Goal: Task Accomplishment & Management: Use online tool/utility

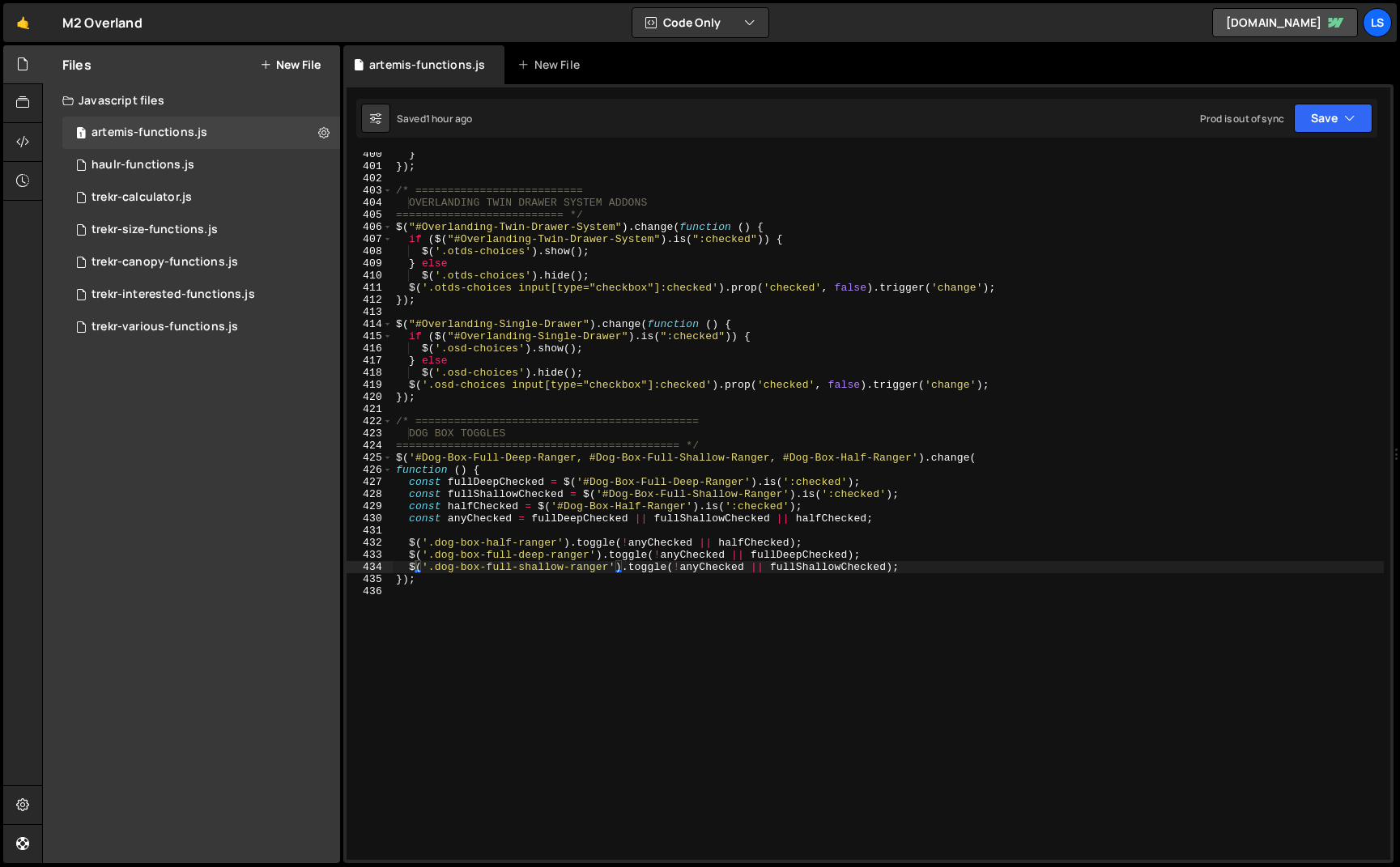
scroll to position [5827, 0]
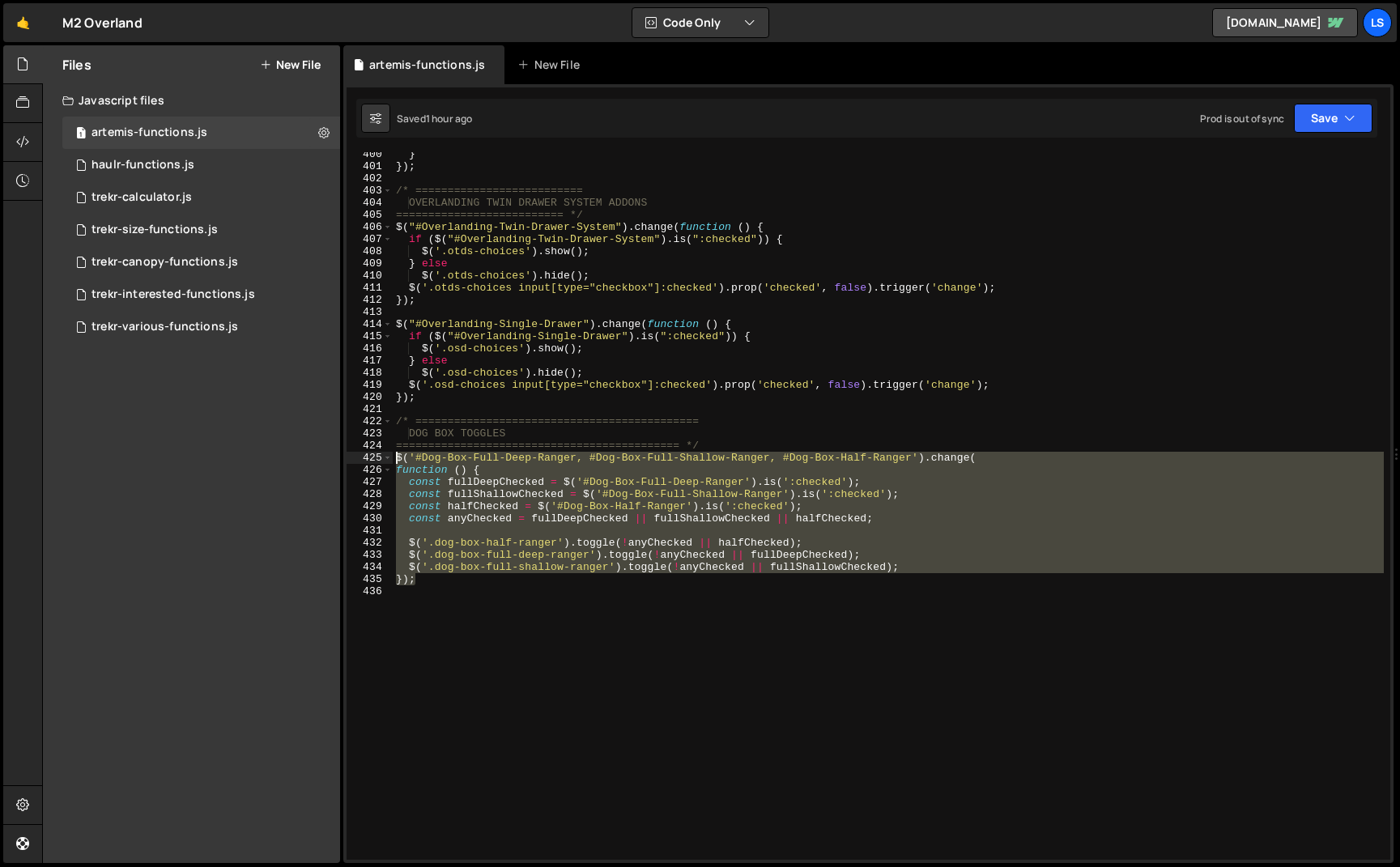
drag, startPoint x: 420, startPoint y: 585, endPoint x: 380, endPoint y: 457, distance: 134.1
click at [380, 457] on div "}); 400 401 402 403 404 405 406 407 408 409 410 411 412 413 414 415 416 417 418…" at bounding box center [868, 505] width 1043 height 707
paste textarea "});"
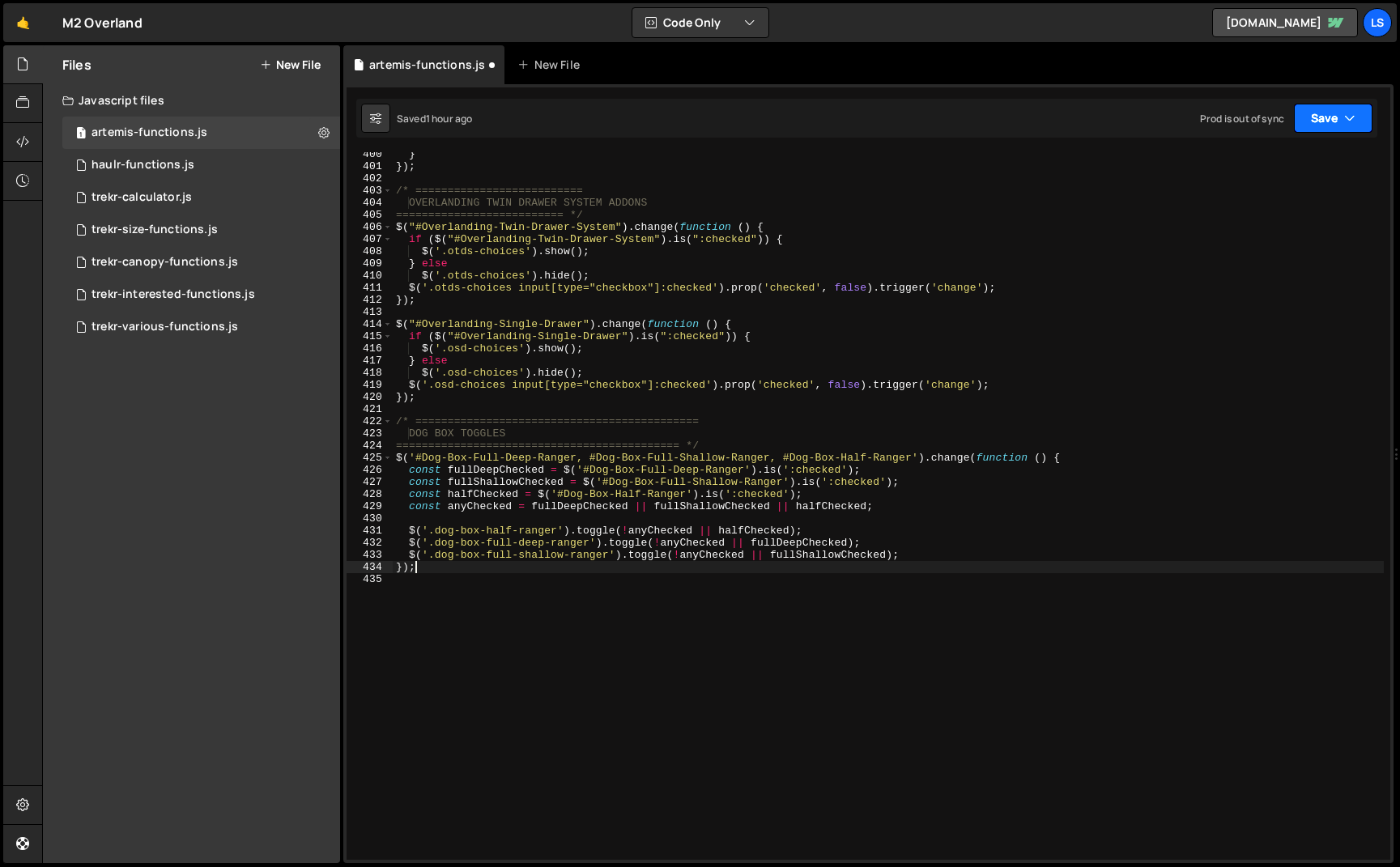
click at [1304, 111] on button "Save" at bounding box center [1333, 118] width 78 height 30
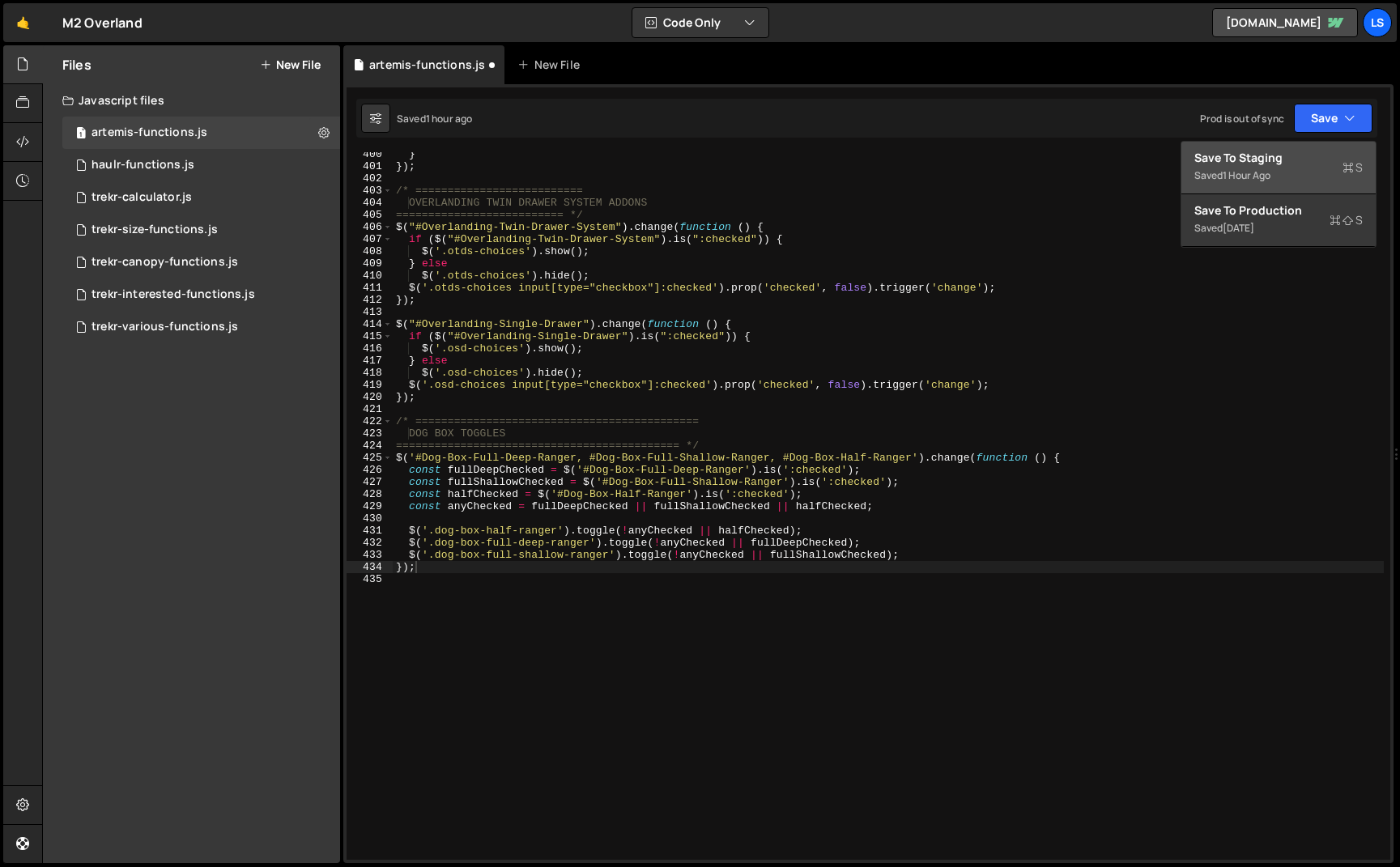
click at [1218, 170] on div "Saved 1 hour ago" at bounding box center [1278, 175] width 169 height 19
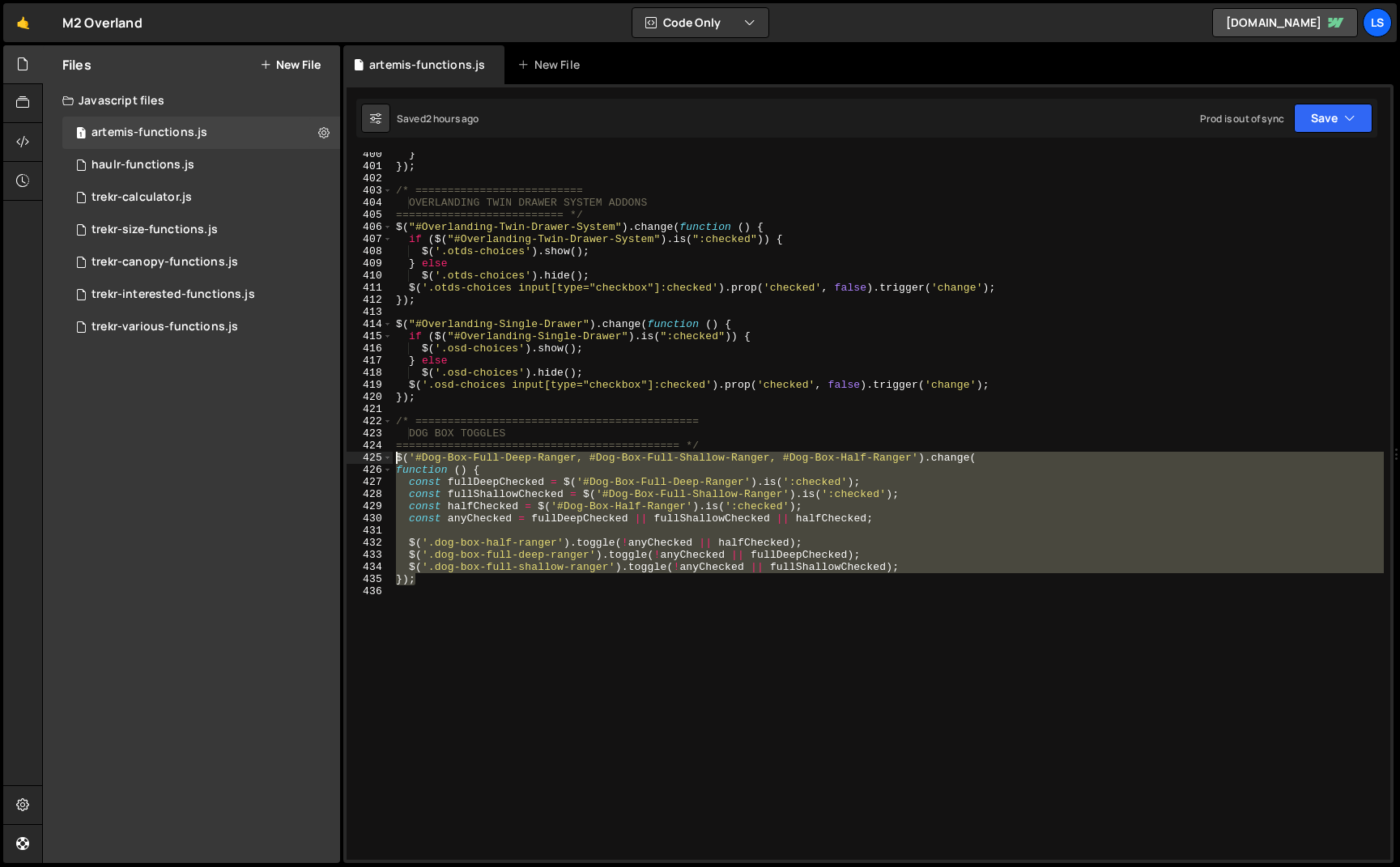
drag, startPoint x: 413, startPoint y: 577, endPoint x: 374, endPoint y: 456, distance: 127.1
click at [374, 456] on div "}); 400 401 402 403 404 405 406 407 408 409 410 411 412 413 414 415 416 417 418…" at bounding box center [868, 505] width 1043 height 707
paste textarea "});"
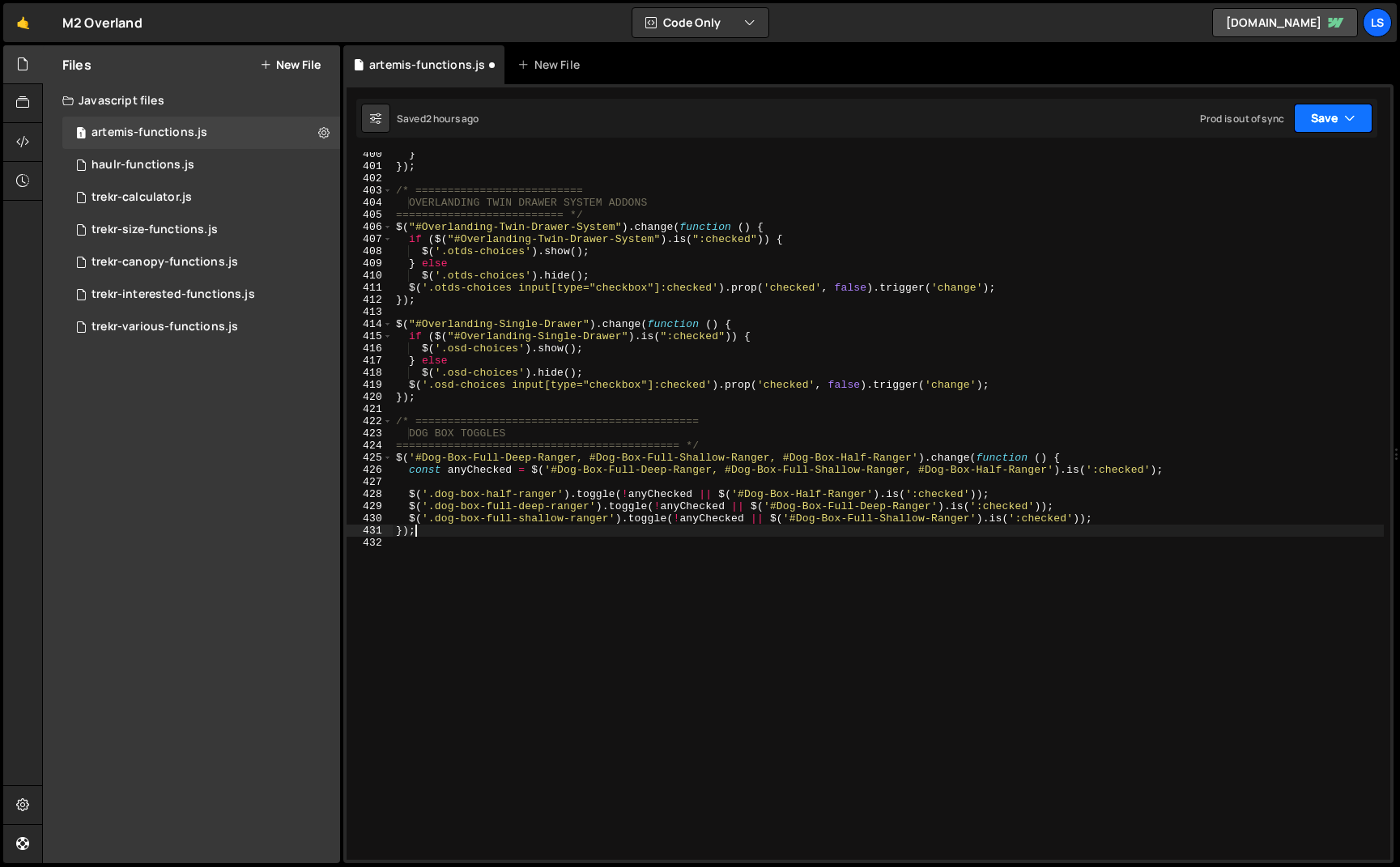
click at [1331, 123] on button "Save" at bounding box center [1333, 118] width 78 height 30
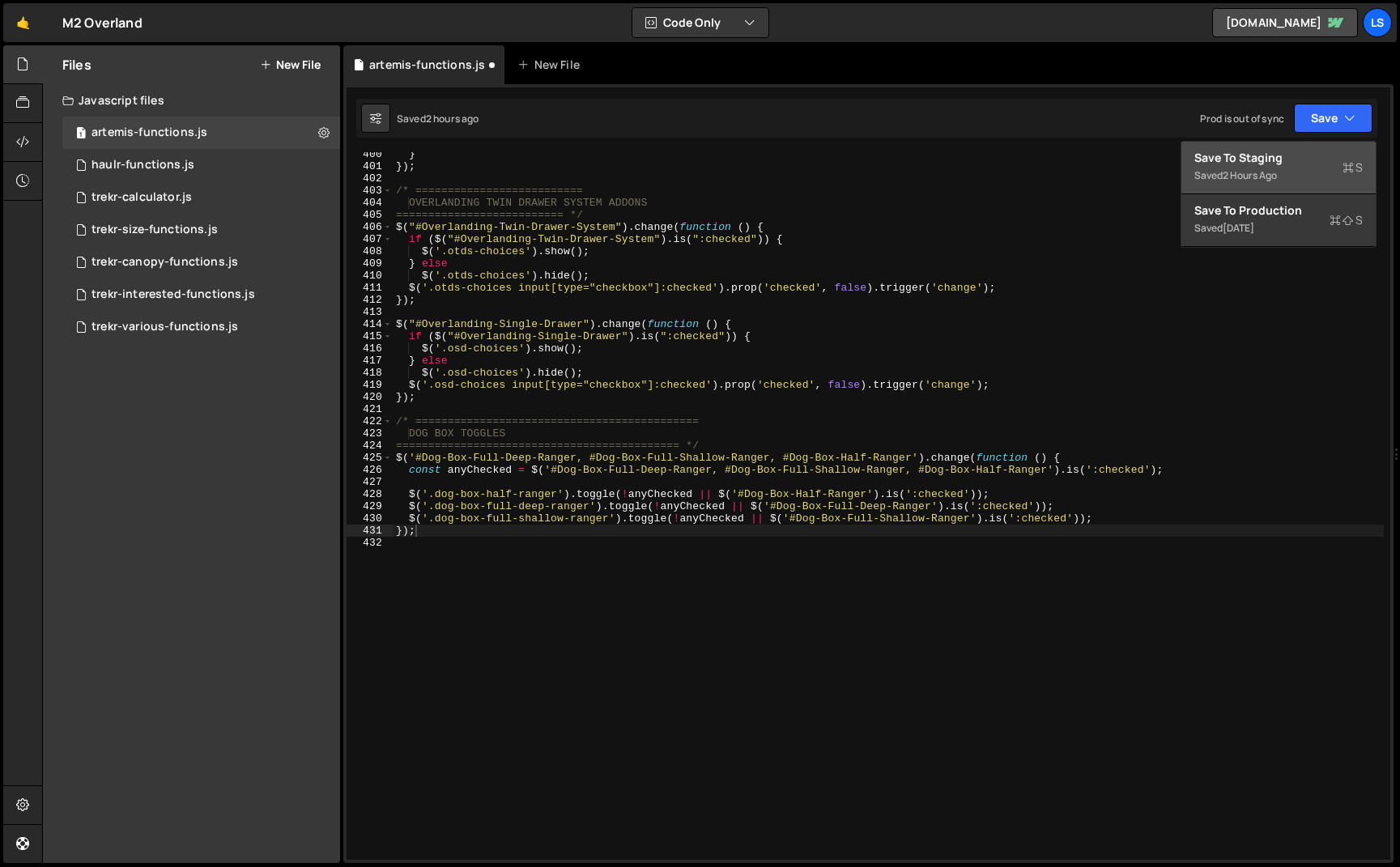
click at [1282, 159] on div "Save to Staging S" at bounding box center [1278, 158] width 169 height 17
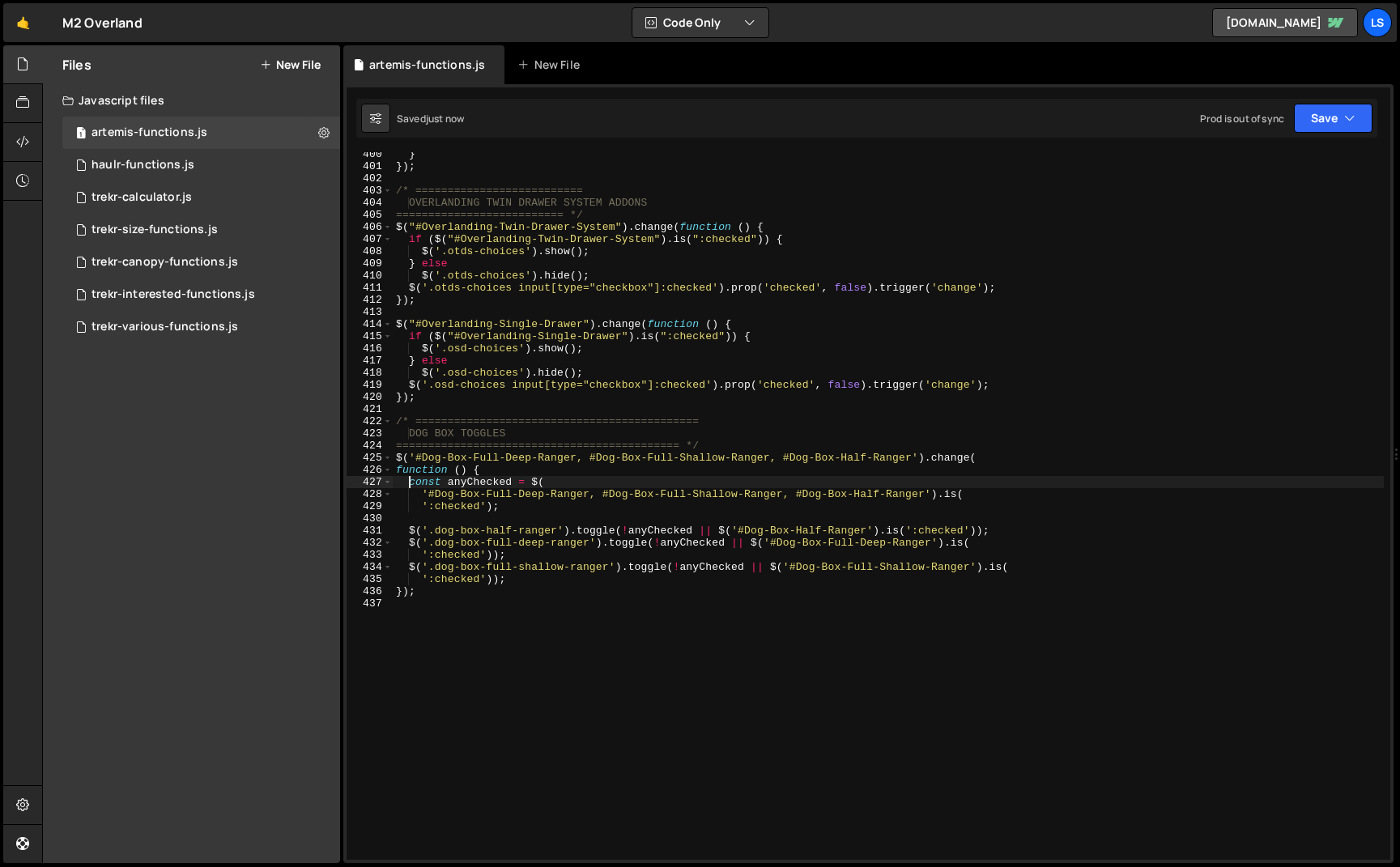
click at [408, 486] on div "} }) ; /* ========================== OVERLANDING TWIN DRAWER SYSTEM ADDONS ====…" at bounding box center [888, 515] width 991 height 732
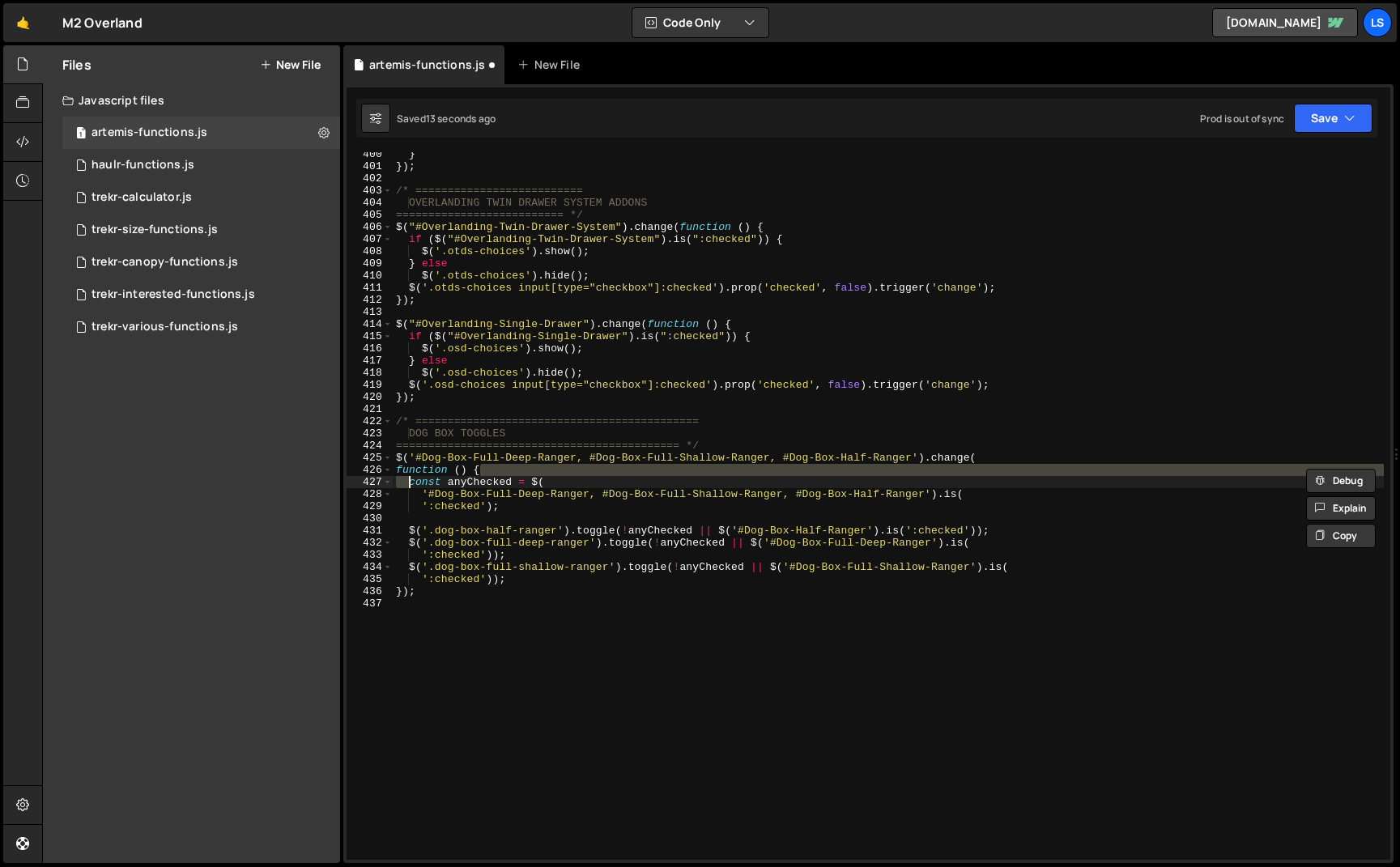
type textarea "});"
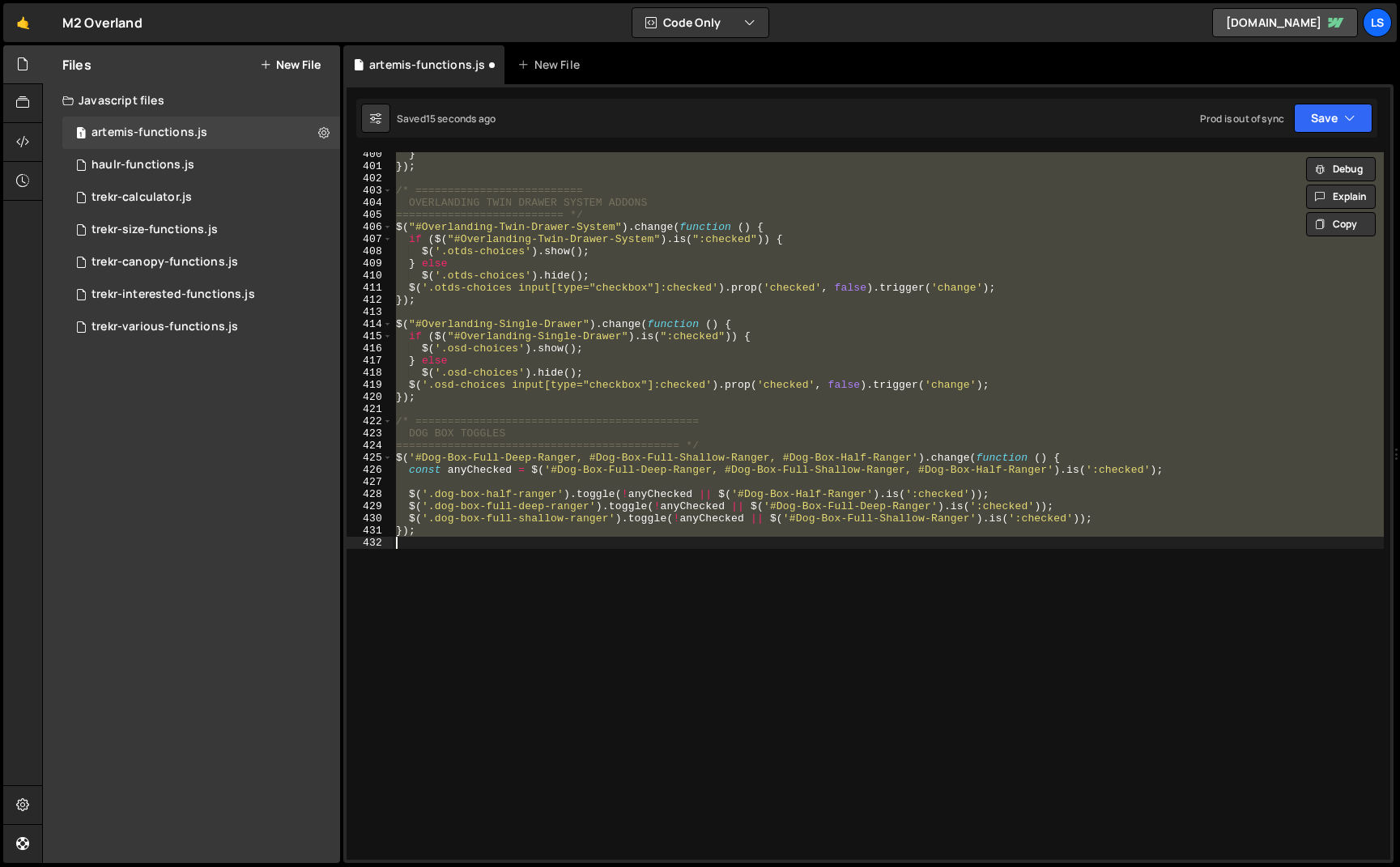
click at [451, 544] on div "} }) ; /* ========================== OVERLANDING TWIN DRAWER SYSTEM ADDONS ====…" at bounding box center [888, 505] width 991 height 707
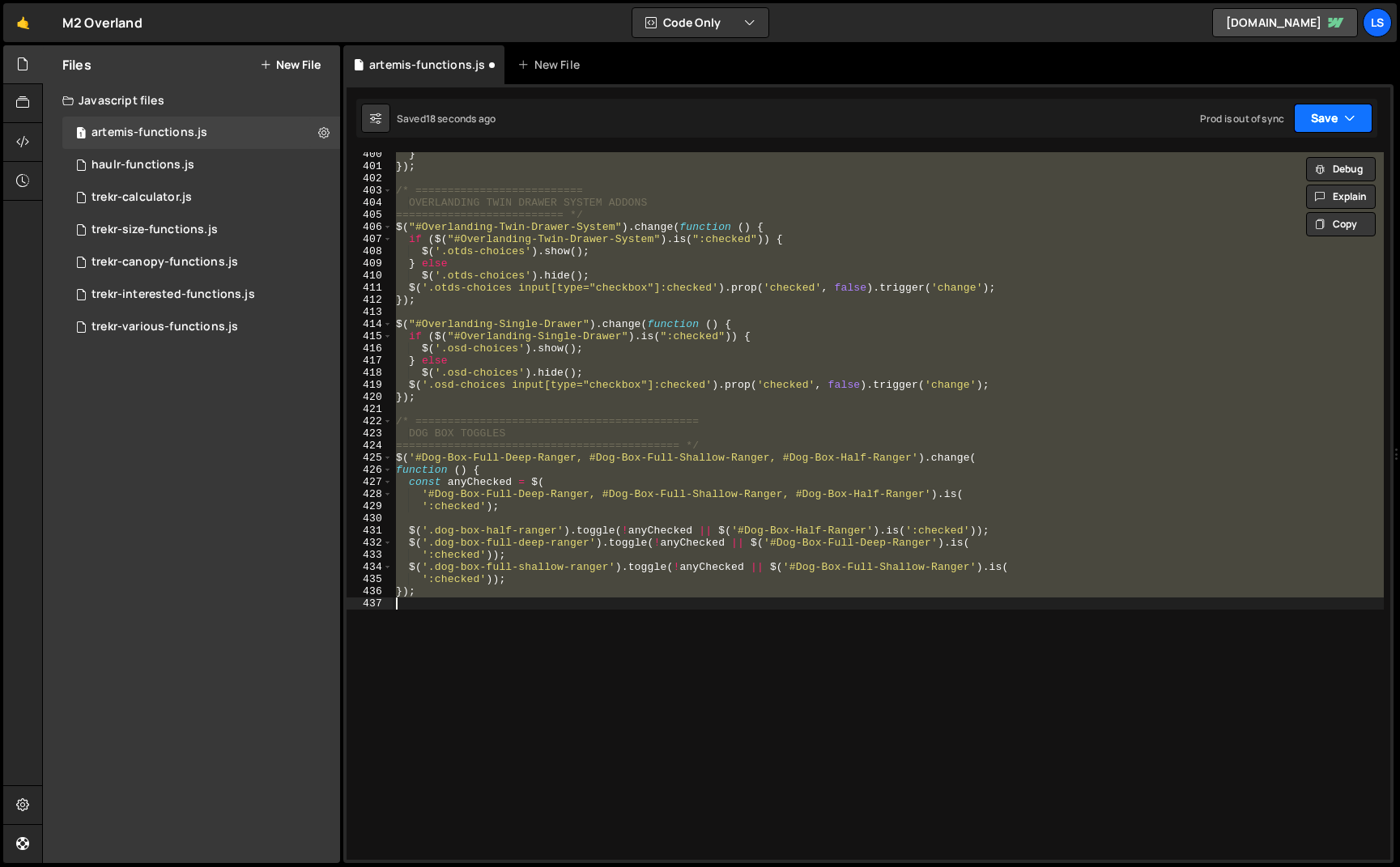
click at [1313, 126] on button "Save" at bounding box center [1333, 118] width 78 height 30
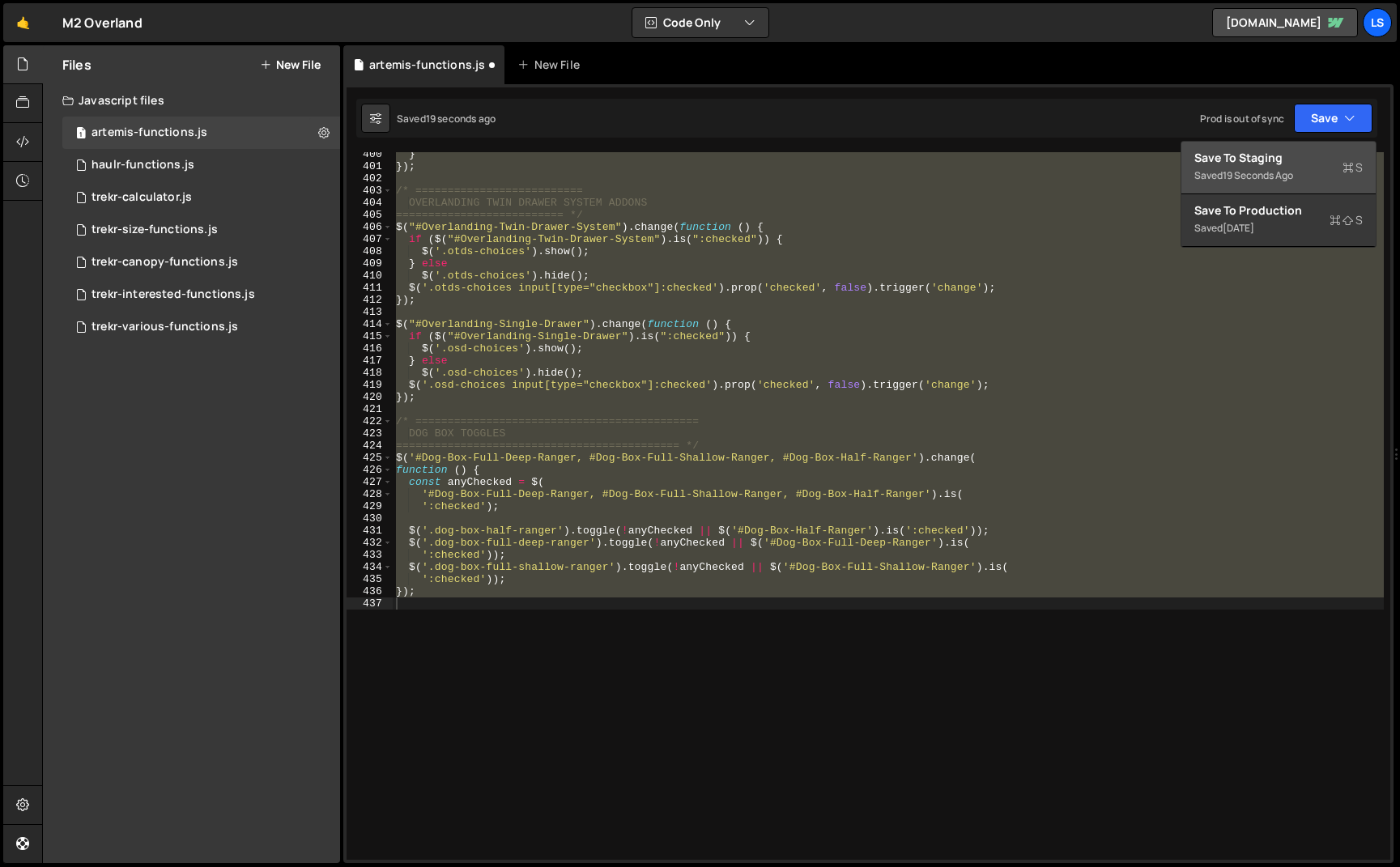
click at [1257, 156] on div "Save to Staging S" at bounding box center [1278, 158] width 169 height 17
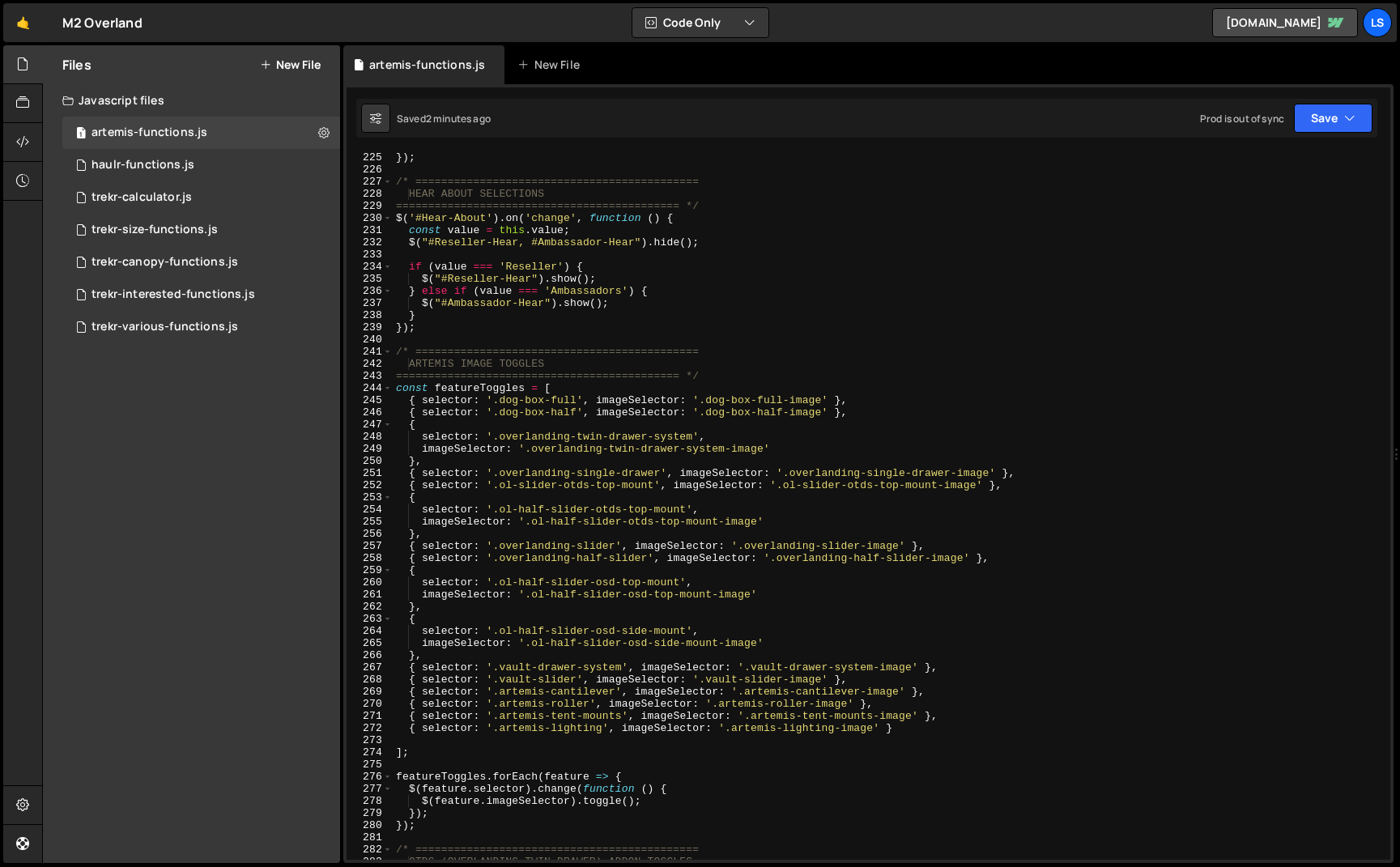
scroll to position [2779, 0]
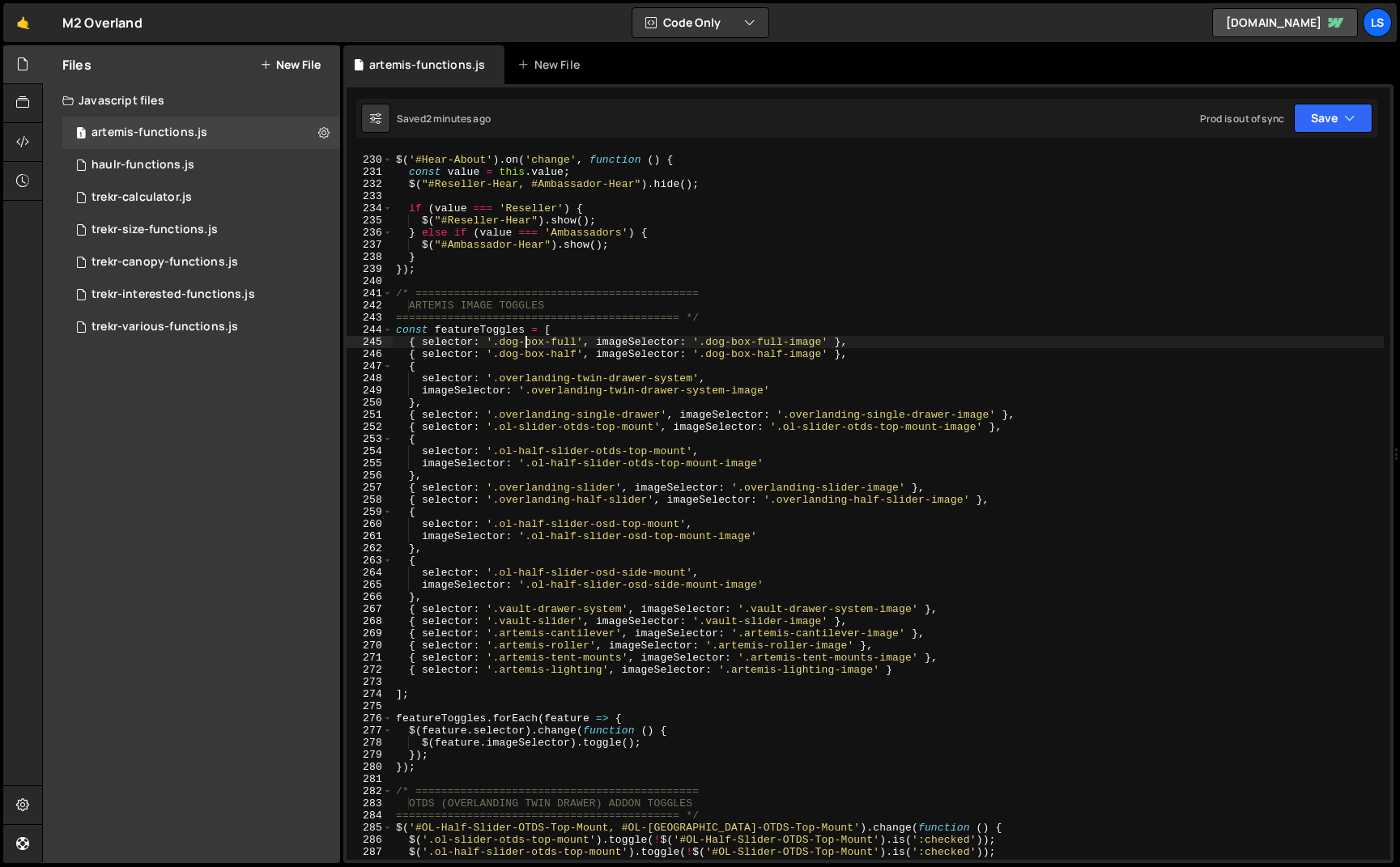
click at [524, 342] on div "============================================ */ $ ( '#Hear-About' ) . on ( 'cha…" at bounding box center [888, 508] width 991 height 732
click at [523, 353] on div "============================================ */ $ ( '#Hear-About' ) . on ( 'cha…" at bounding box center [888, 508] width 991 height 732
click at [726, 341] on div "============================================ */ $ ( '#Hear-About' ) . on ( 'cha…" at bounding box center [888, 508] width 991 height 732
click at [725, 354] on div "============================================ */ $ ( '#Hear-About' ) . on ( 'cha…" at bounding box center [888, 508] width 991 height 732
click at [1311, 126] on button "Save" at bounding box center [1333, 118] width 78 height 30
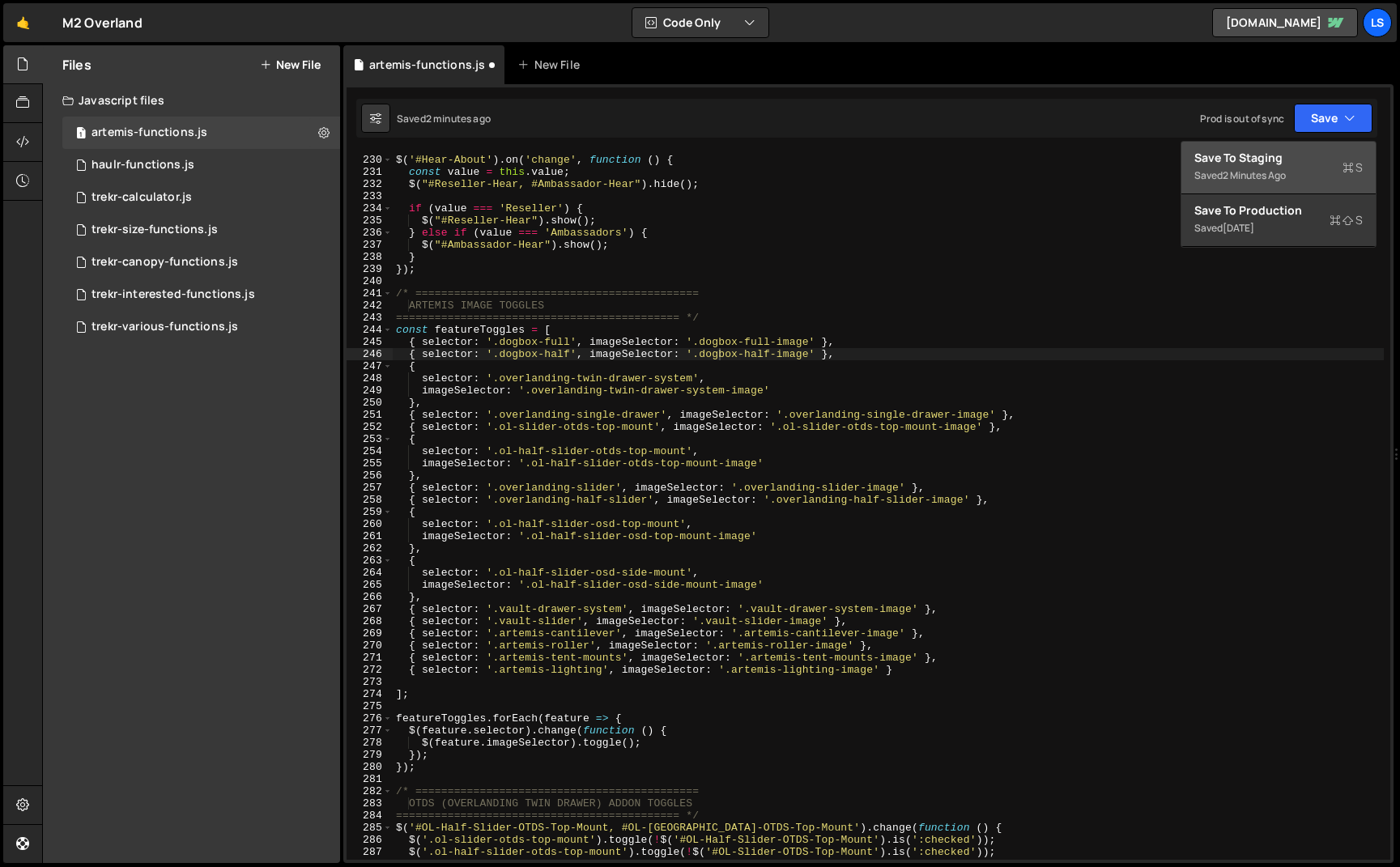
click at [1251, 160] on div "Save to Staging S" at bounding box center [1278, 158] width 169 height 17
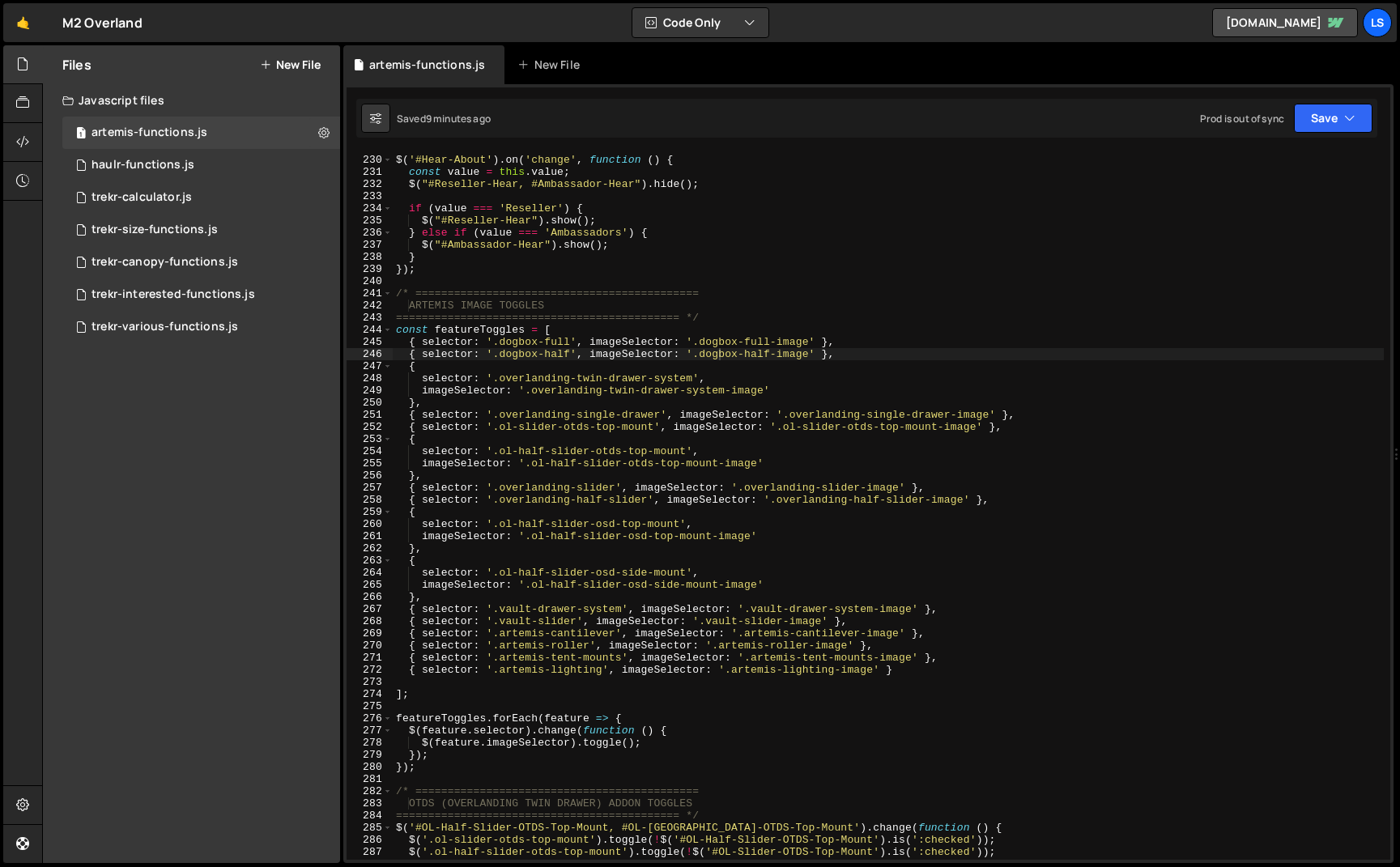
click at [525, 403] on div "============================================ */ $ ( '#Hear-About' ) . on ( 'cha…" at bounding box center [888, 508] width 991 height 732
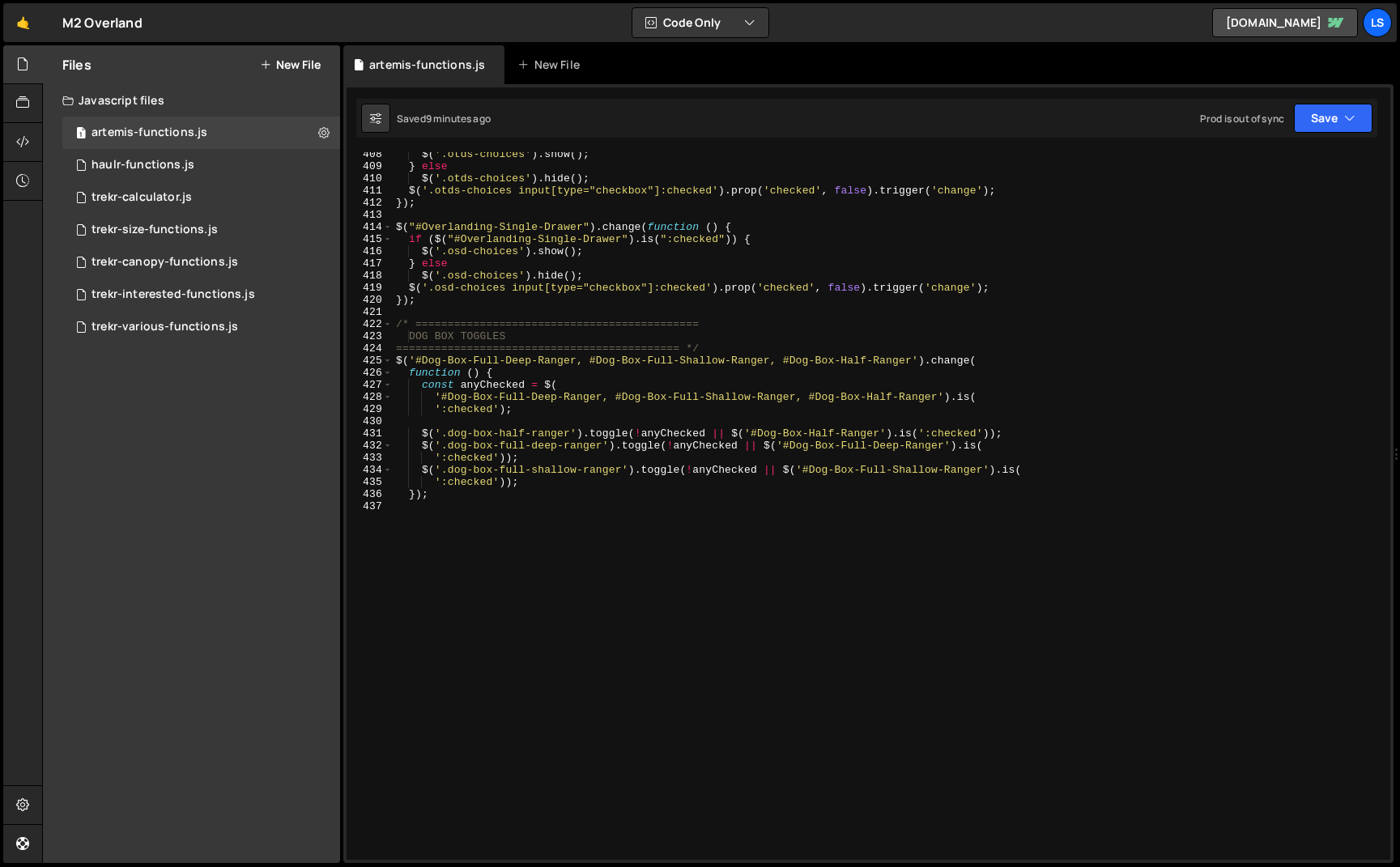
scroll to position [4947, 0]
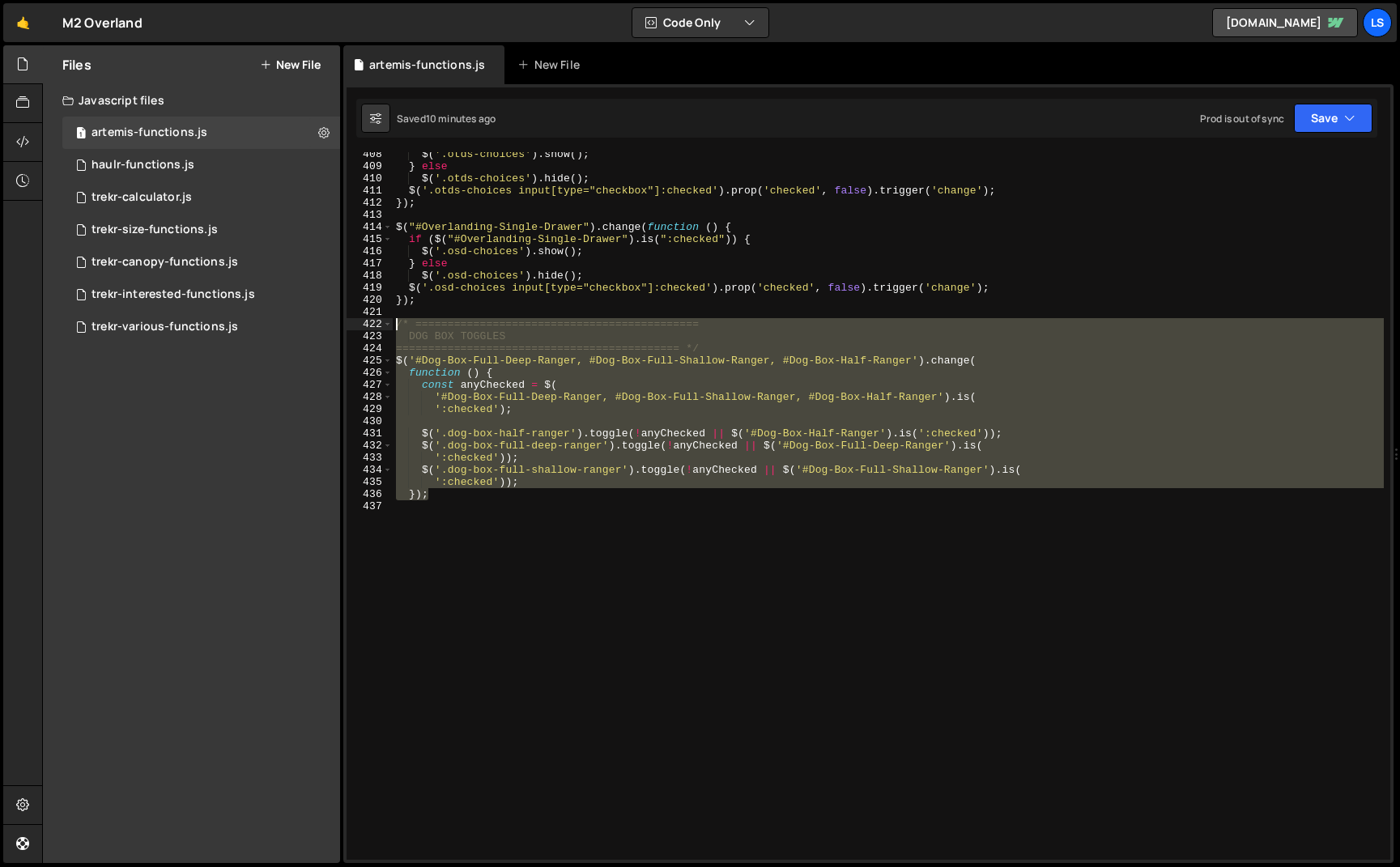
drag, startPoint x: 433, startPoint y: 498, endPoint x: 379, endPoint y: 319, distance: 187.0
click at [379, 319] on div "}, 408 409 410 411 412 413 414 415 416 417 418 419 420 421 422 423 424 425 426 …" at bounding box center [868, 505] width 1043 height 707
click at [1314, 117] on button "Save" at bounding box center [1333, 118] width 78 height 30
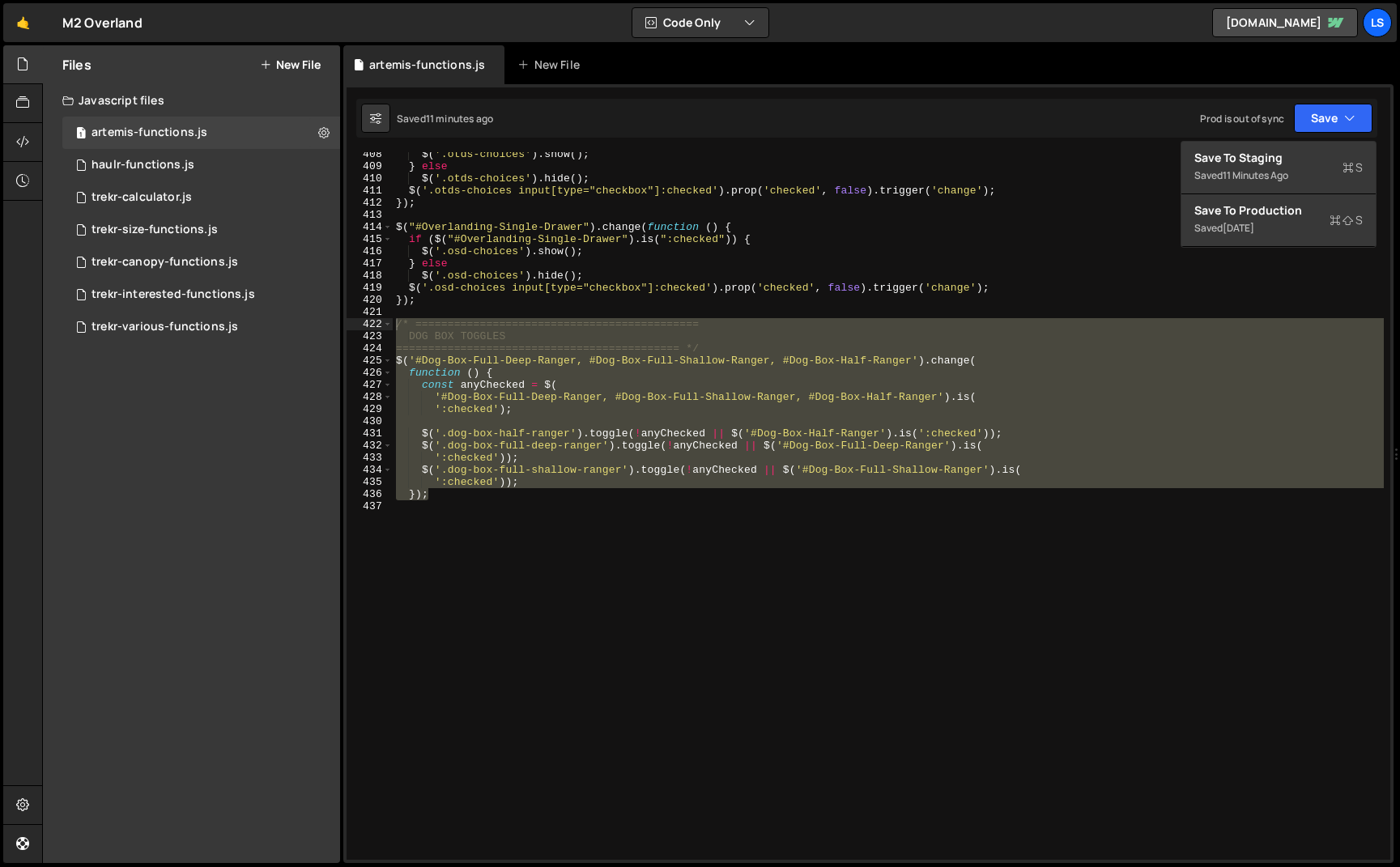
click at [434, 492] on div "$ ( '.otds-choices' ) . show ( ) ; } else $ ( '.otds-choices' ) . hide ( ) ; $ …" at bounding box center [888, 505] width 991 height 707
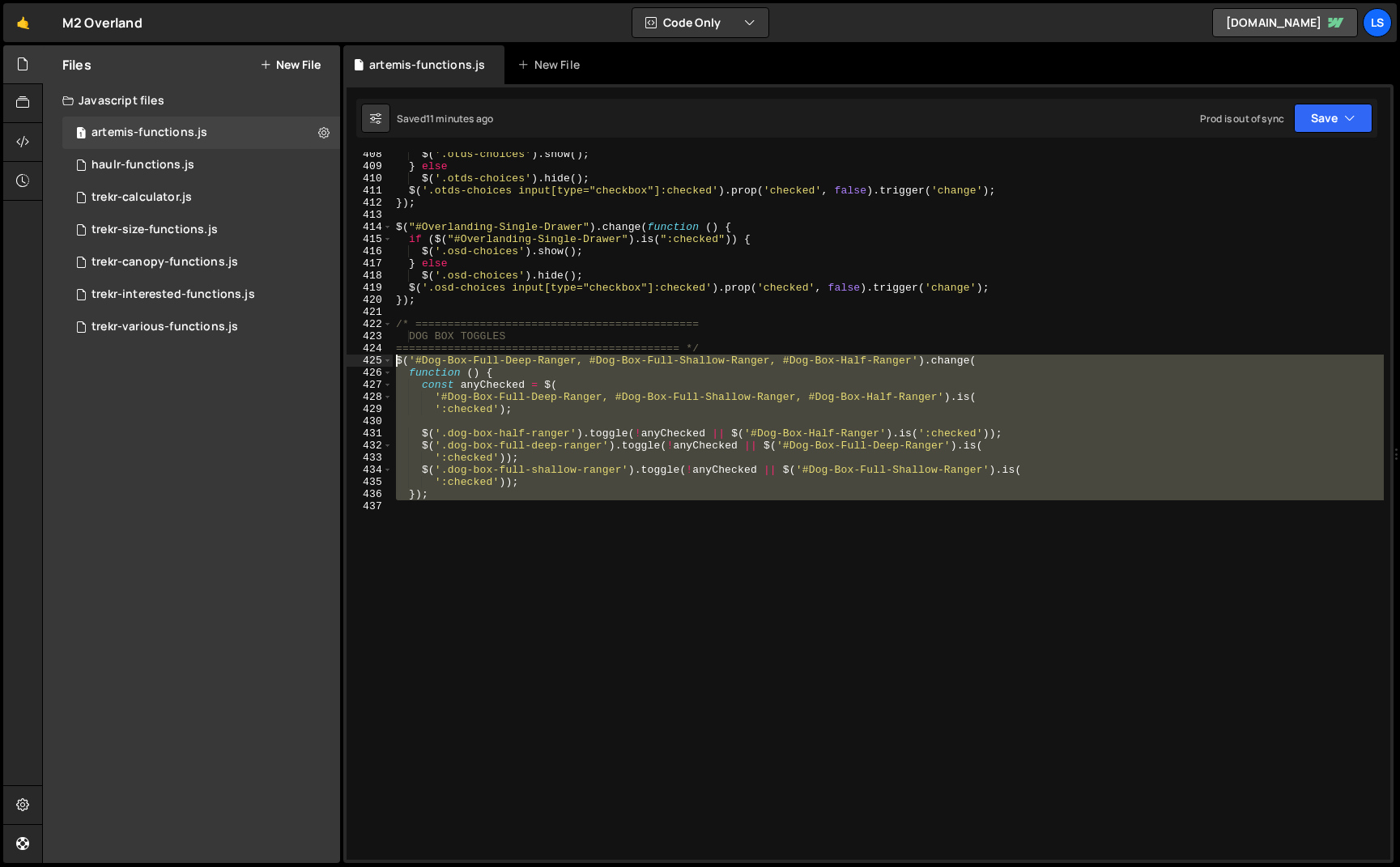
drag, startPoint x: 395, startPoint y: 480, endPoint x: 343, endPoint y: 352, distance: 138.2
click at [361, 363] on div "}); 408 409 410 411 412 413 414 415 416 417 418 419 420 421 422 423 424 425 426…" at bounding box center [868, 505] width 1043 height 707
paste textarea "});"
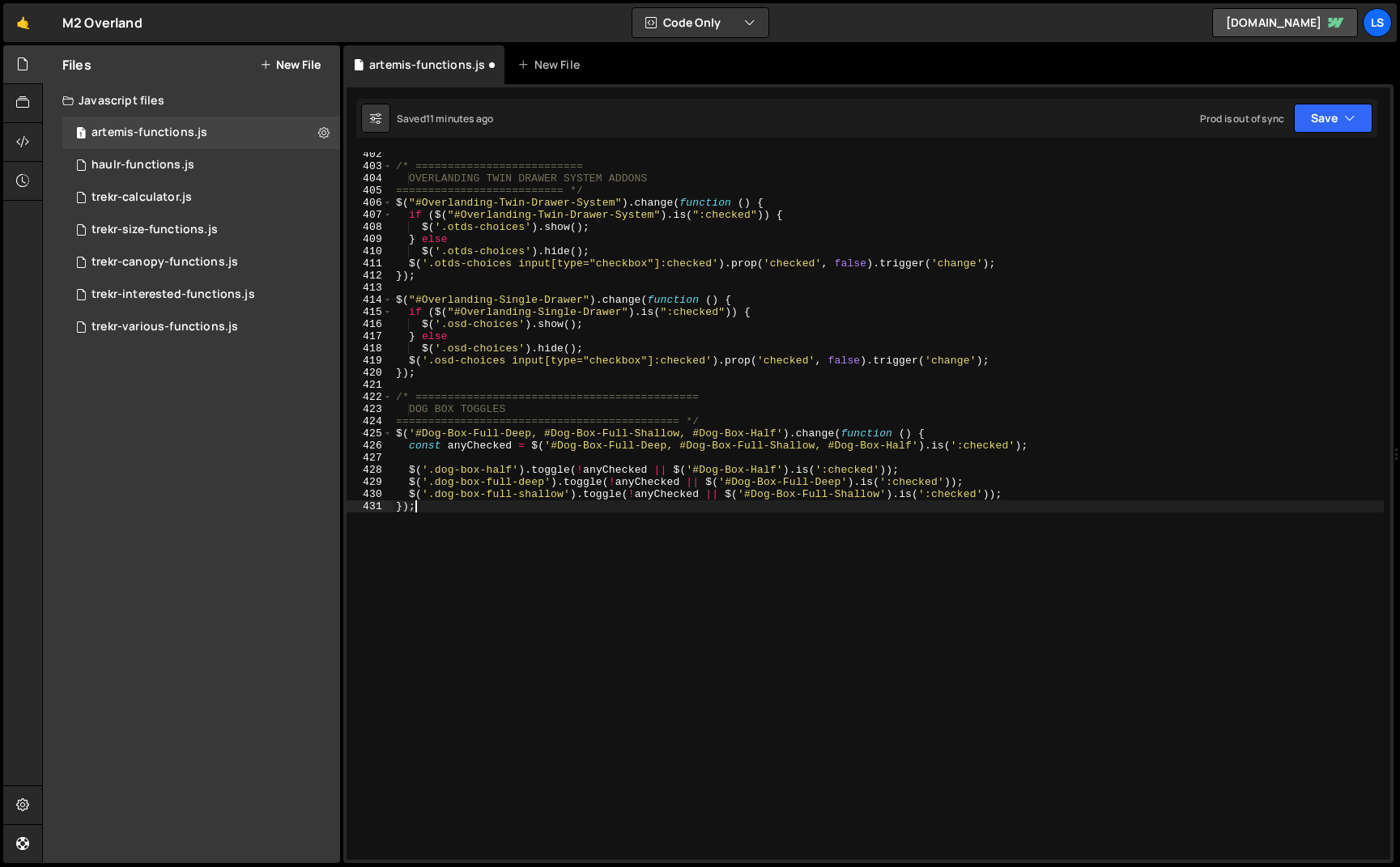
scroll to position [4874, 0]
click at [1326, 117] on button "Save" at bounding box center [1333, 118] width 78 height 30
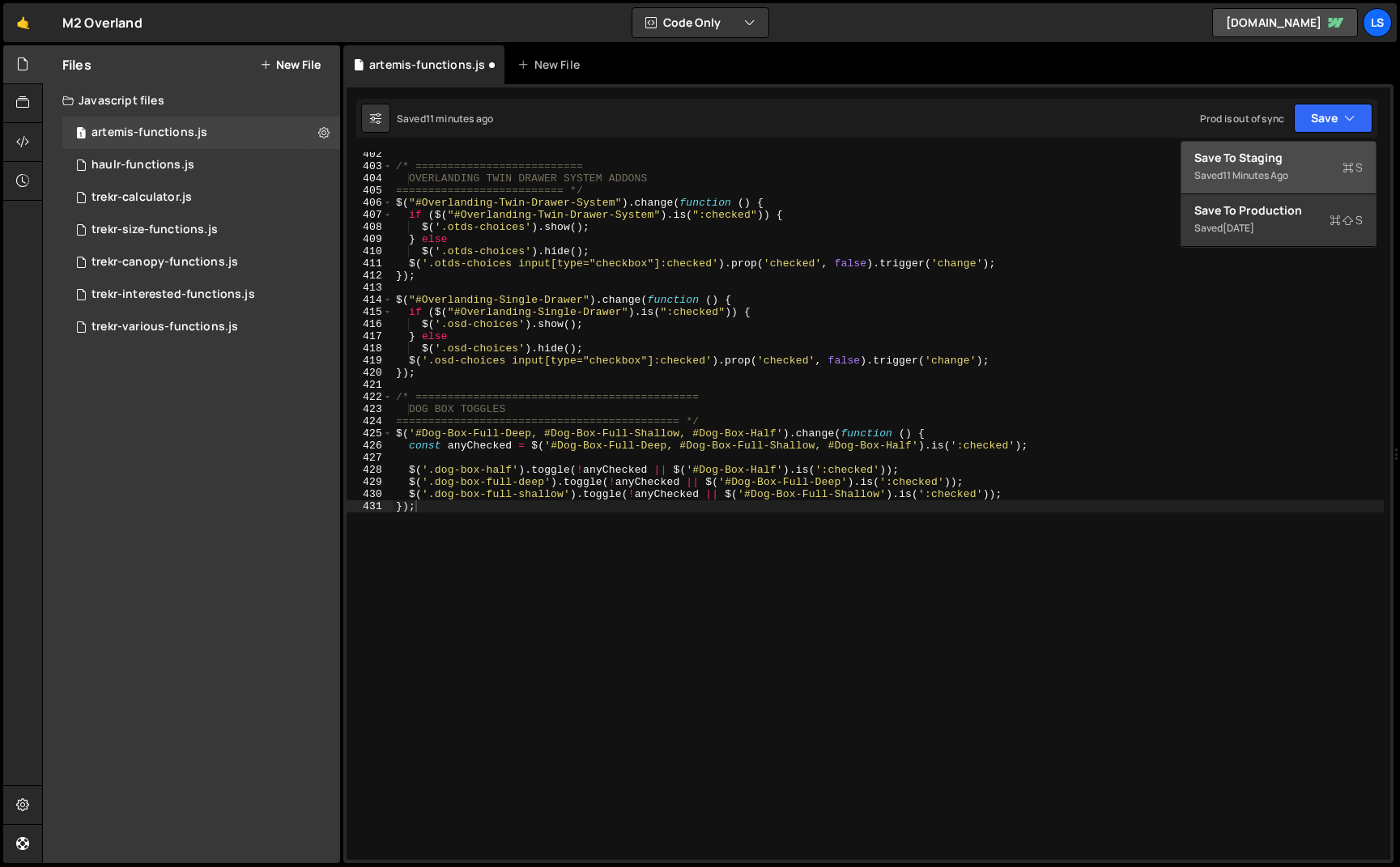
click at [1276, 160] on div "Save to Staging S" at bounding box center [1278, 158] width 169 height 17
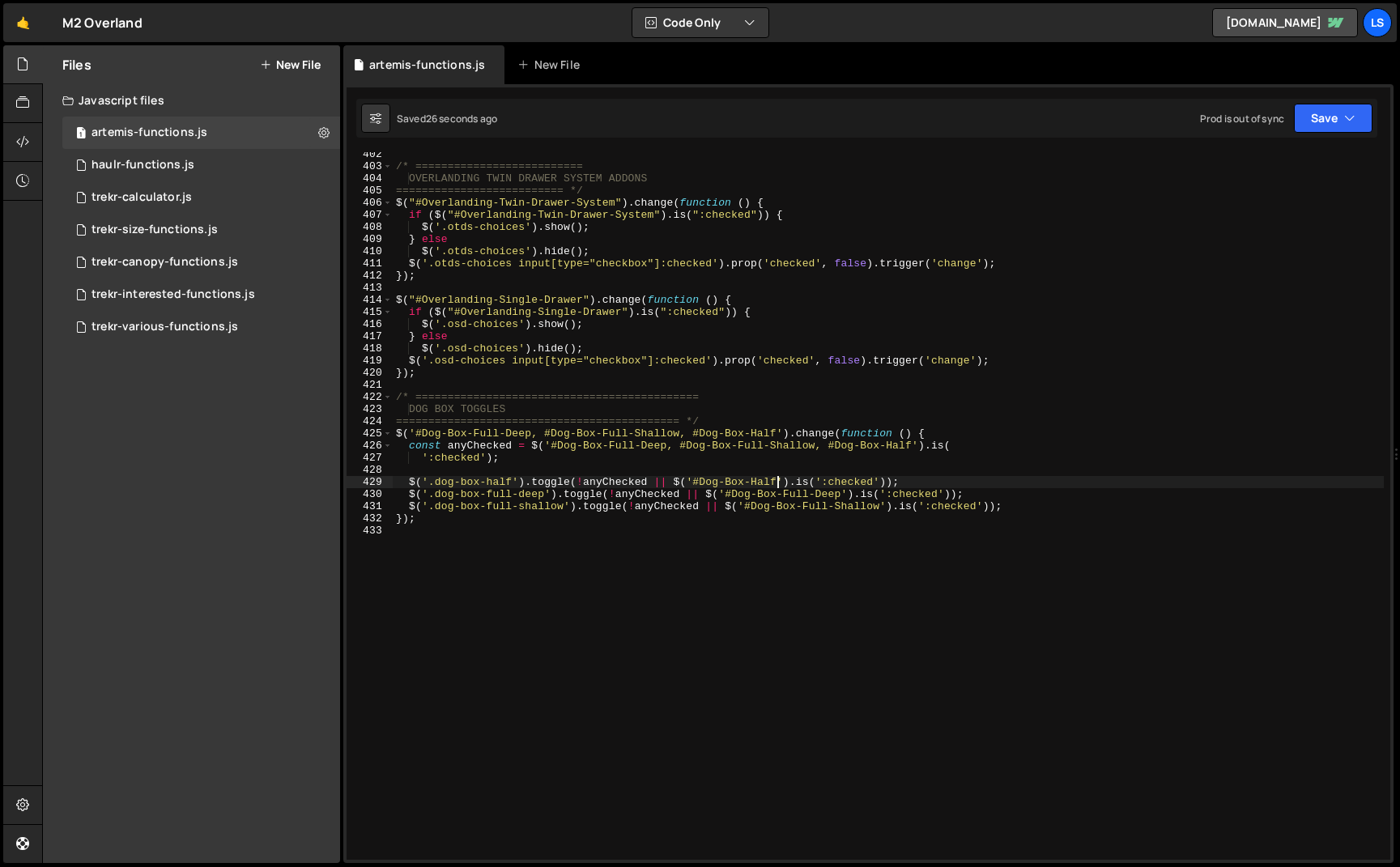
click at [778, 481] on div "/* ========================== OVERLANDING TWIN DRAWER SYSTEM ADDONS ===========…" at bounding box center [888, 515] width 991 height 732
click at [532, 432] on div "/* ========================== OVERLANDING TWIN DRAWER SYSTEM ADDONS ===========…" at bounding box center [888, 515] width 991 height 732
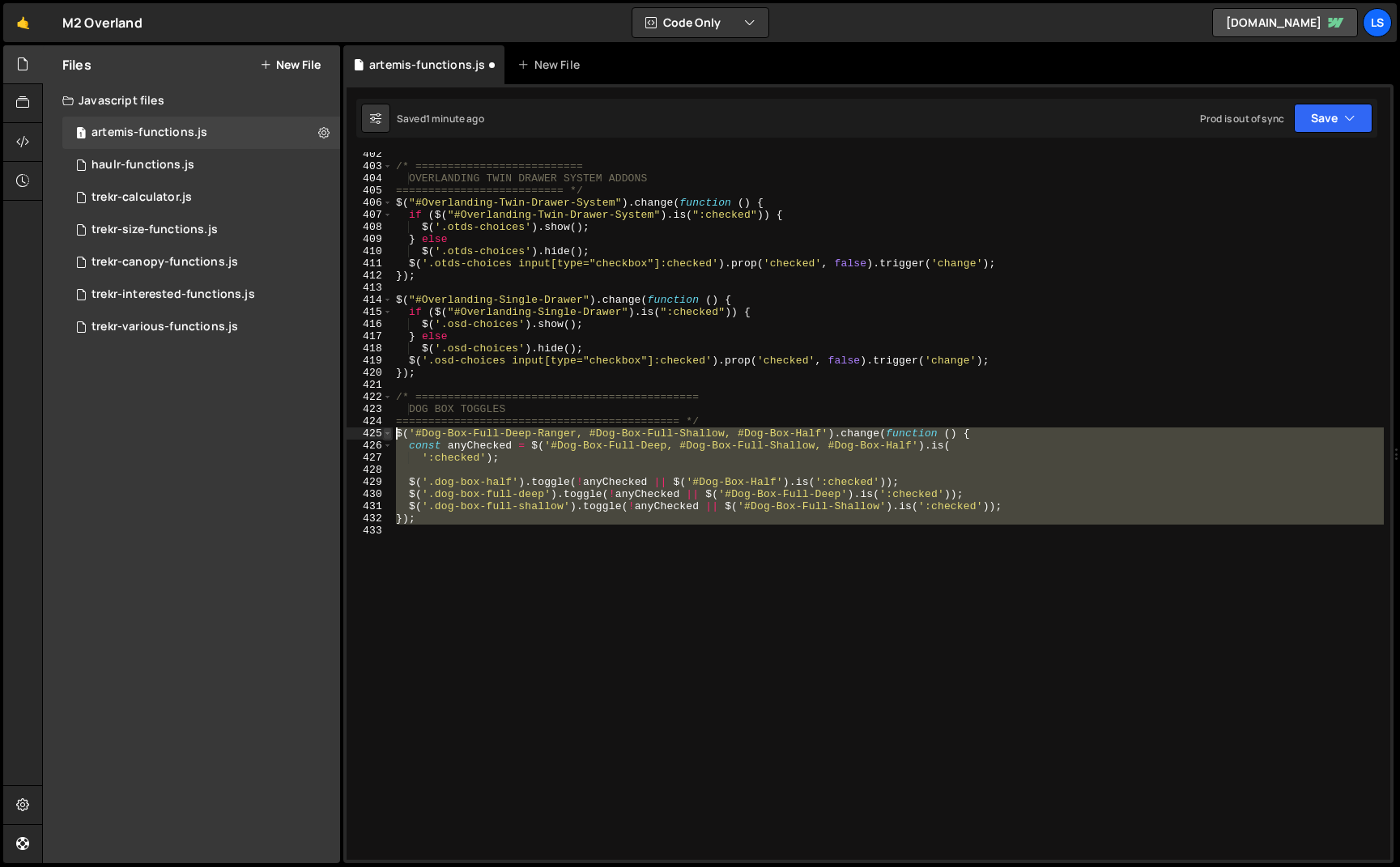
drag, startPoint x: 411, startPoint y: 522, endPoint x: 383, endPoint y: 433, distance: 93.3
click at [383, 433] on div "$('#Dog-Box-Full-Deep-Ranger, #Dog-Box-Full-Shallow, #Dog-Box-Half').change(fun…" at bounding box center [868, 505] width 1043 height 707
paste textarea "});"
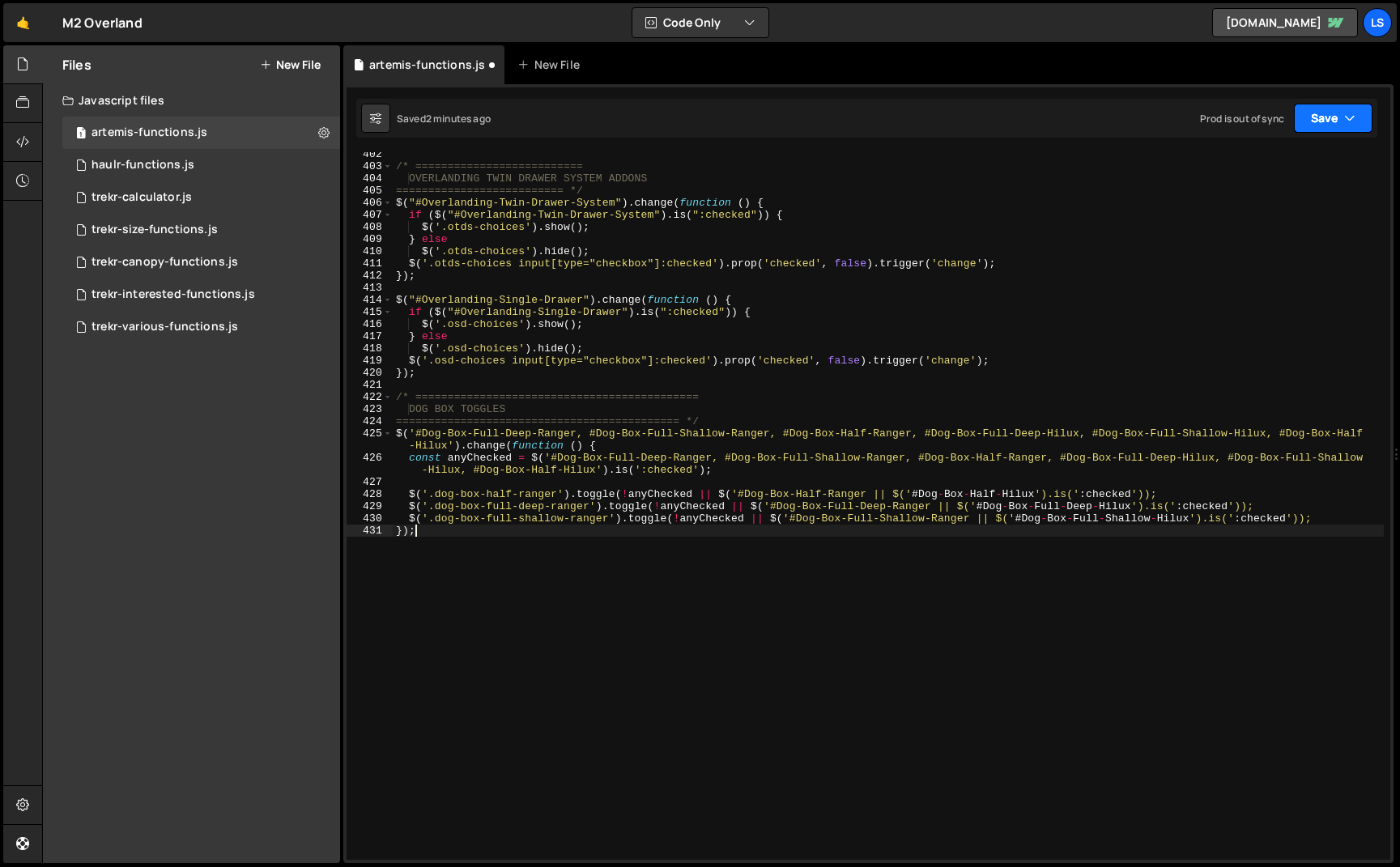
click at [1335, 114] on button "Save" at bounding box center [1333, 118] width 78 height 30
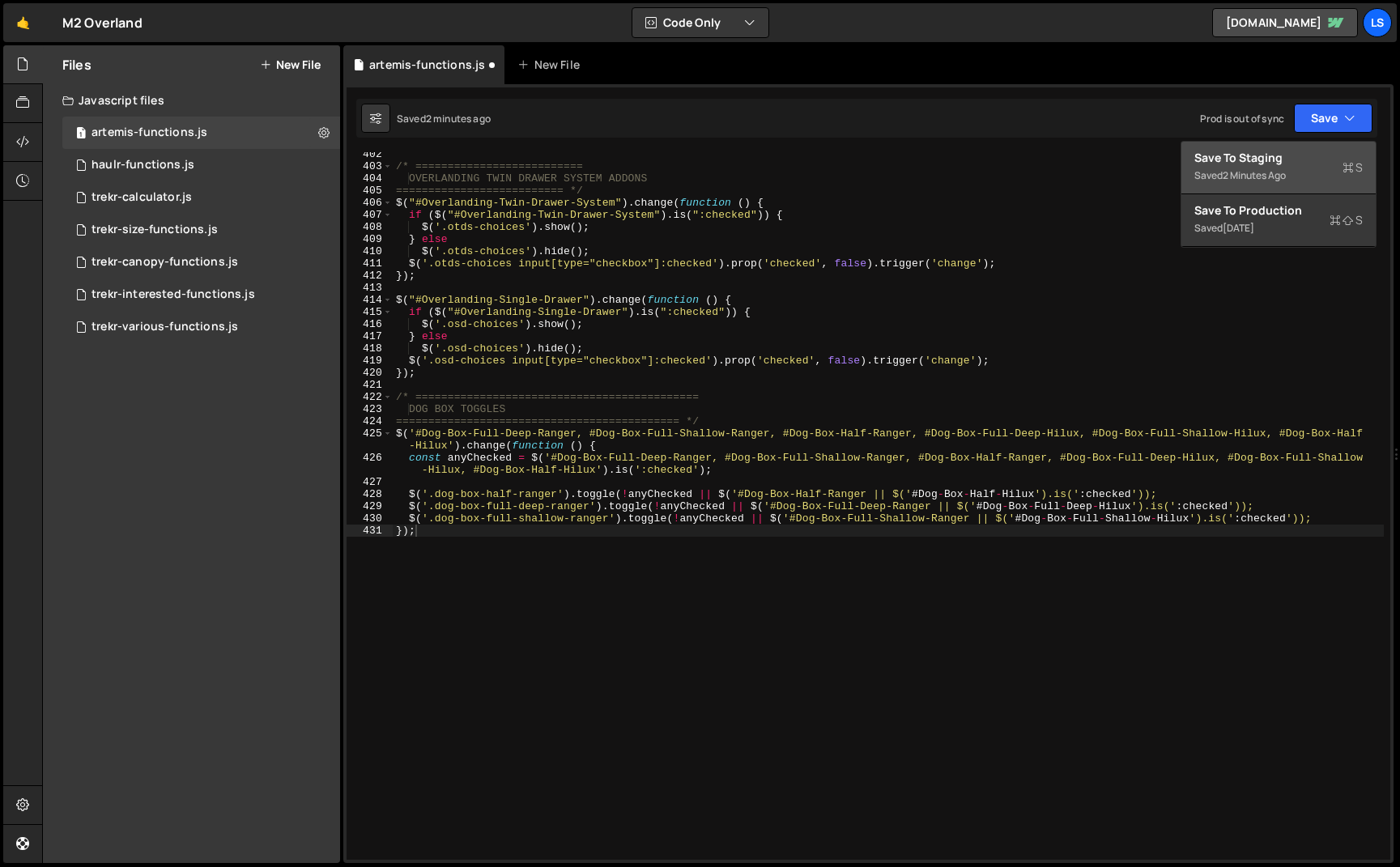
click at [1279, 155] on div "Save to Staging S" at bounding box center [1278, 158] width 169 height 17
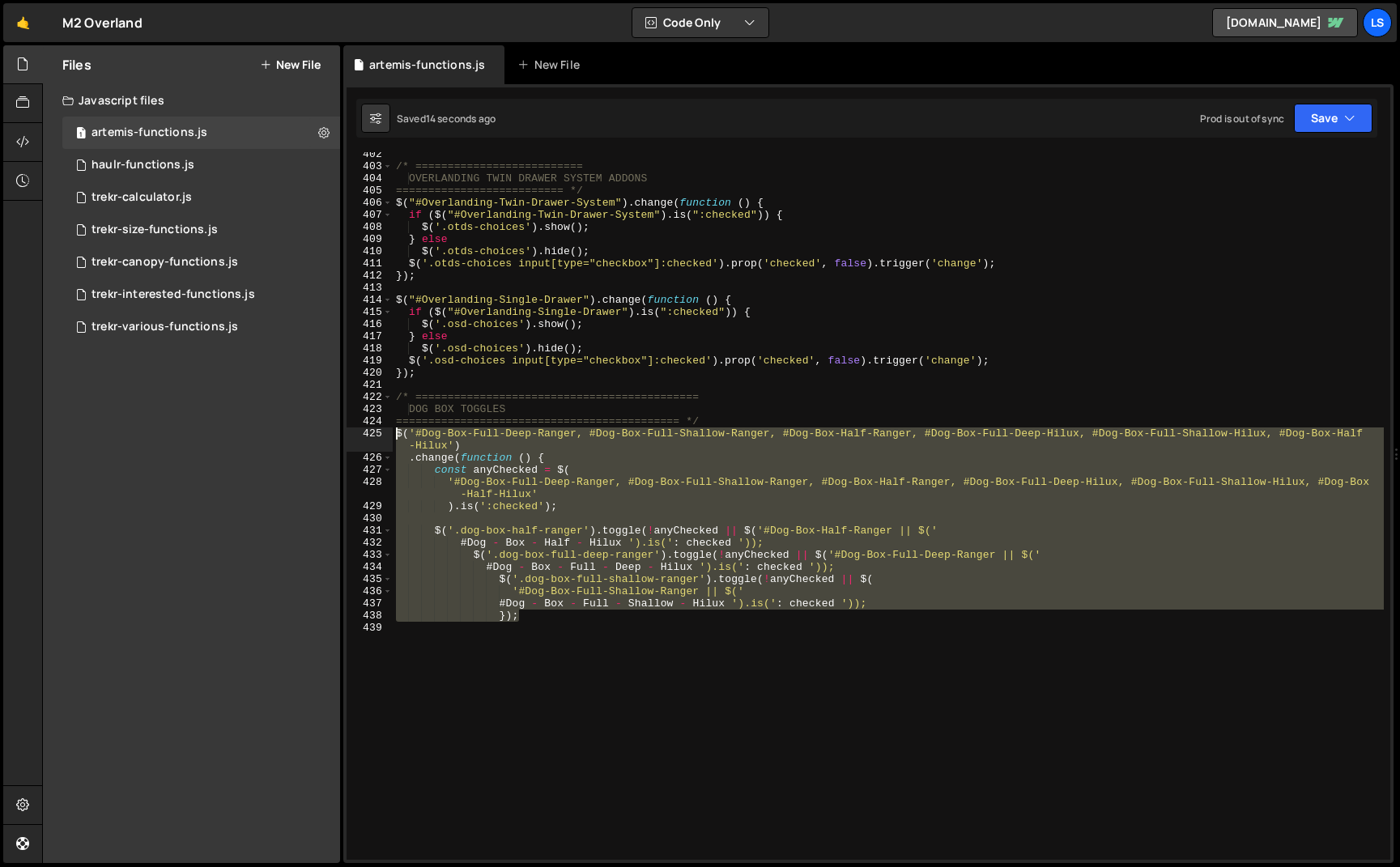
drag, startPoint x: 477, startPoint y: 602, endPoint x: 364, endPoint y: 436, distance: 200.8
click at [364, 436] on div "}); 402 403 404 405 406 407 408 409 410 411 412 413 414 415 416 417 418 419 420…" at bounding box center [868, 505] width 1043 height 707
type textarea "$('#Dog-Box-Full-Deep-Ranger, #Dog-Box-Full-Shallow-Ranger, #Dog-Box-Half-Range…"
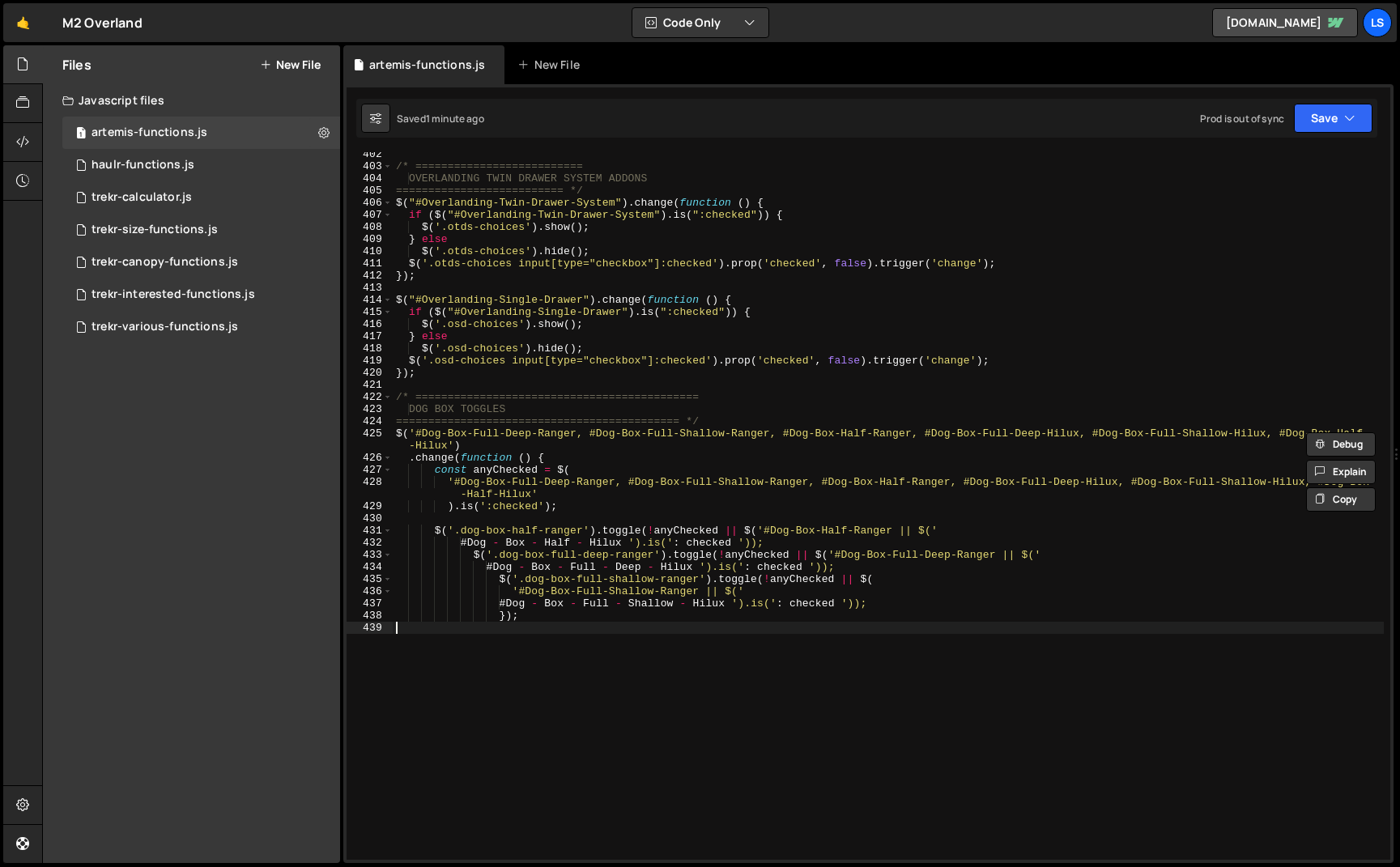
drag, startPoint x: 433, startPoint y: 626, endPoint x: 525, endPoint y: 620, distance: 92.2
click at [433, 626] on div "/* ========================== OVERLANDING TWIN DRAWER SYSTEM ADDONS ===========…" at bounding box center [888, 515] width 991 height 732
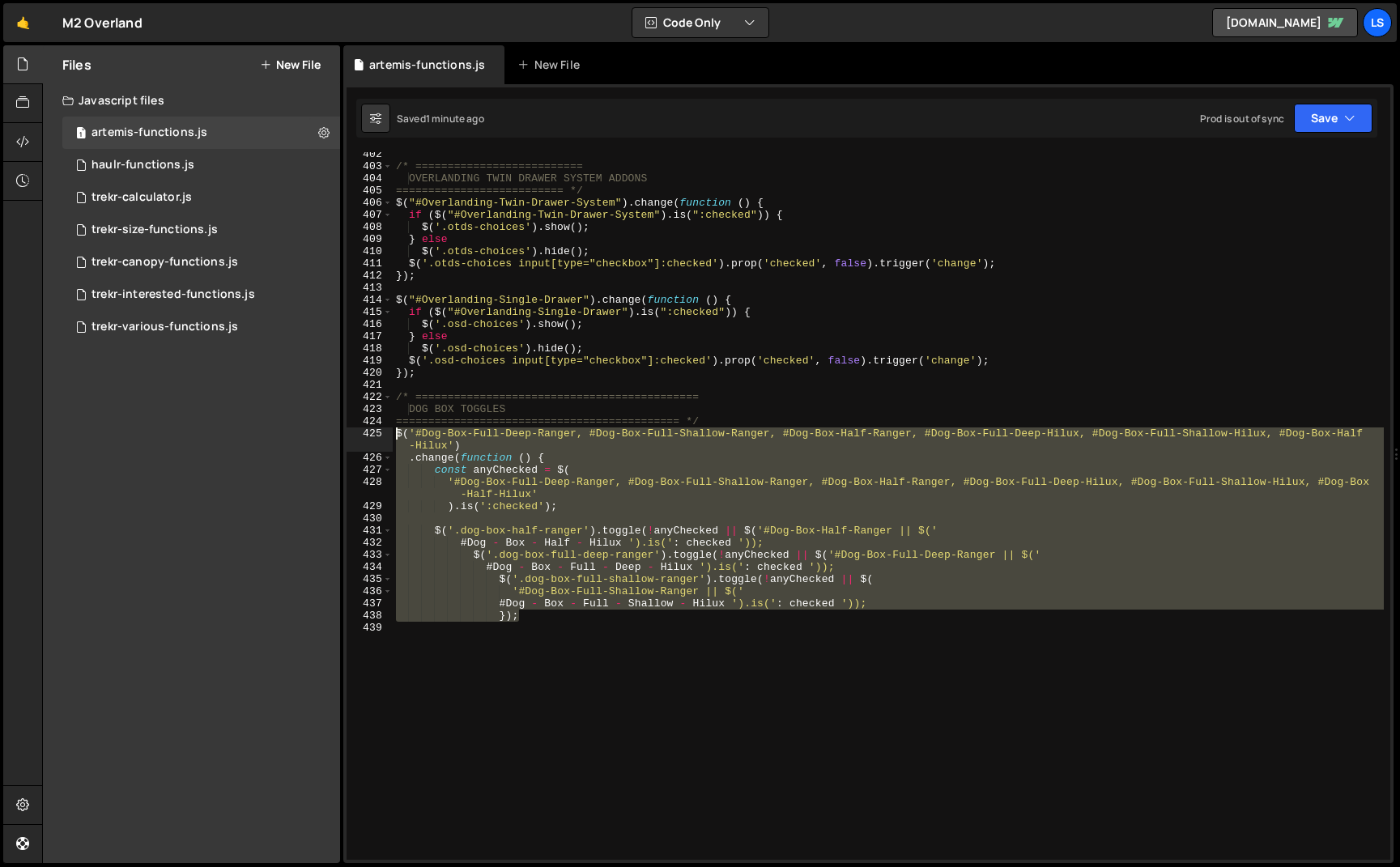
drag, startPoint x: 538, startPoint y: 619, endPoint x: 373, endPoint y: 434, distance: 247.9
click at [373, 434] on div "402 403 404 405 406 407 408 409 410 411 412 413 414 415 416 417 418 419 420 421…" at bounding box center [868, 505] width 1043 height 707
type textarea "$('#Dog-Box-Full-Deep-Ranger, #Dog-Box-Full-Shallow-Ranger, #Dog-Box-Half-Range…"
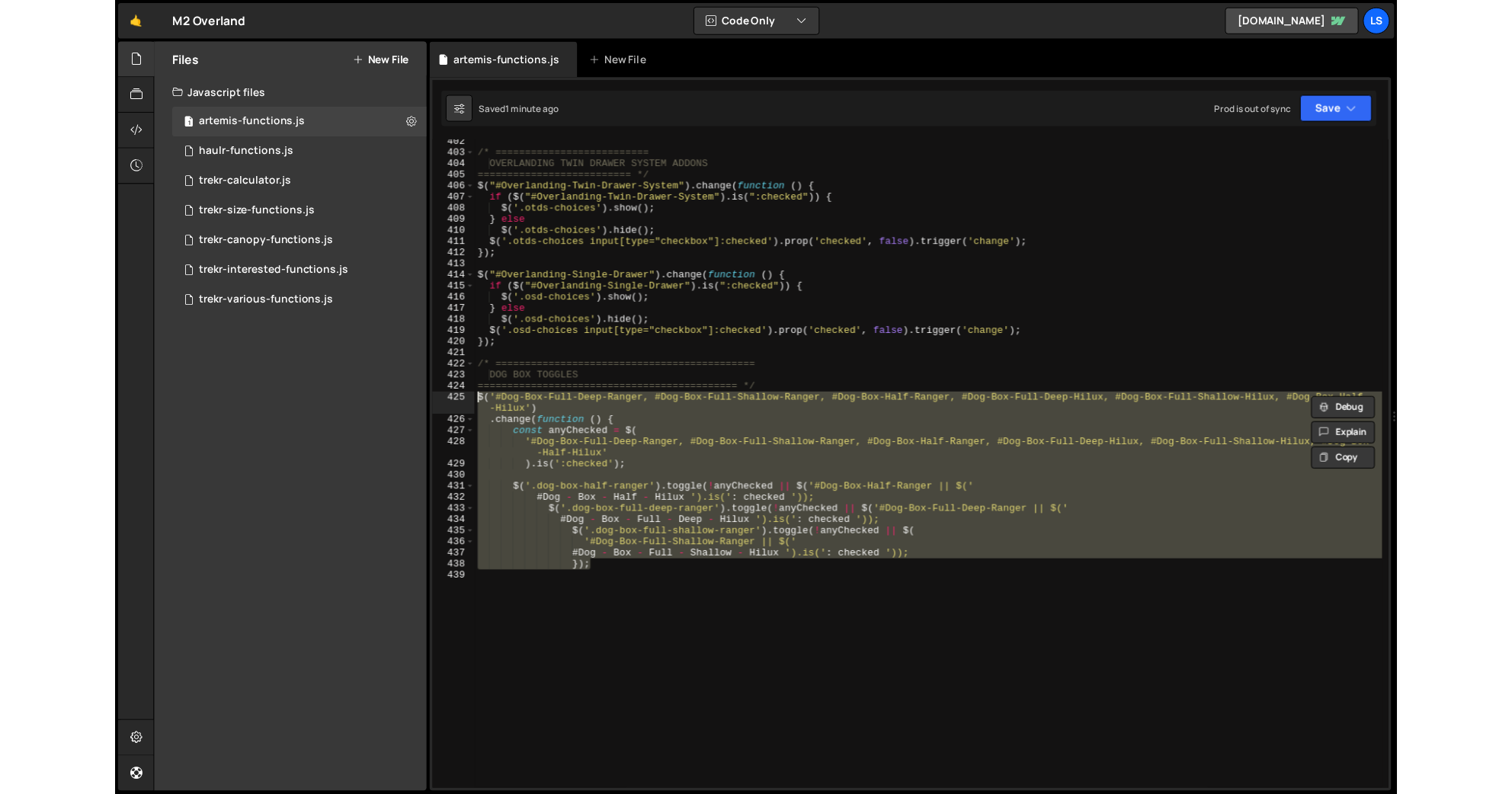
scroll to position [4529, 0]
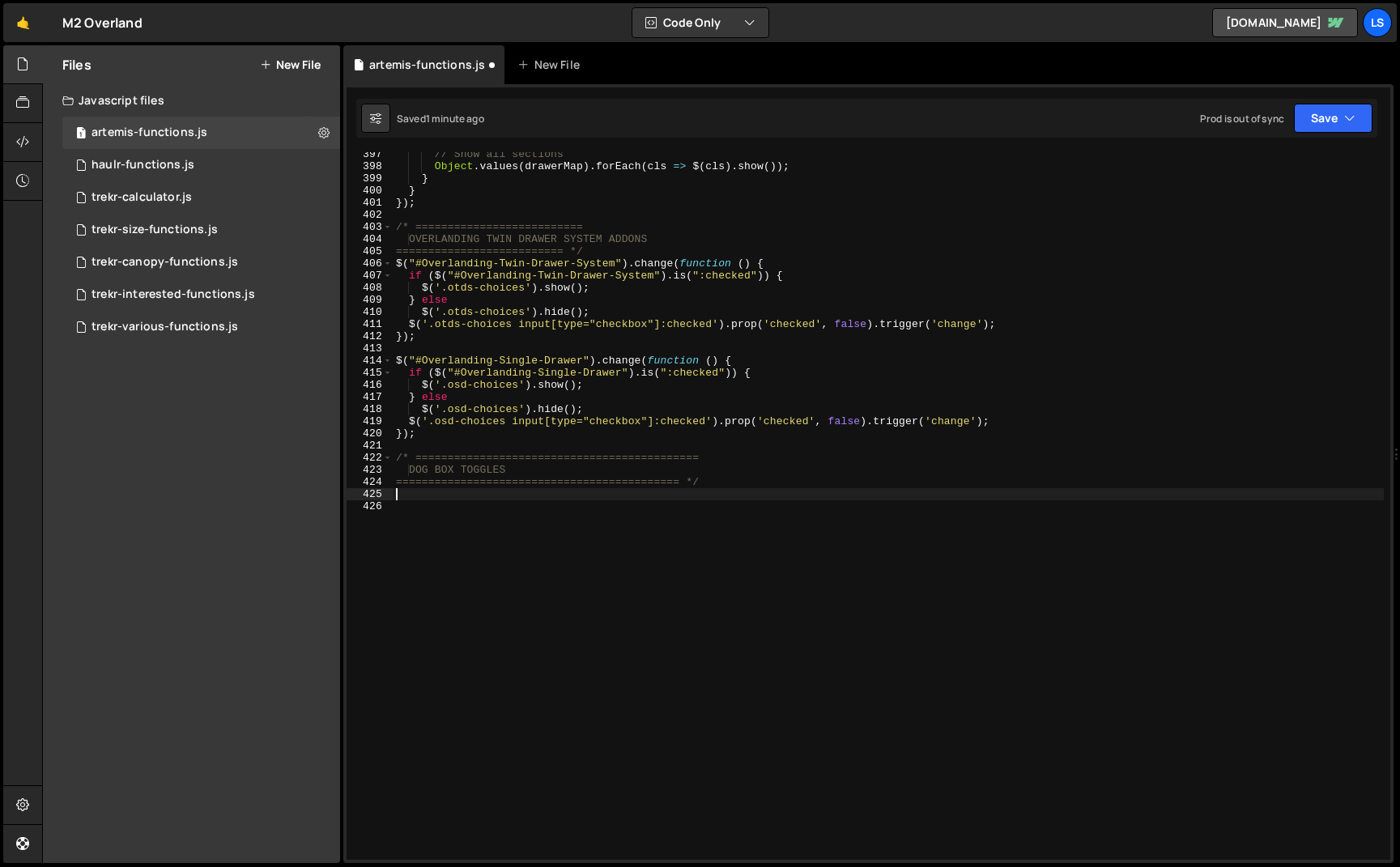
paste textarea "});"
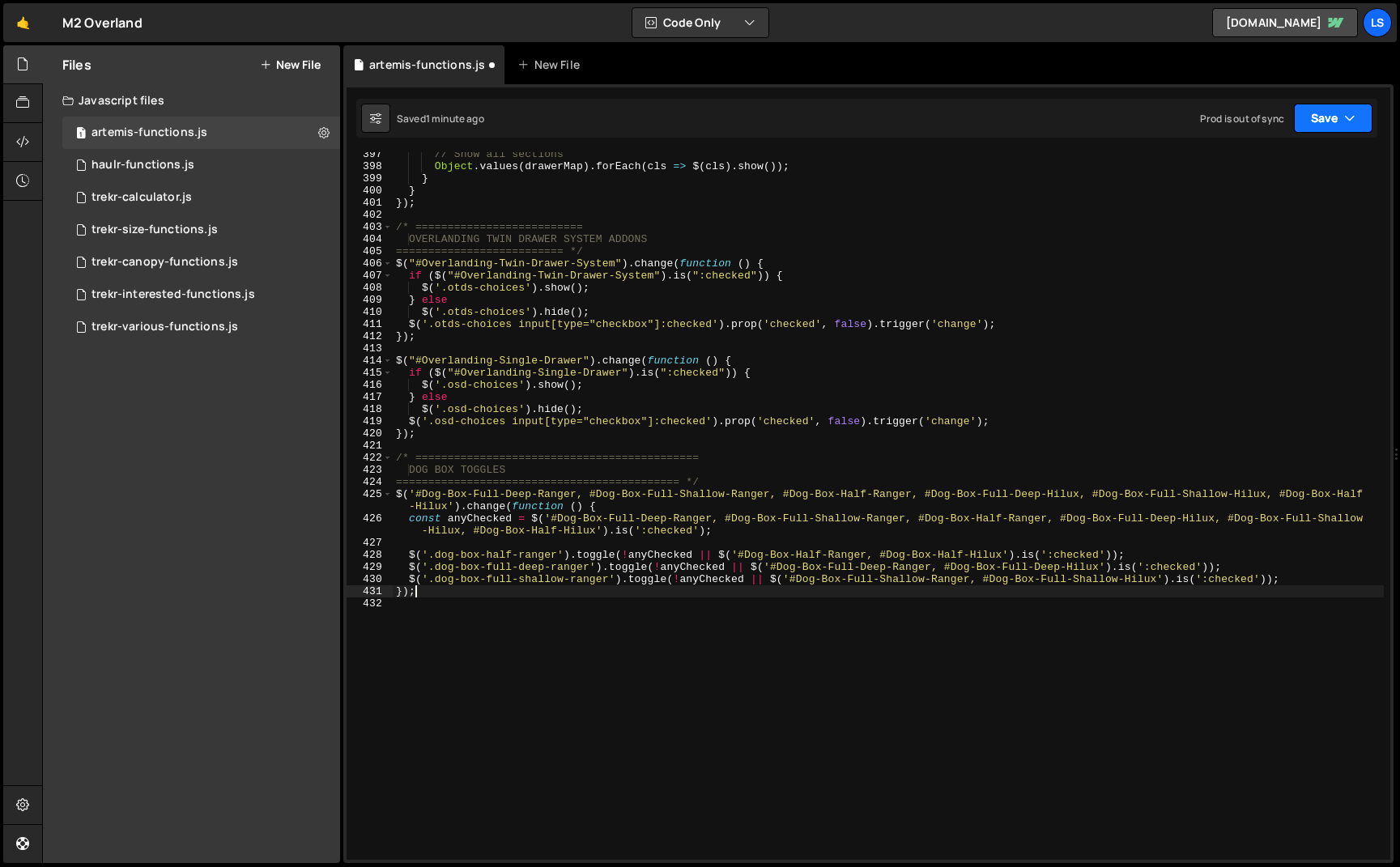
click at [1336, 114] on button "Save" at bounding box center [1333, 118] width 78 height 30
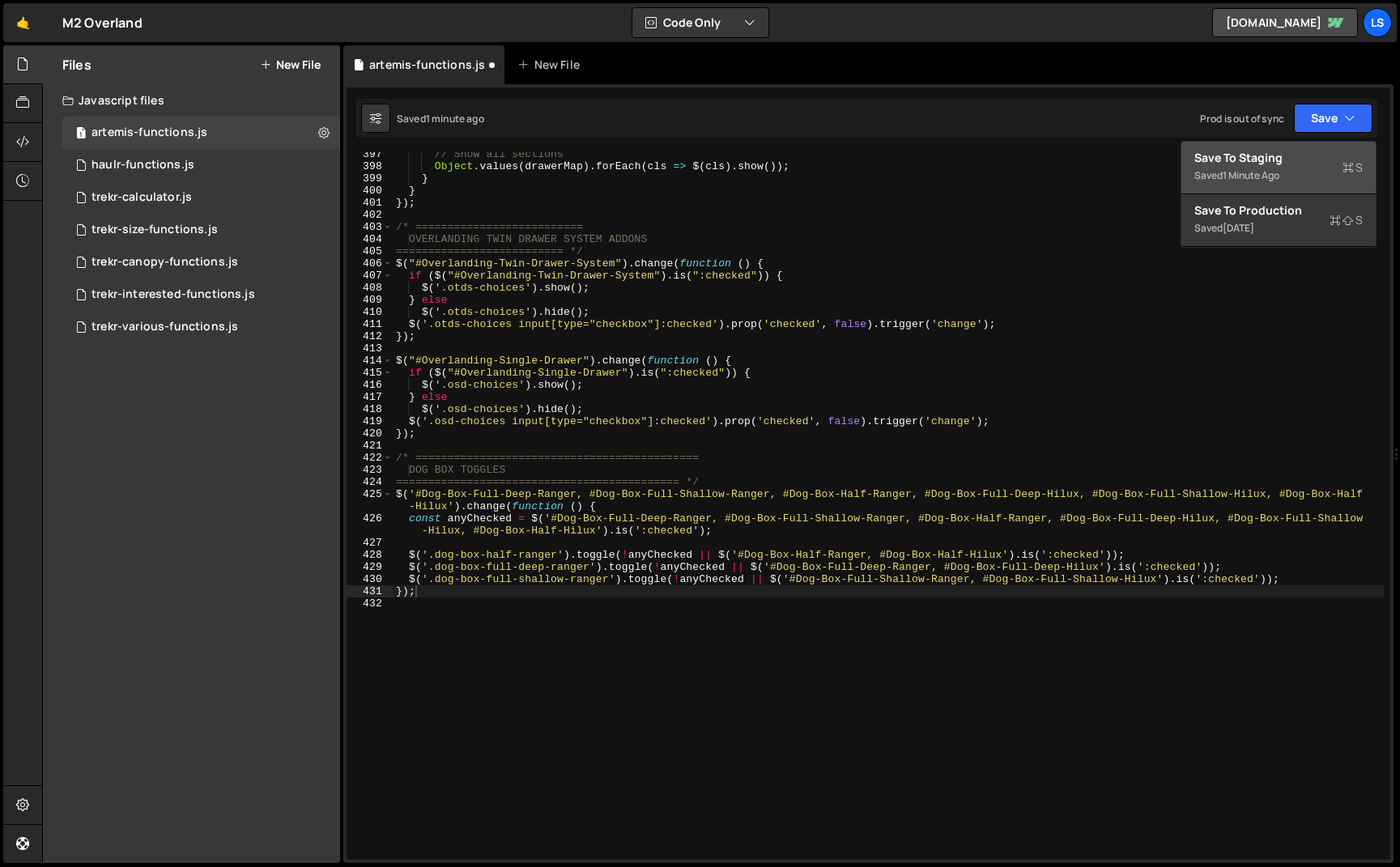
click at [1273, 159] on div "Save to Staging S" at bounding box center [1278, 158] width 169 height 17
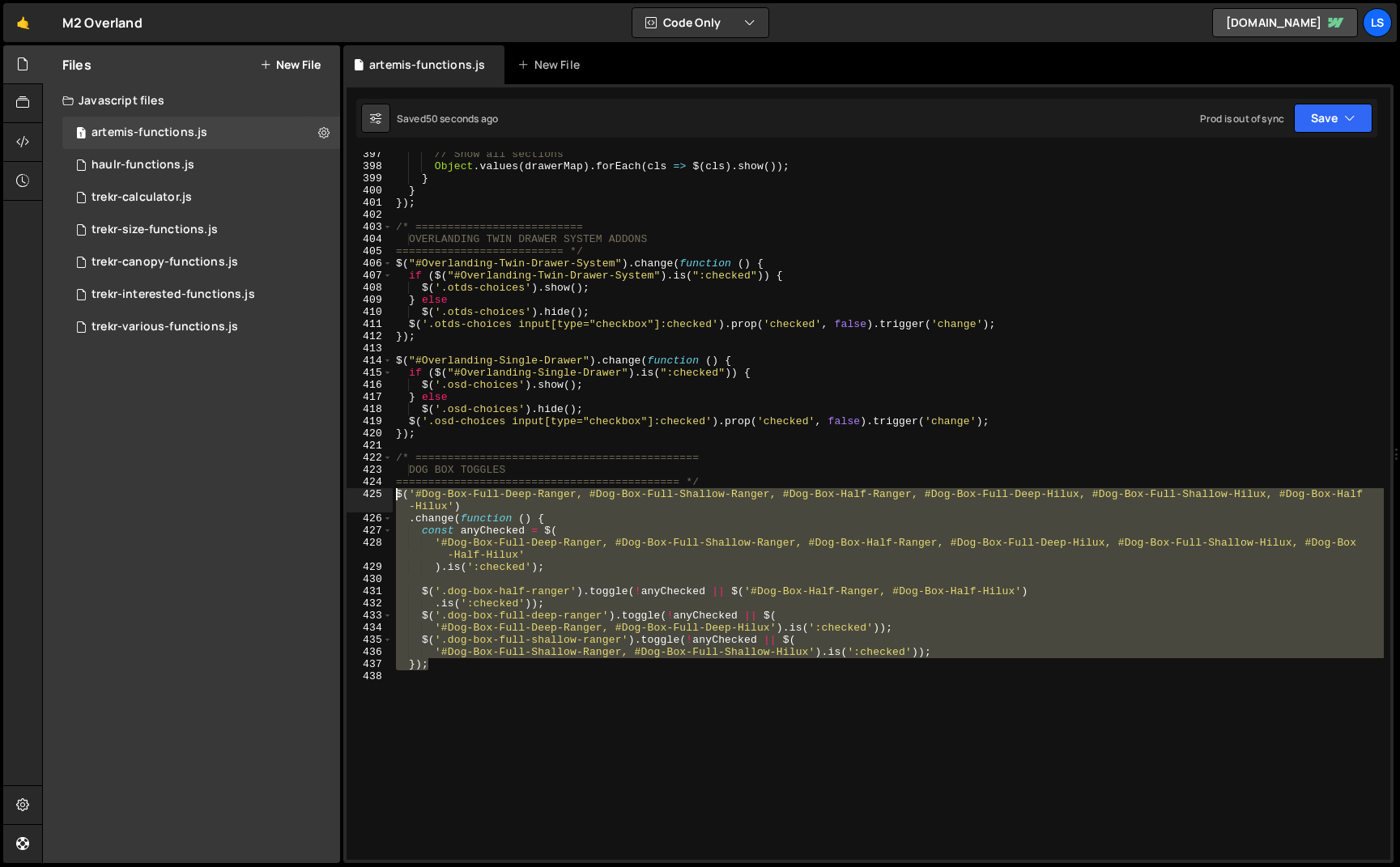
drag, startPoint x: 439, startPoint y: 670, endPoint x: 390, endPoint y: 493, distance: 183.7
click at [390, 493] on div "}); 397 398 399 400 401 402 403 404 405 406 407 408 409 410 411 412 413 414 415…" at bounding box center [868, 505] width 1043 height 707
paste textarea "});"
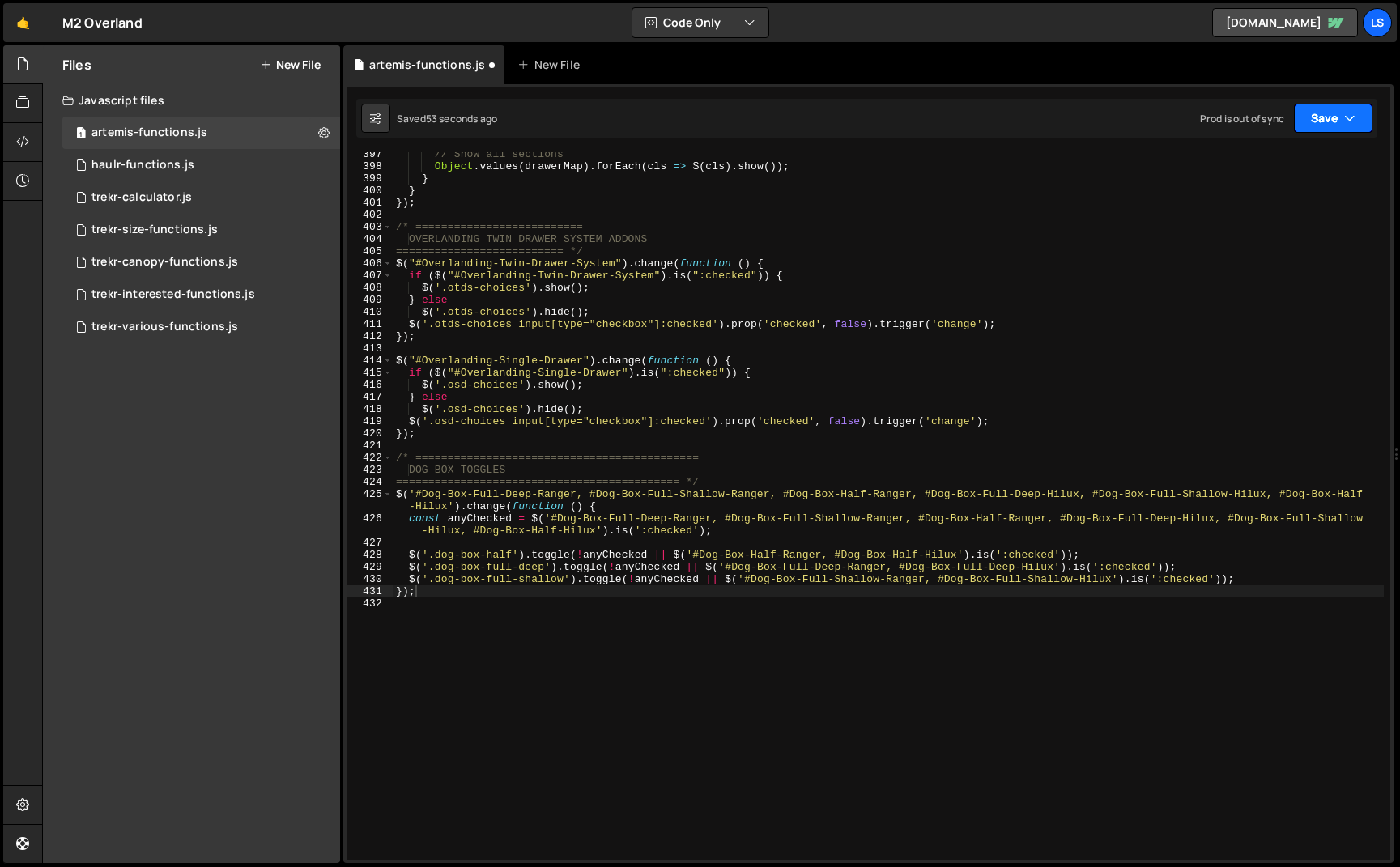
click at [1316, 110] on button "Save" at bounding box center [1333, 118] width 78 height 30
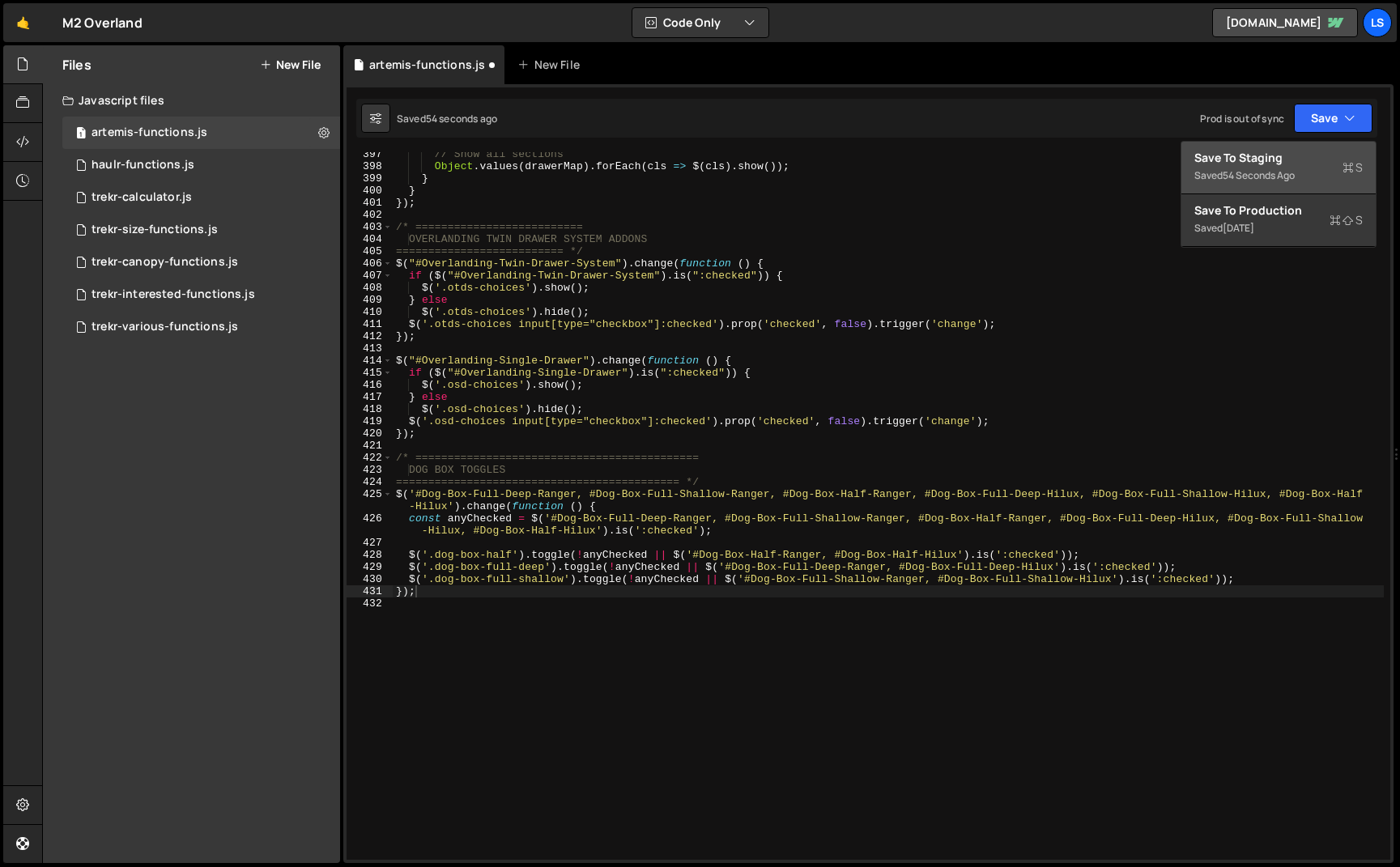
click at [1249, 169] on div "54 seconds ago" at bounding box center [1258, 175] width 72 height 14
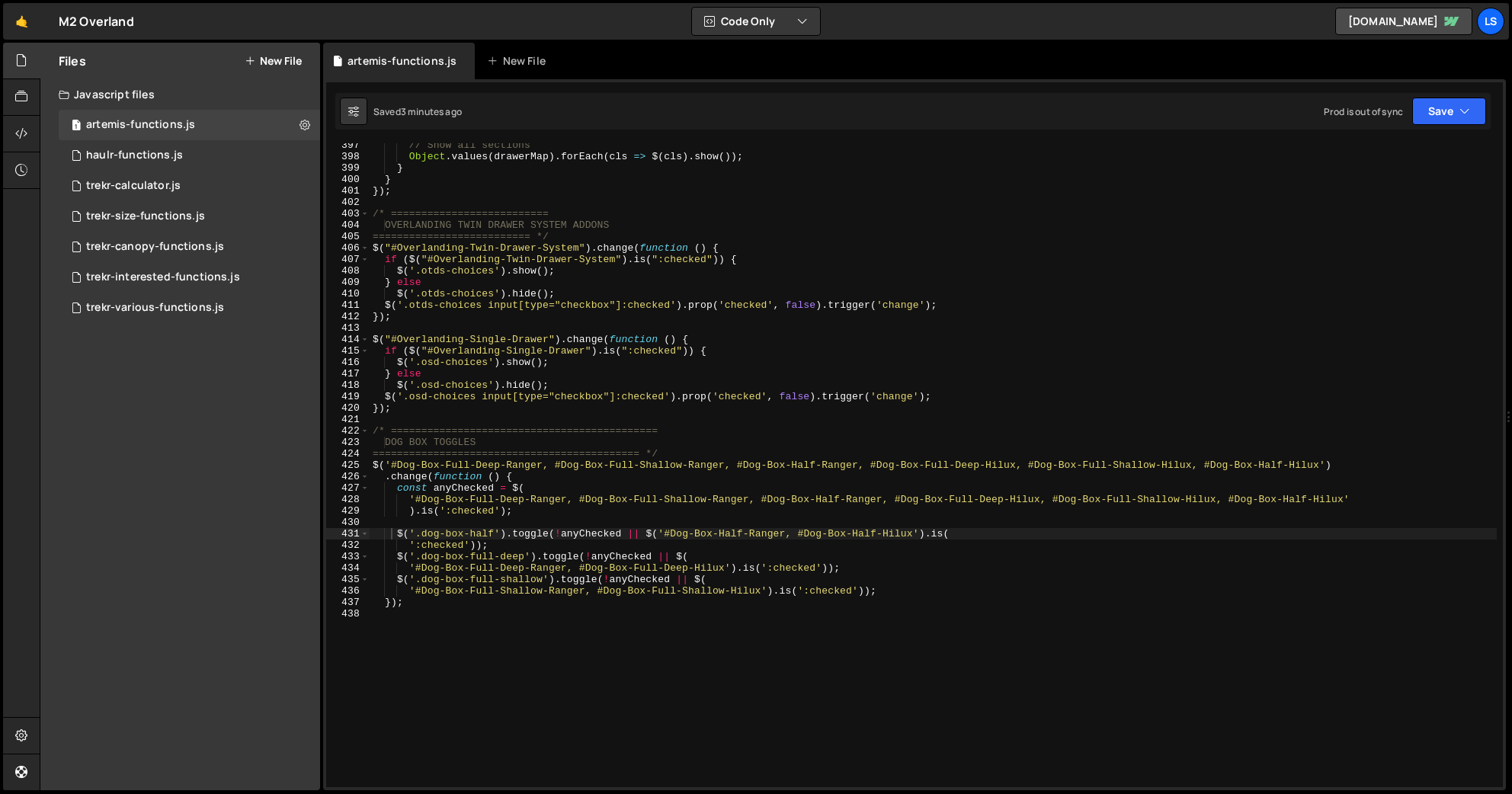
click at [408, 544] on div "// Show all sections Object . values ( drawerMap ) . forEach ( cls => $ ( cls )…" at bounding box center [933, 473] width 1127 height 666
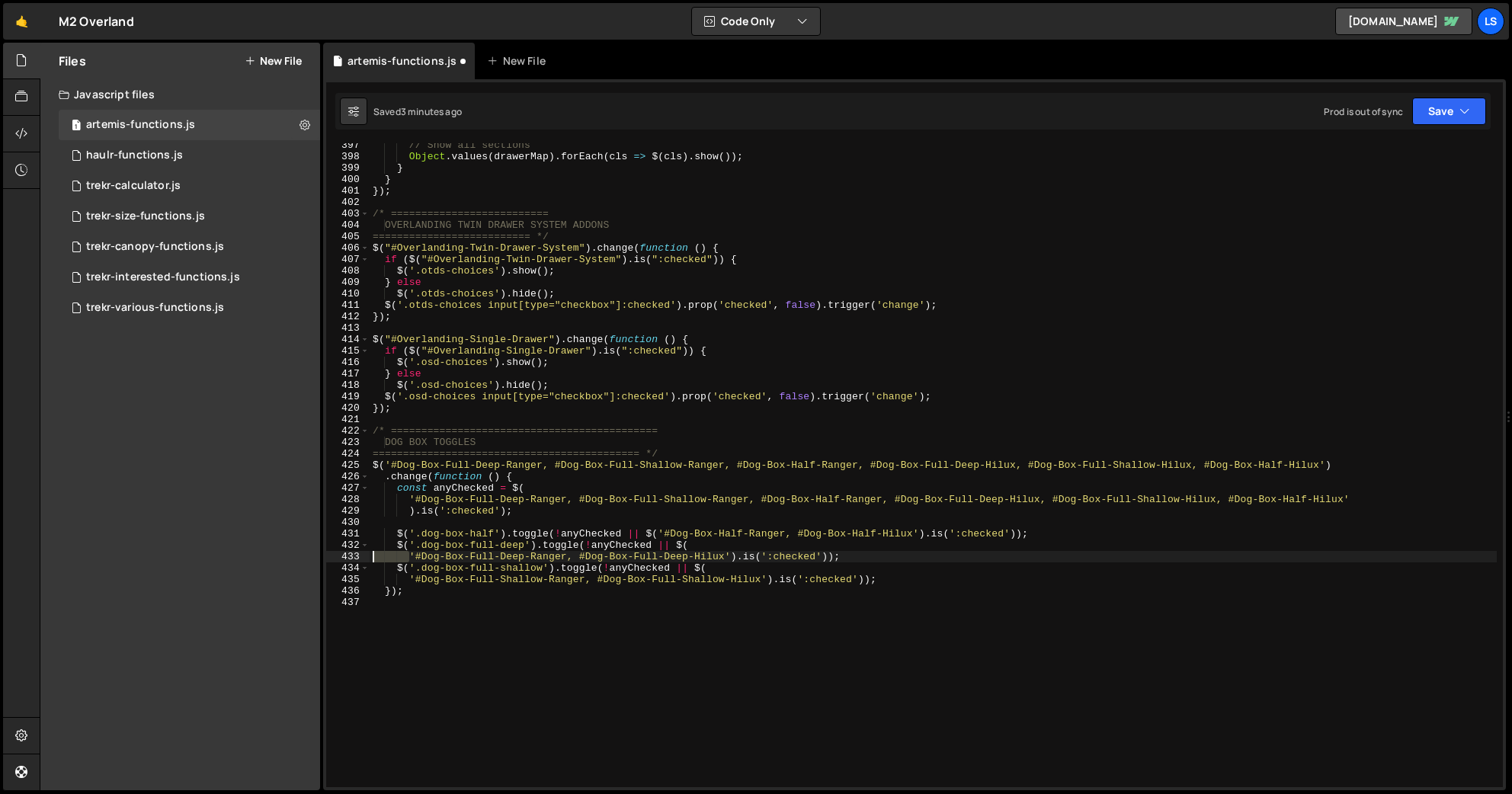
drag, startPoint x: 409, startPoint y: 556, endPoint x: 356, endPoint y: 554, distance: 53.0
click at [356, 554] on div "$('.dog-box-half').toggle(!anyChecked || $('#Dog-Box-Half-Ranger, #Dog-Box-Half…" at bounding box center [914, 465] width 1176 height 644
drag, startPoint x: 408, startPoint y: 565, endPoint x: 358, endPoint y: 565, distance: 50.0
click at [358, 565] on div "$('.dog-box-full-deep').toggle(!anyChecked || $('#Dog-Box-Full-Deep-Ranger, #Do…" at bounding box center [914, 465] width 1176 height 644
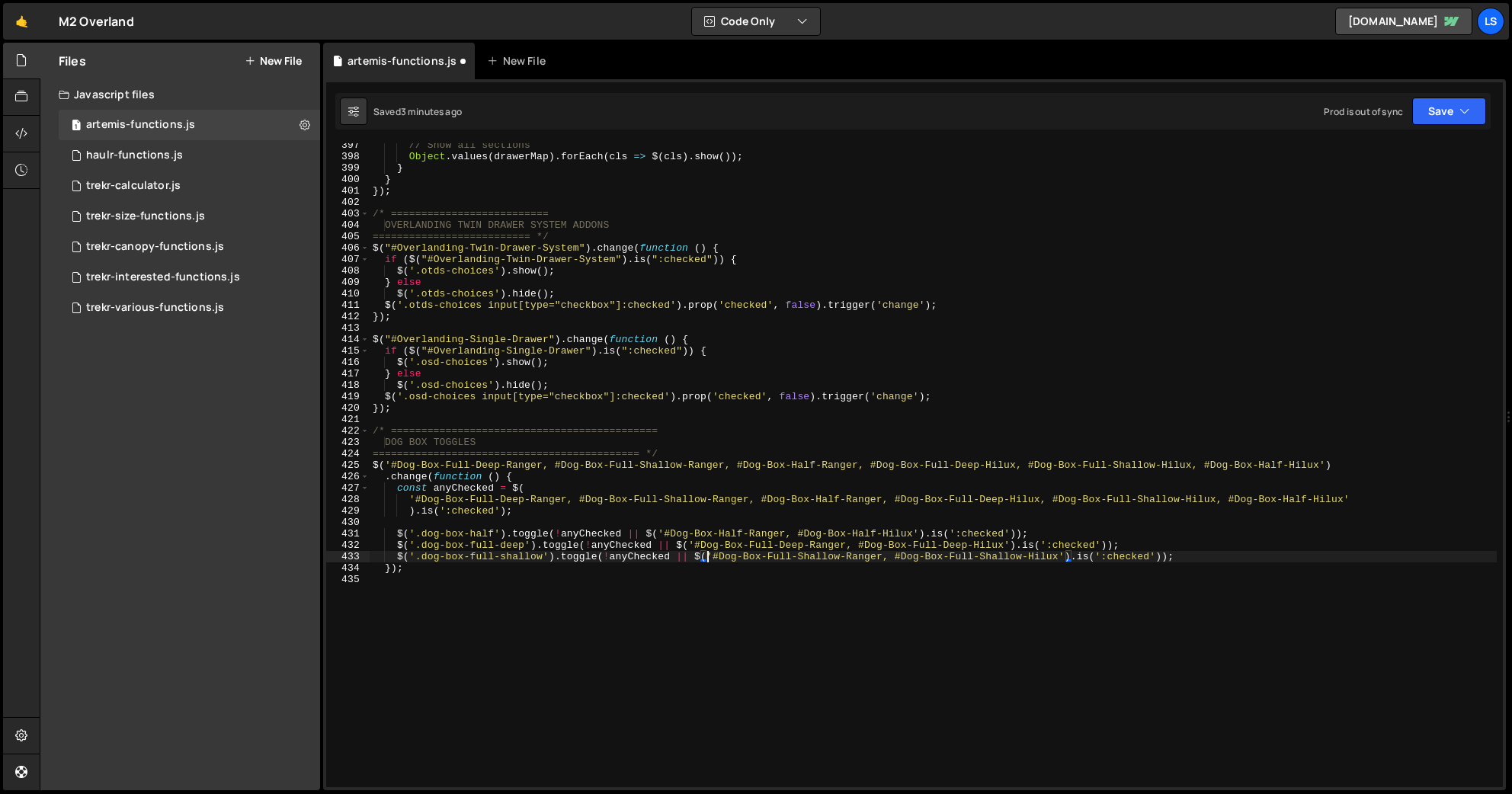
click at [444, 533] on div "// Show all sections Object . values ( drawerMap ) . forEach ( cls => $ ( cls )…" at bounding box center [933, 473] width 1127 height 666
click at [445, 545] on div "// Show all sections Object . values ( drawerMap ) . forEach ( cls => $ ( cls )…" at bounding box center [933, 473] width 1127 height 666
click at [446, 556] on div "// Show all sections Object . values ( drawerMap ) . forEach ( cls => $ ( cls )…" at bounding box center [933, 473] width 1127 height 666
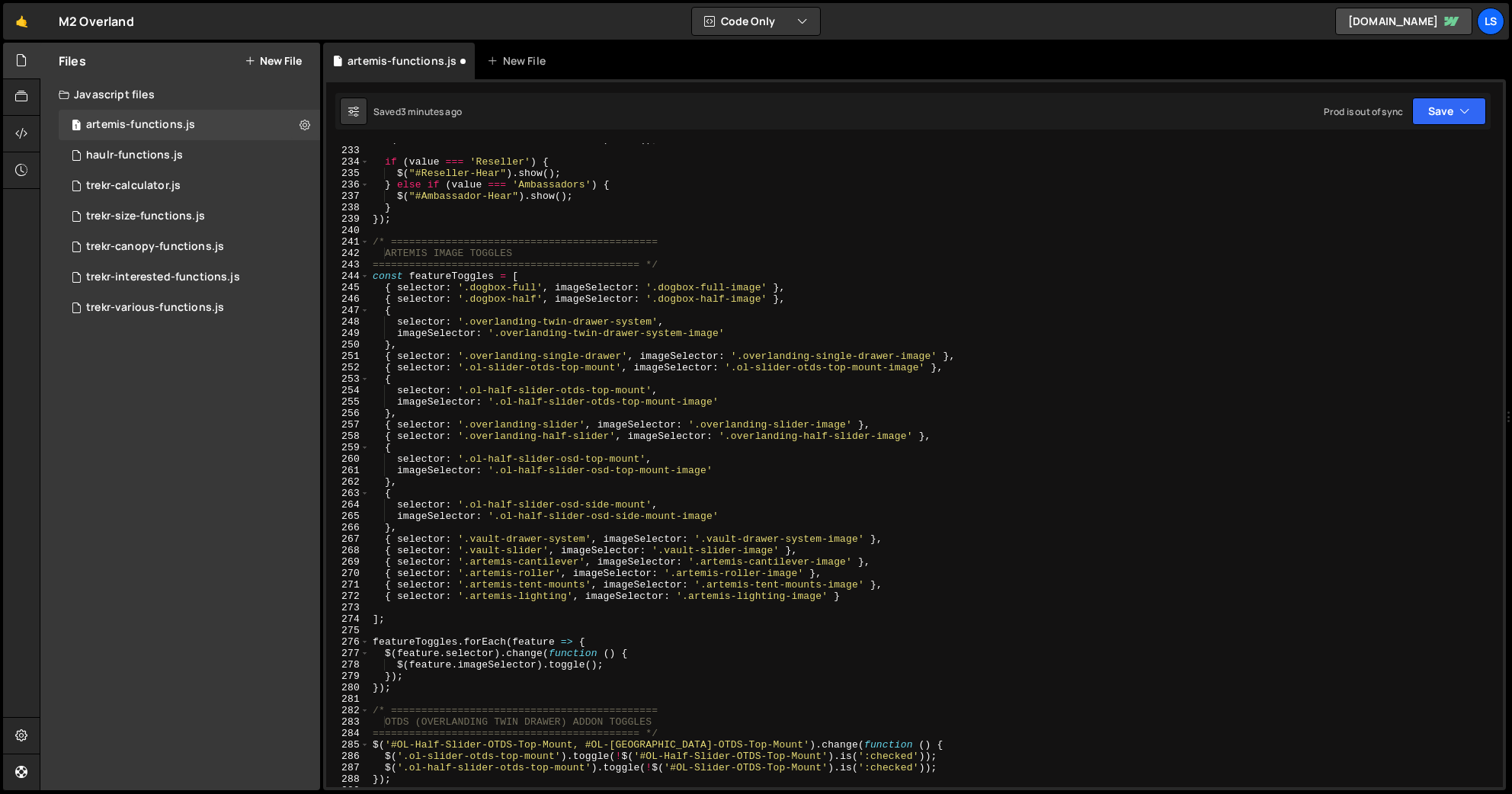
scroll to position [2648, 0]
drag, startPoint x: 790, startPoint y: 301, endPoint x: 384, endPoint y: 301, distance: 406.0
click at [384, 301] on div "$ ( "#Reseller-Hear, #Ambassador-Hear" ) . hide ( ) ; if ( value === 'Reseller'…" at bounding box center [933, 467] width 1127 height 666
type textarea "{ selector: '.dogbox-half', imageSelector: '.dogbox-half-image' },"
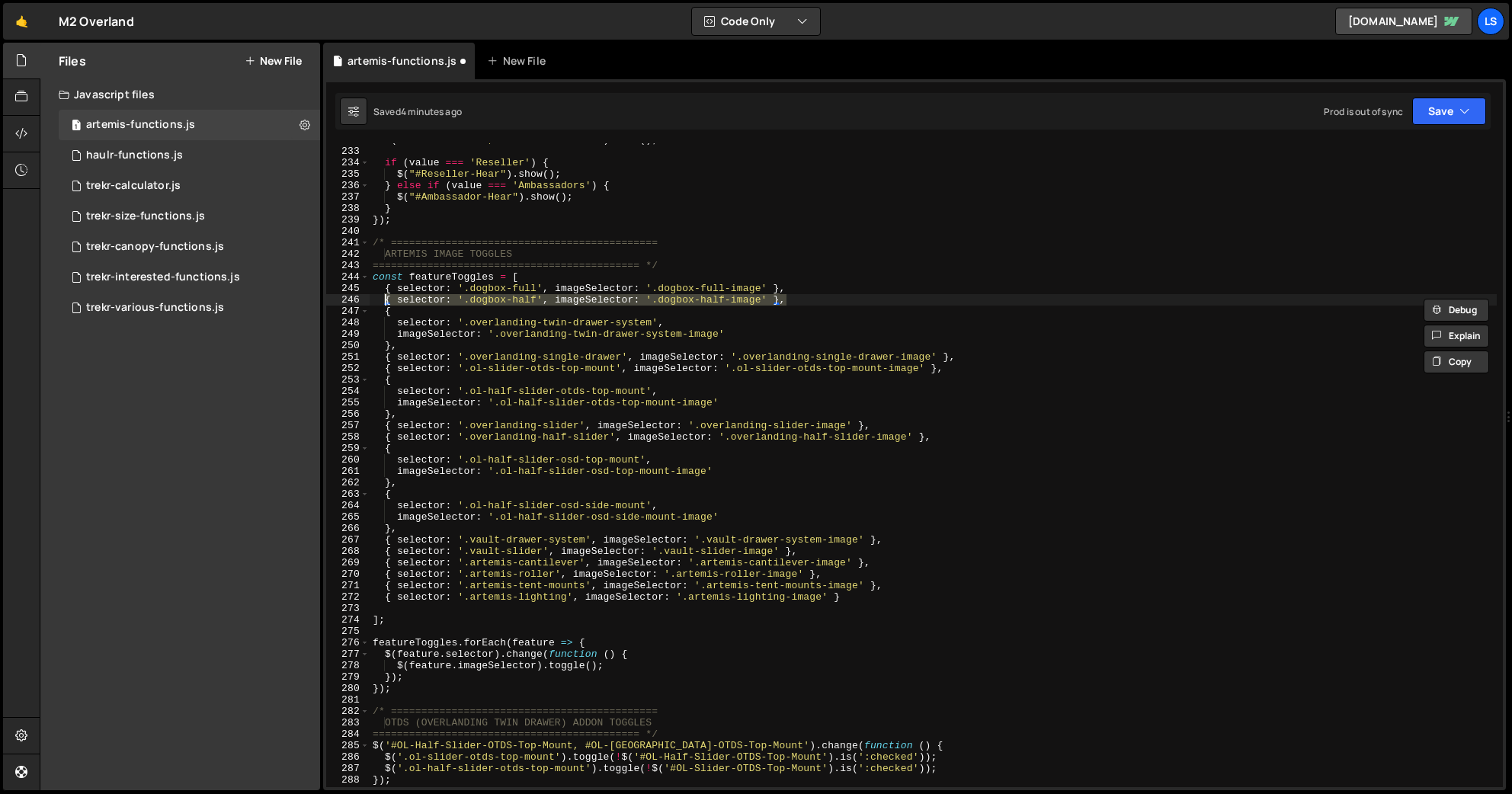
click at [798, 302] on div "$ ( "#Reseller-Hear, #Ambassador-Hear" ) . hide ( ) ; if ( value === 'Reseller'…" at bounding box center [933, 465] width 1127 height 644
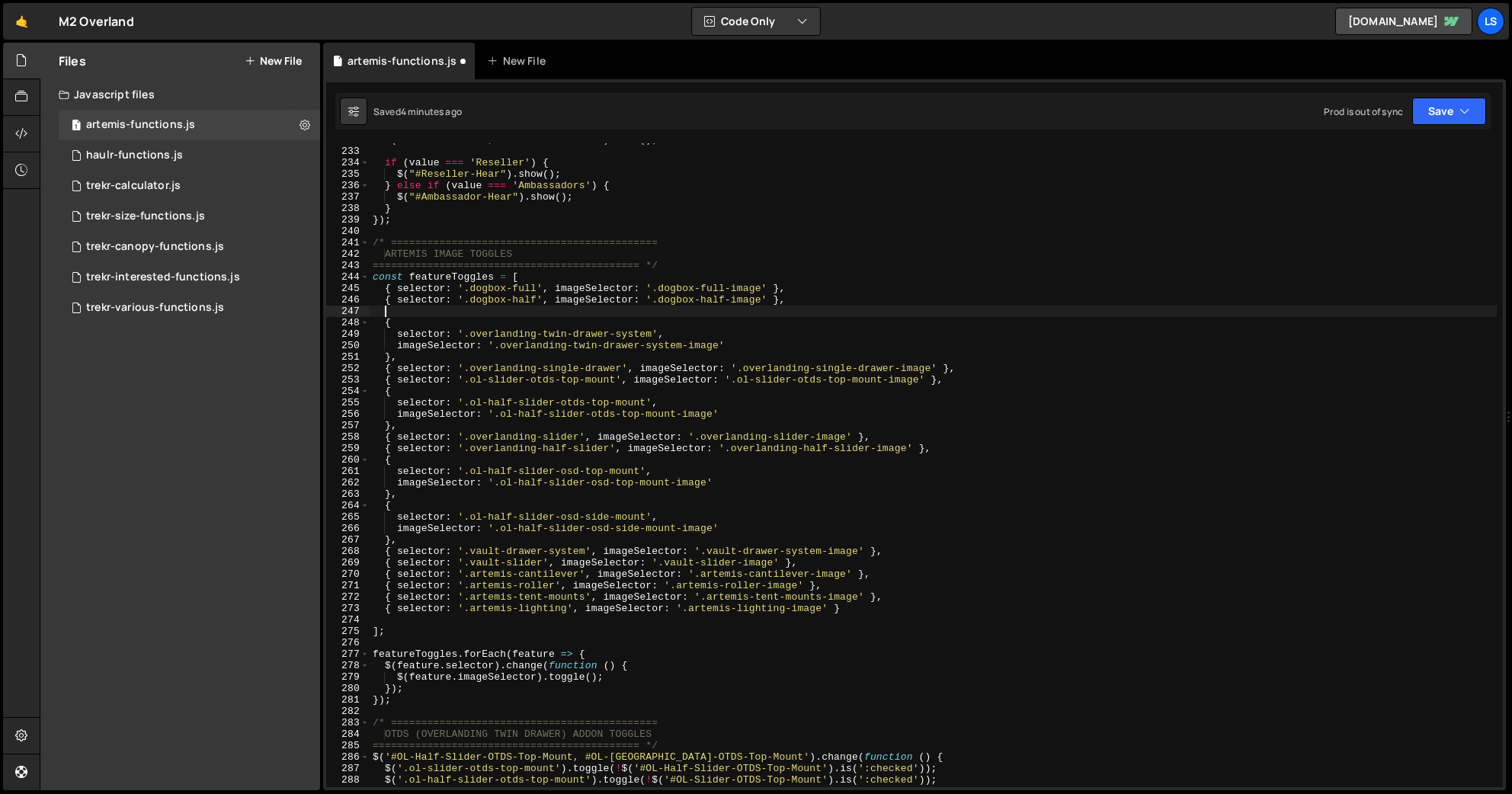
paste textarea "{ selector: '.dogbox-half', imageSelector: '.dogbox-half-image' },"
drag, startPoint x: 536, startPoint y: 286, endPoint x: 551, endPoint y: 307, distance: 25.8
click at [536, 286] on div "$ ( "#Reseller-Hear, #Ambassador-Hear" ) . hide ( ) ; if ( value === 'Reseller'…" at bounding box center [933, 467] width 1127 height 666
click at [852, 295] on div "$ ( "#Reseller-Hear, #Ambassador-Hear" ) . hide ( ) ; if ( value === 'Reseller'…" at bounding box center [933, 467] width 1127 height 666
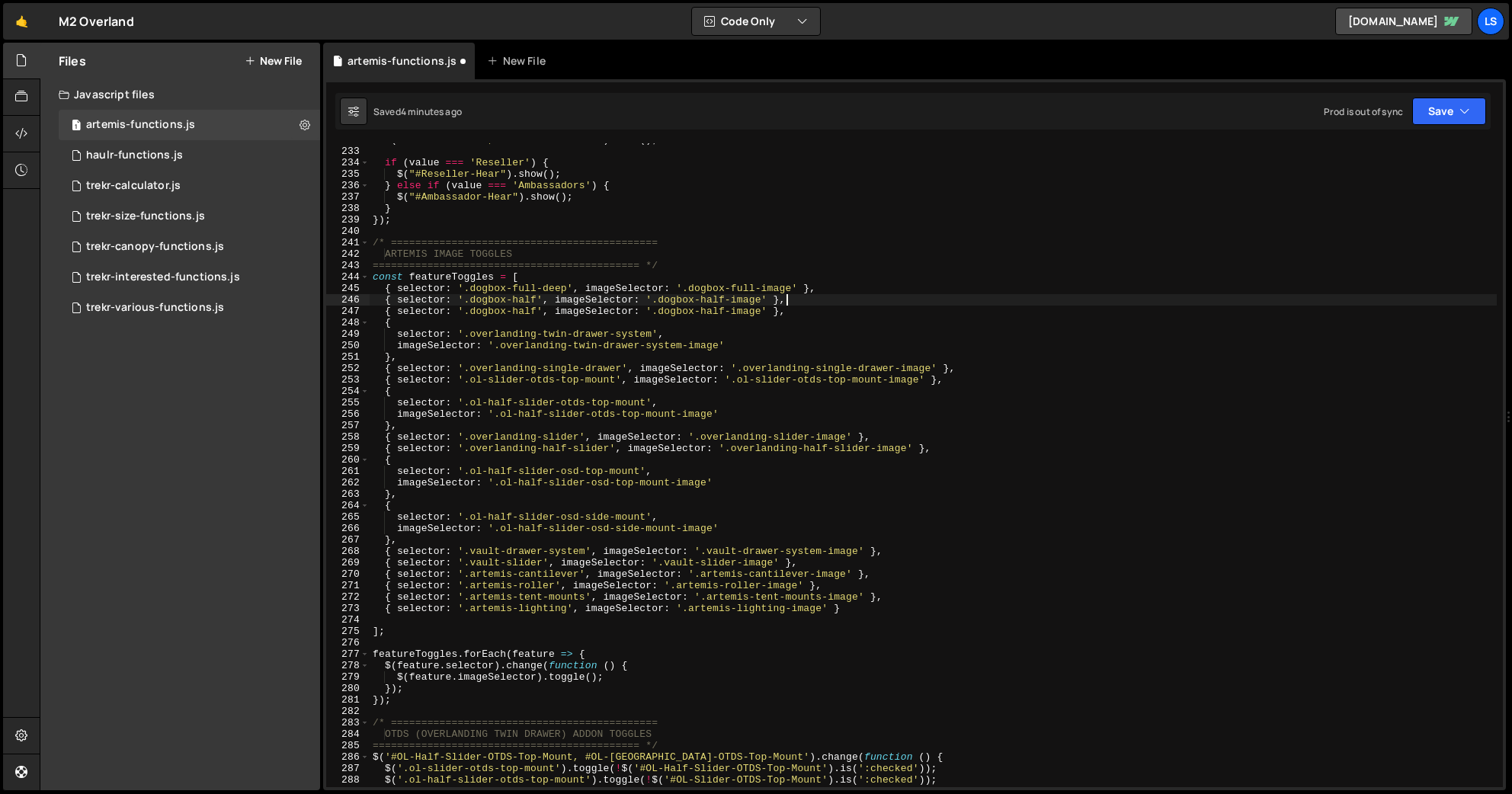
click at [529, 300] on div "$ ( "#Reseller-Hear, #Ambassador-Hear" ) . hide ( ) ; if ( value === 'Reseller'…" at bounding box center [933, 467] width 1127 height 666
click at [760, 301] on div "$ ( "#Reseller-Hear, #Ambassador-Hear" ) . hide ( ) ; if ( value === 'Reseller'…" at bounding box center [933, 467] width 1127 height 666
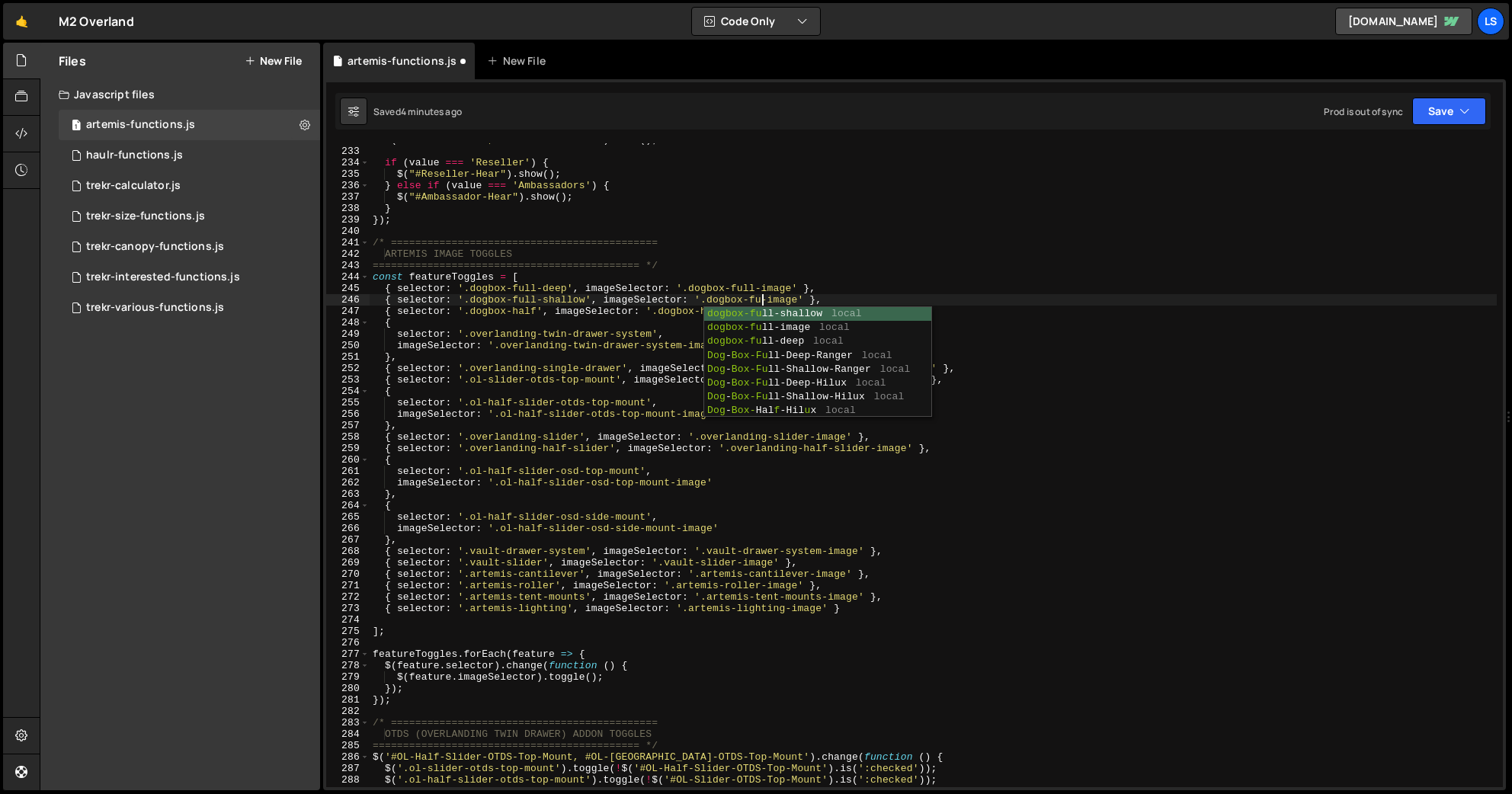
scroll to position [0, 30]
click at [496, 312] on div "$ ( "#Reseller-Hear, #Ambassador-Hear" ) . hide ( ) ; if ( value === 'Reseller'…" at bounding box center [933, 467] width 1127 height 666
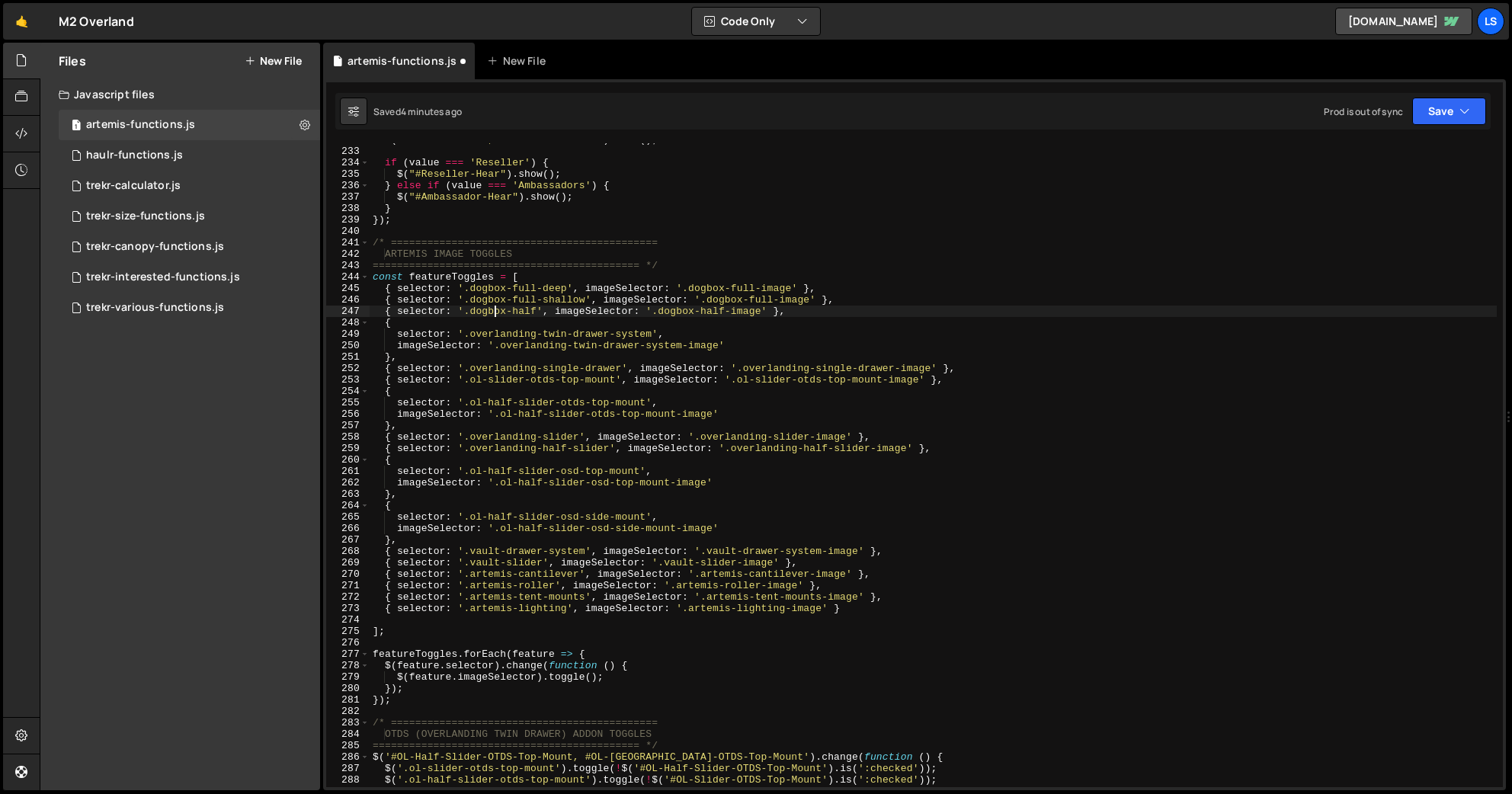
drag, startPoint x: 536, startPoint y: 309, endPoint x: 542, endPoint y: 331, distance: 22.8
click at [536, 309] on div "$ ( "#Reseller-Hear, #Ambassador-Hear" ) . hide ( ) ; if ( value === 'Reseller'…" at bounding box center [933, 467] width 1127 height 666
click at [1317, 112] on button "Save" at bounding box center [1449, 111] width 74 height 28
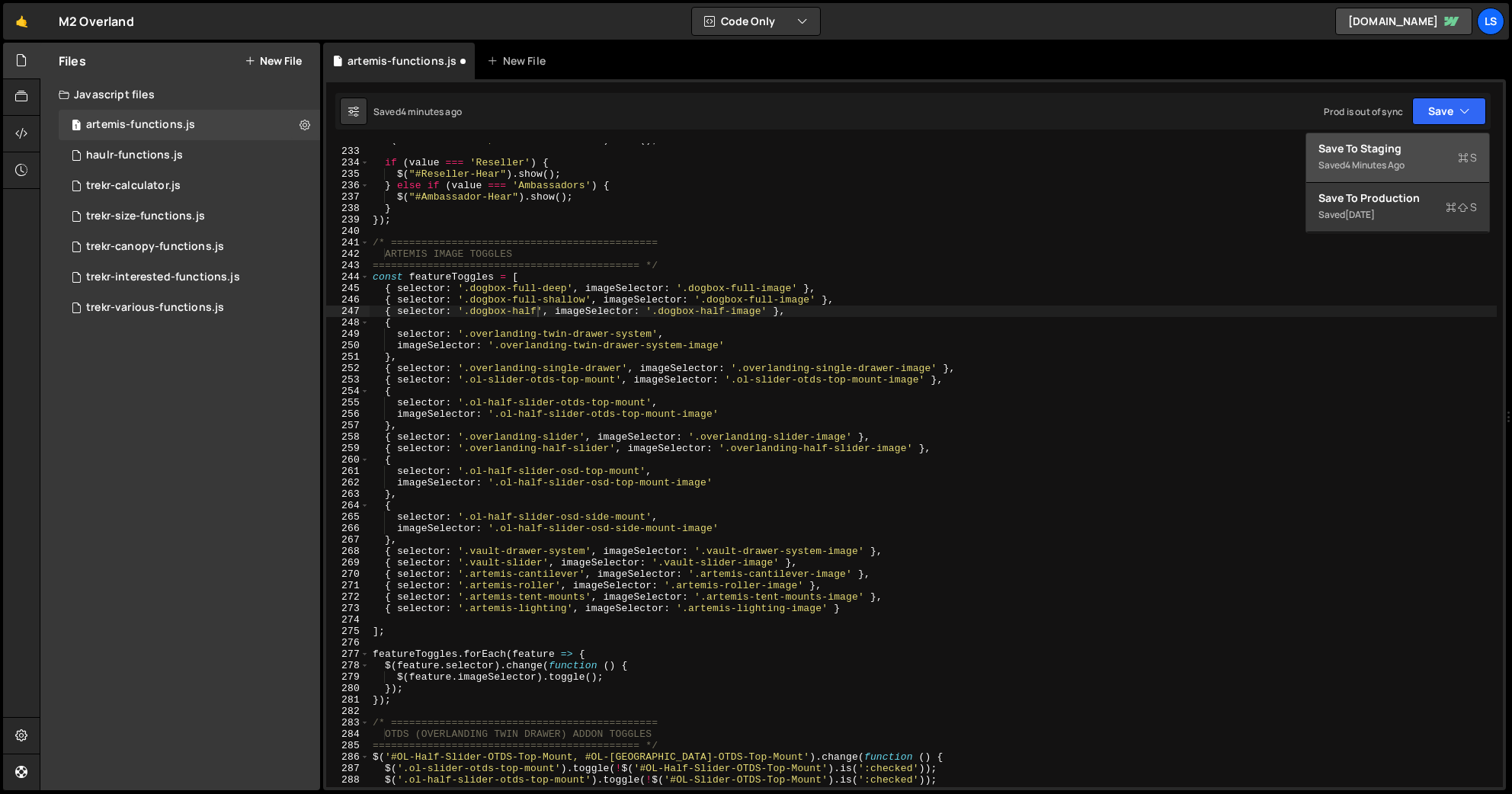
click at [1317, 147] on div "Save to Staging S" at bounding box center [1397, 148] width 159 height 16
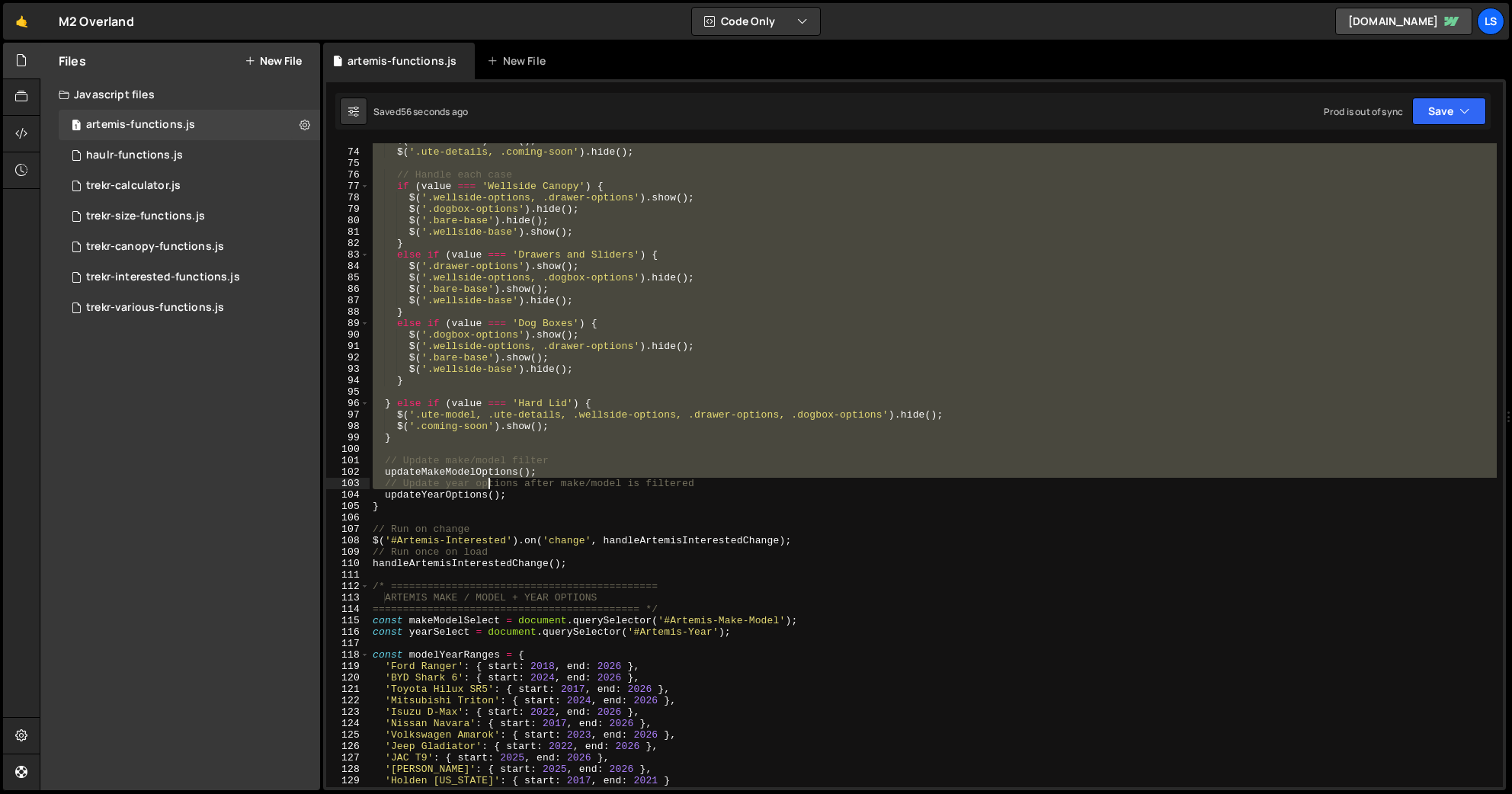
scroll to position [831, 0]
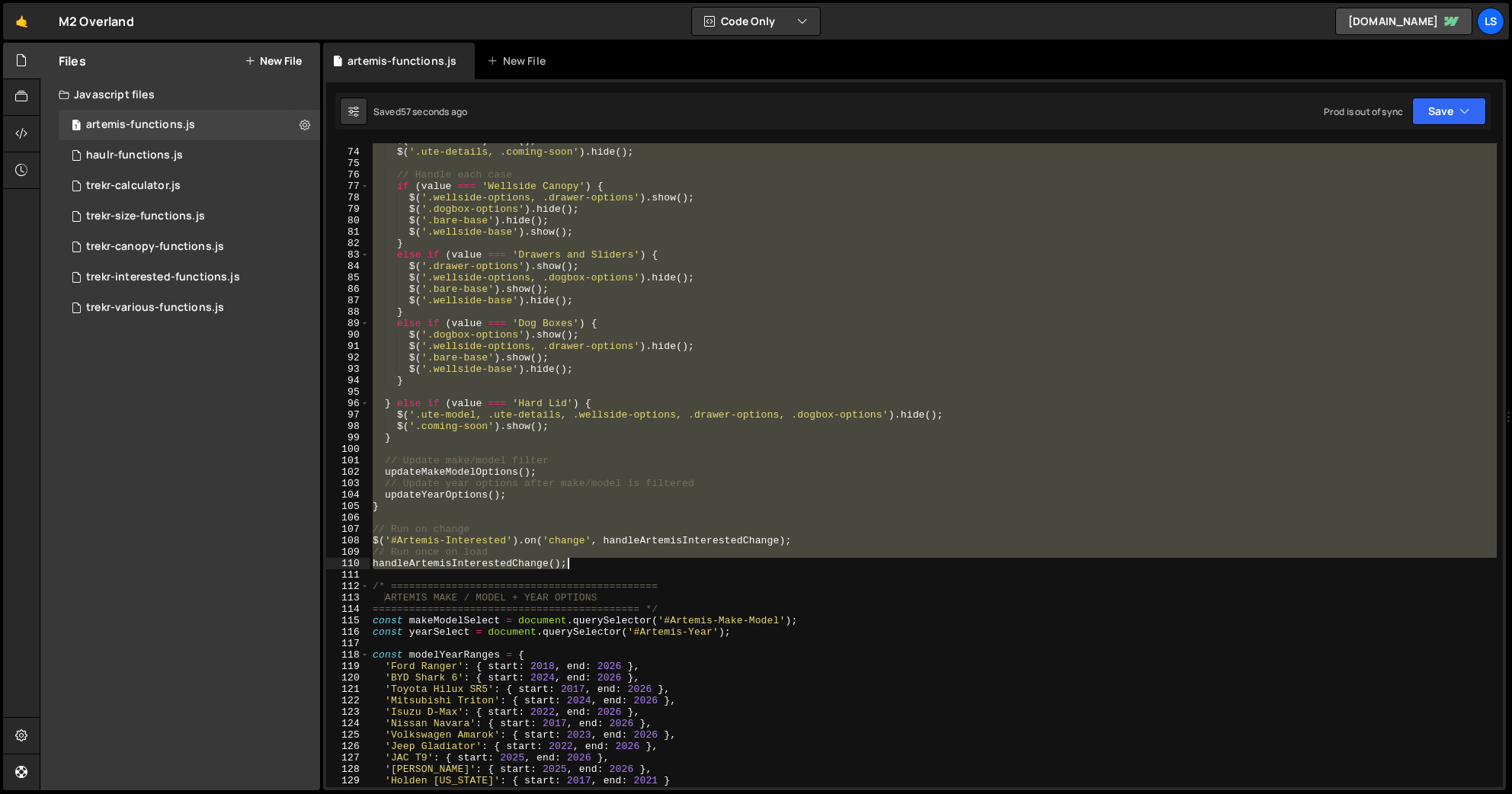
drag, startPoint x: 370, startPoint y: 148, endPoint x: 585, endPoint y: 564, distance: 468.3
click at [585, 564] on div "$ ( '.ute-model' ) . show ( ) ; $ ( '.ute-details, .coming-soon' ) . hide ( ) ;…" at bounding box center [933, 468] width 1127 height 666
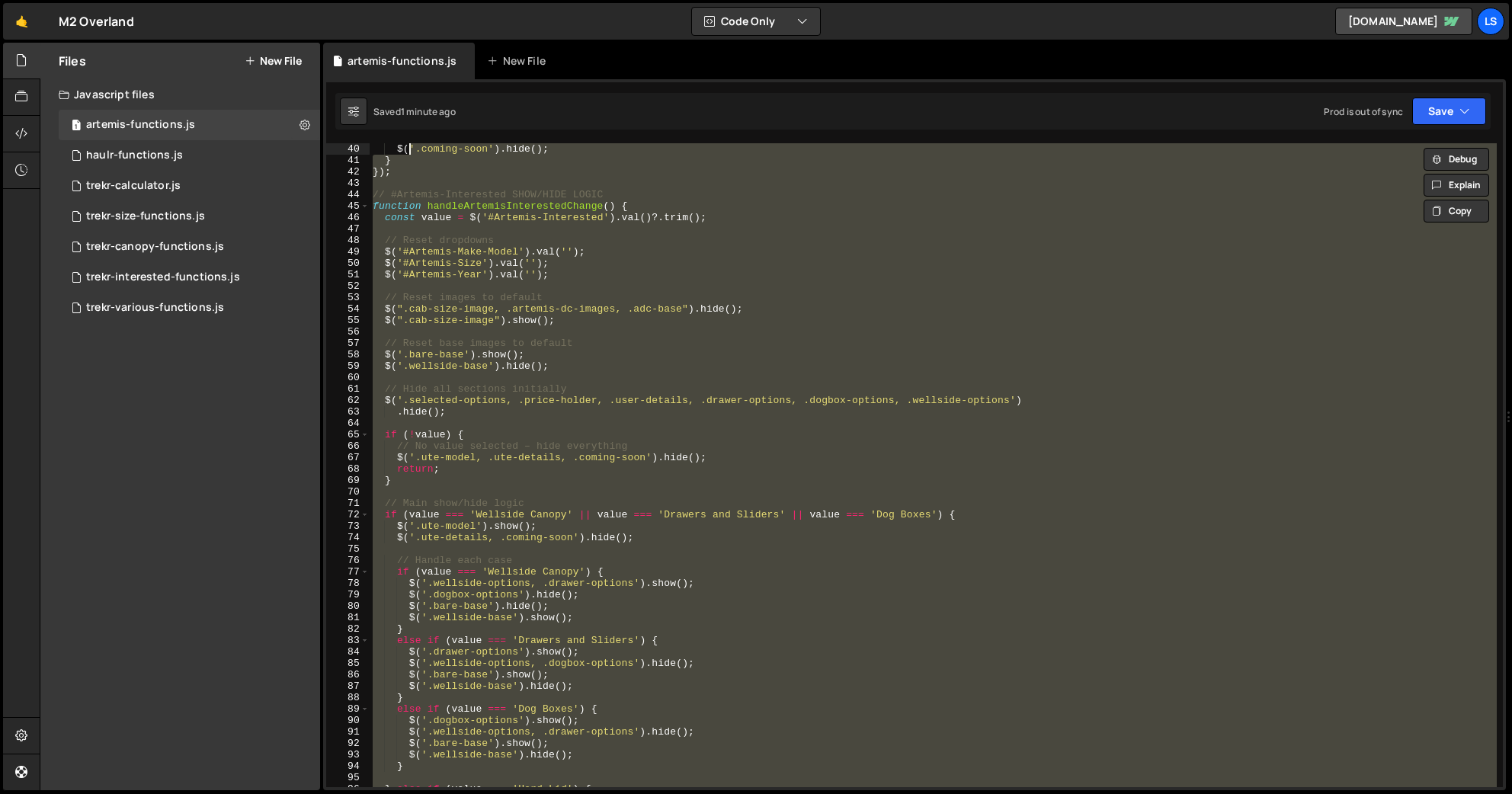
scroll to position [0, 0]
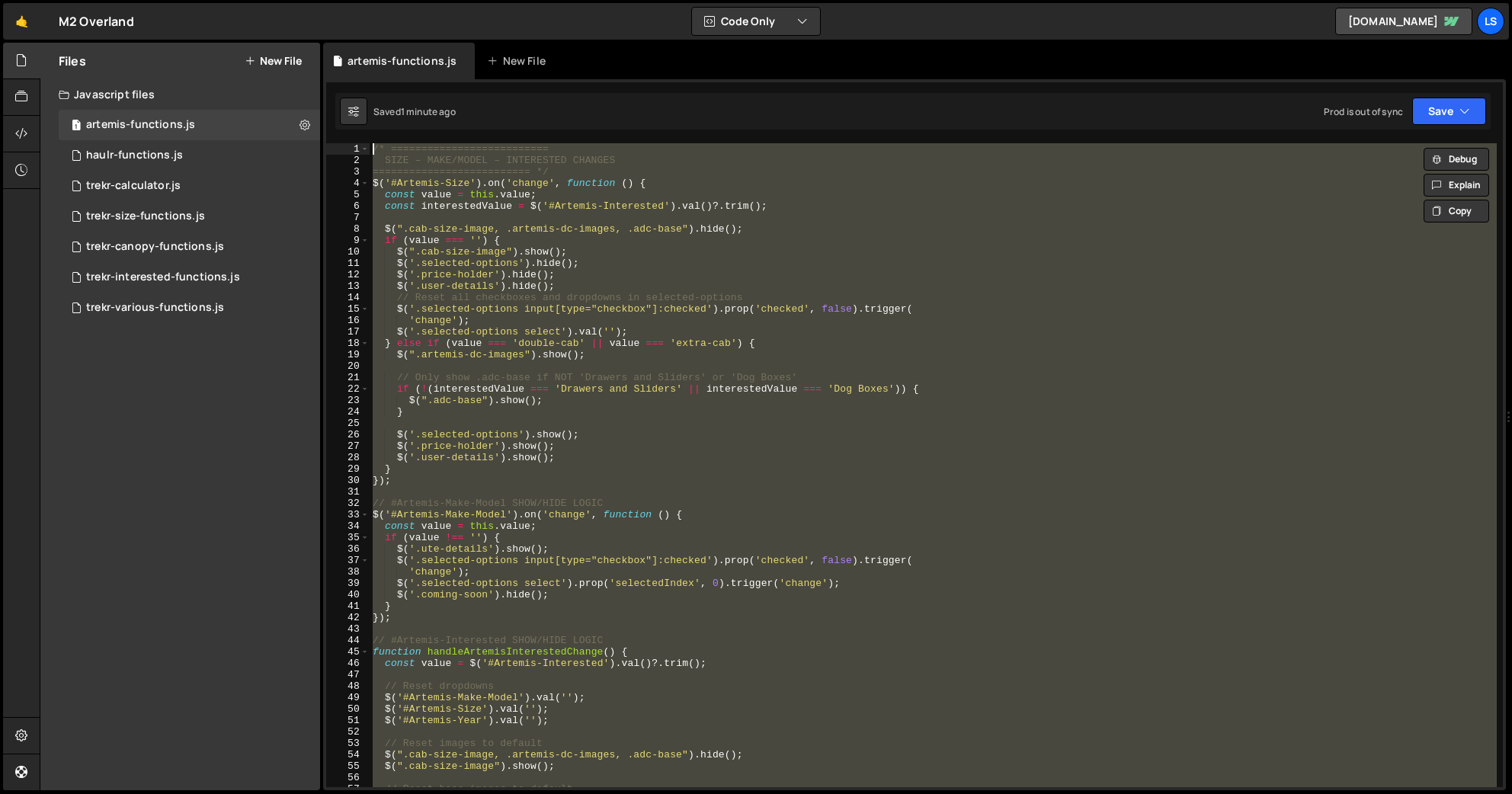
drag, startPoint x: 764, startPoint y: 582, endPoint x: 409, endPoint y: 35, distance: 652.1
click at [409, 35] on div "Hold on a sec... Are you certain you wish to leave this page? Any changes you'v…" at bounding box center [756, 397] width 1512 height 794
click at [588, 414] on div "/* ========================== SIZE – MAKE/MODEL – INTERESTED CHANGES ==========…" at bounding box center [933, 465] width 1127 height 644
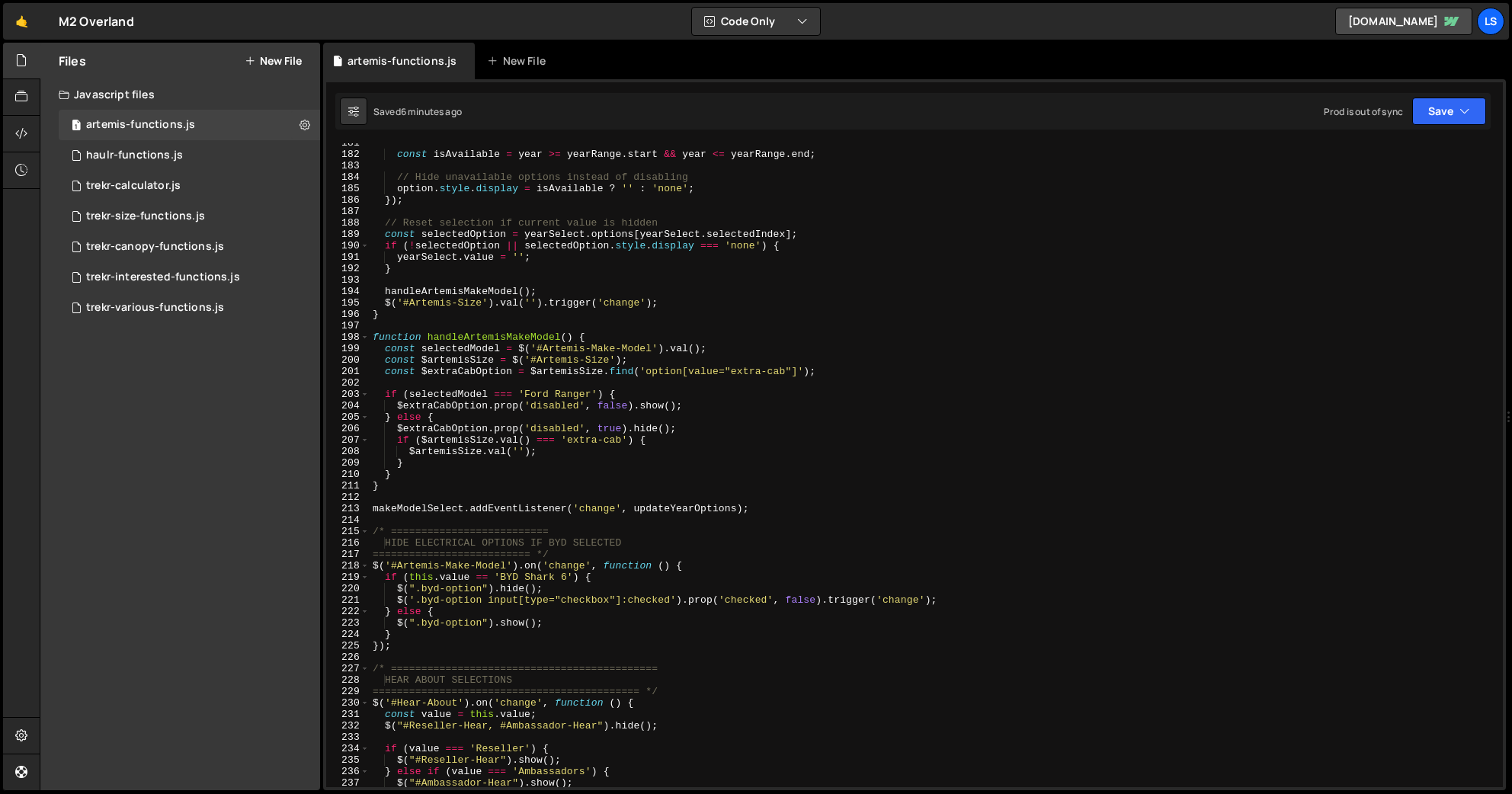
scroll to position [2062, 0]
click at [404, 485] on div "const isAvailable = year >= yearRange . start && year <= yearRange . end ; // H…" at bounding box center [933, 471] width 1127 height 666
type textarea "}"
click at [398, 488] on div "const isAvailable = year >= yearRange . start && year <= yearRange . end ; // H…" at bounding box center [933, 471] width 1127 height 666
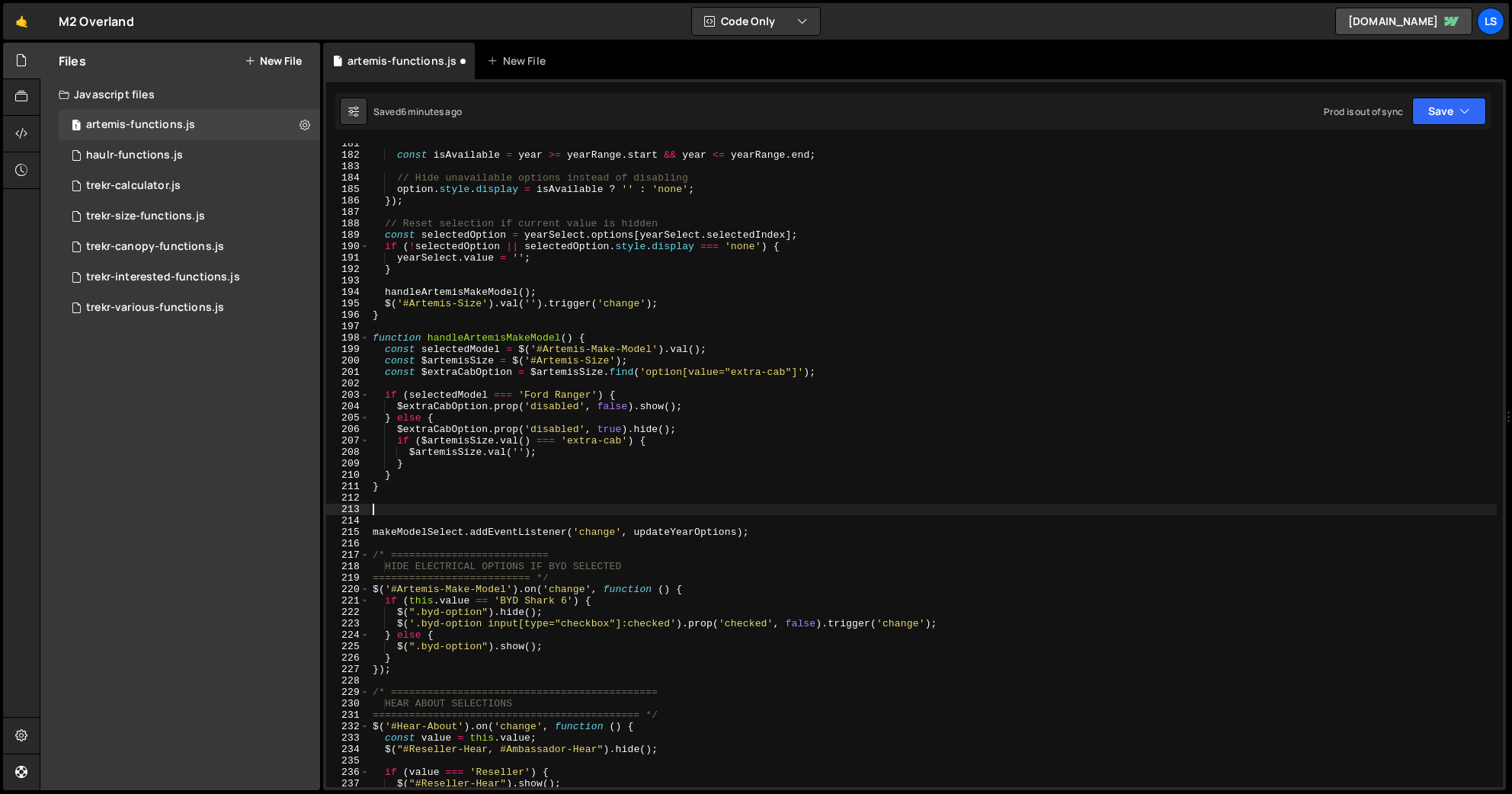
paste textarea "}"
type textarea "}"
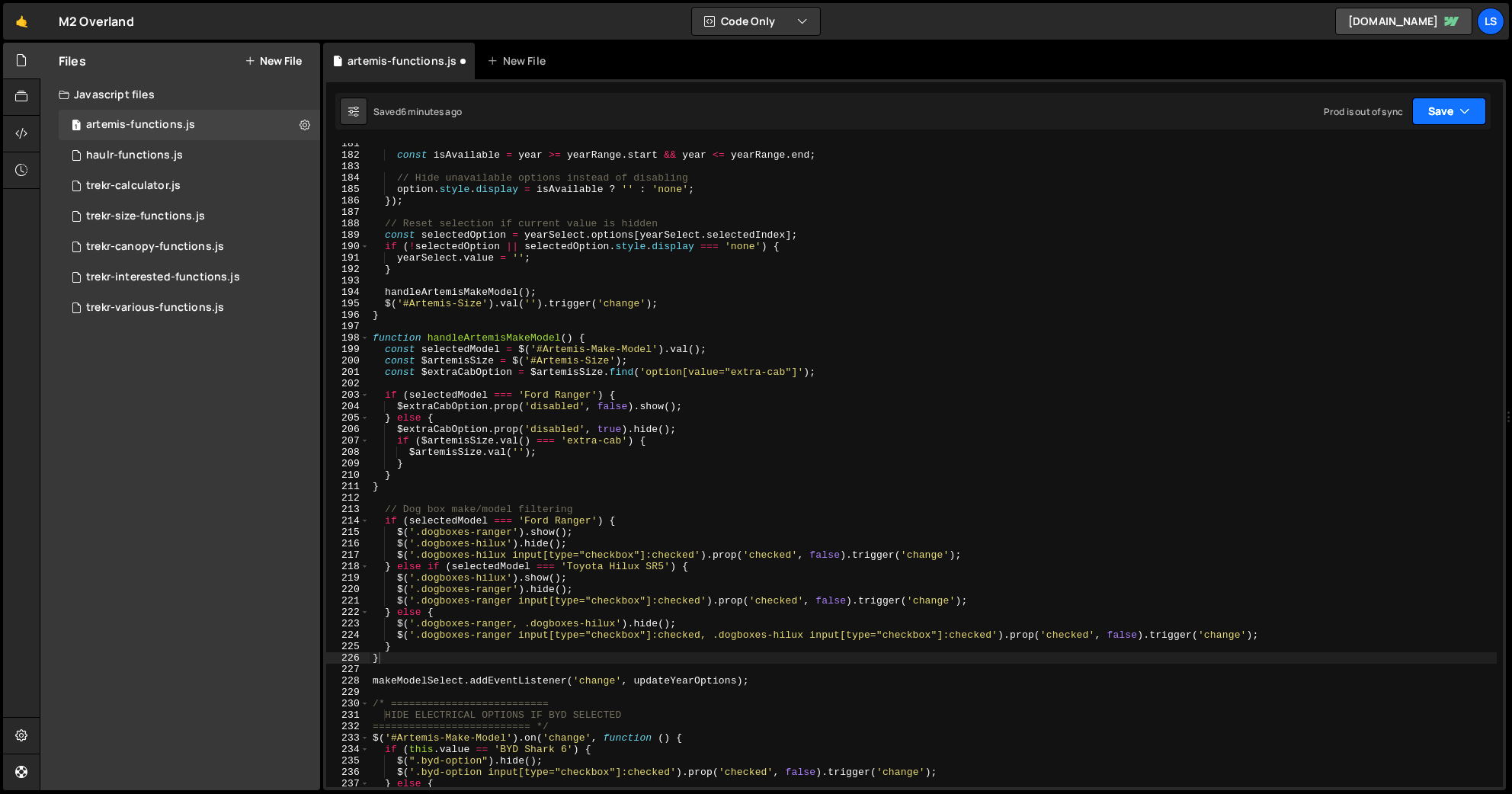
click at [1317, 107] on button "Save" at bounding box center [1449, 111] width 74 height 28
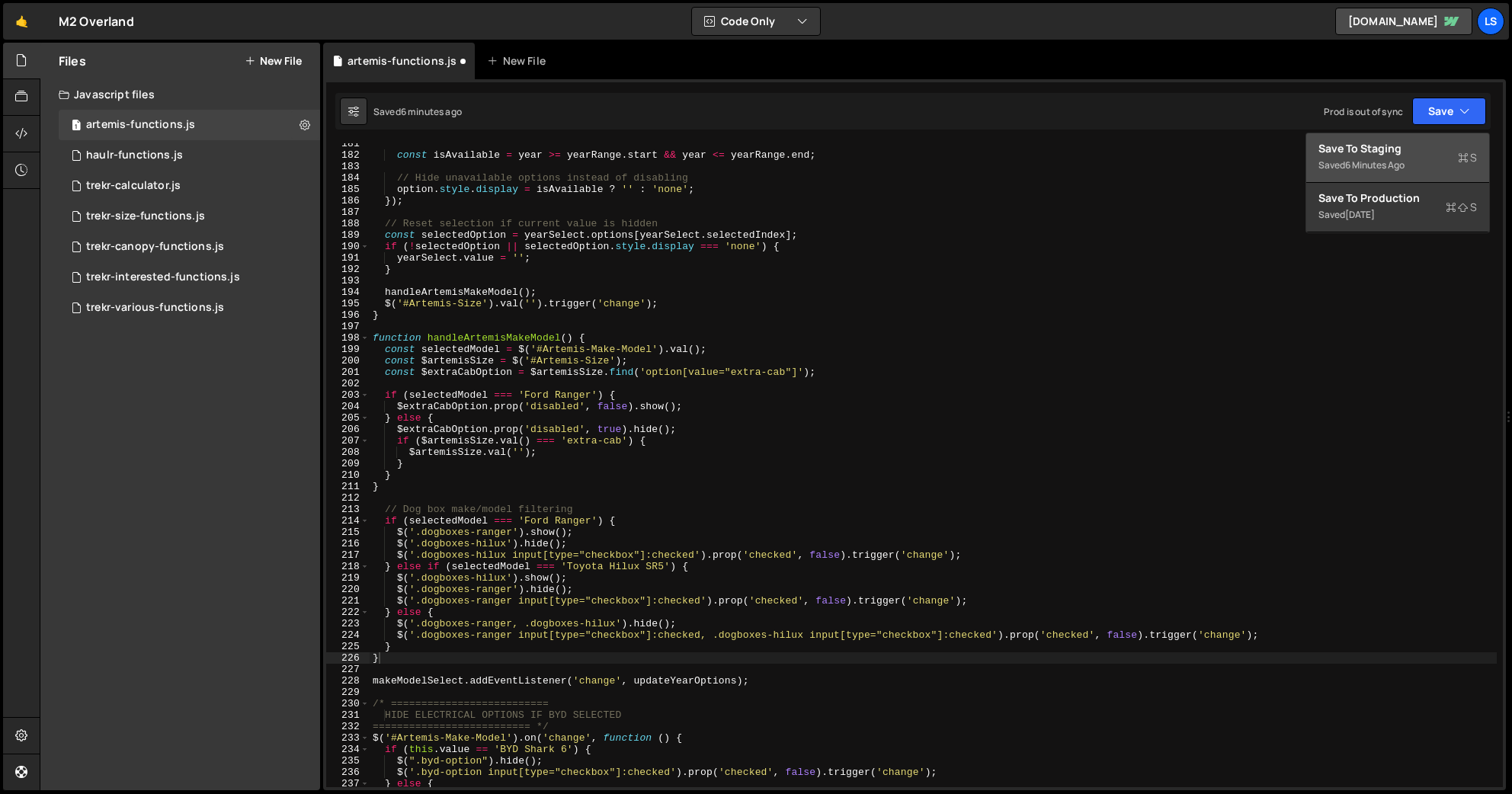
click at [1317, 150] on div "Save to Staging S" at bounding box center [1397, 148] width 159 height 16
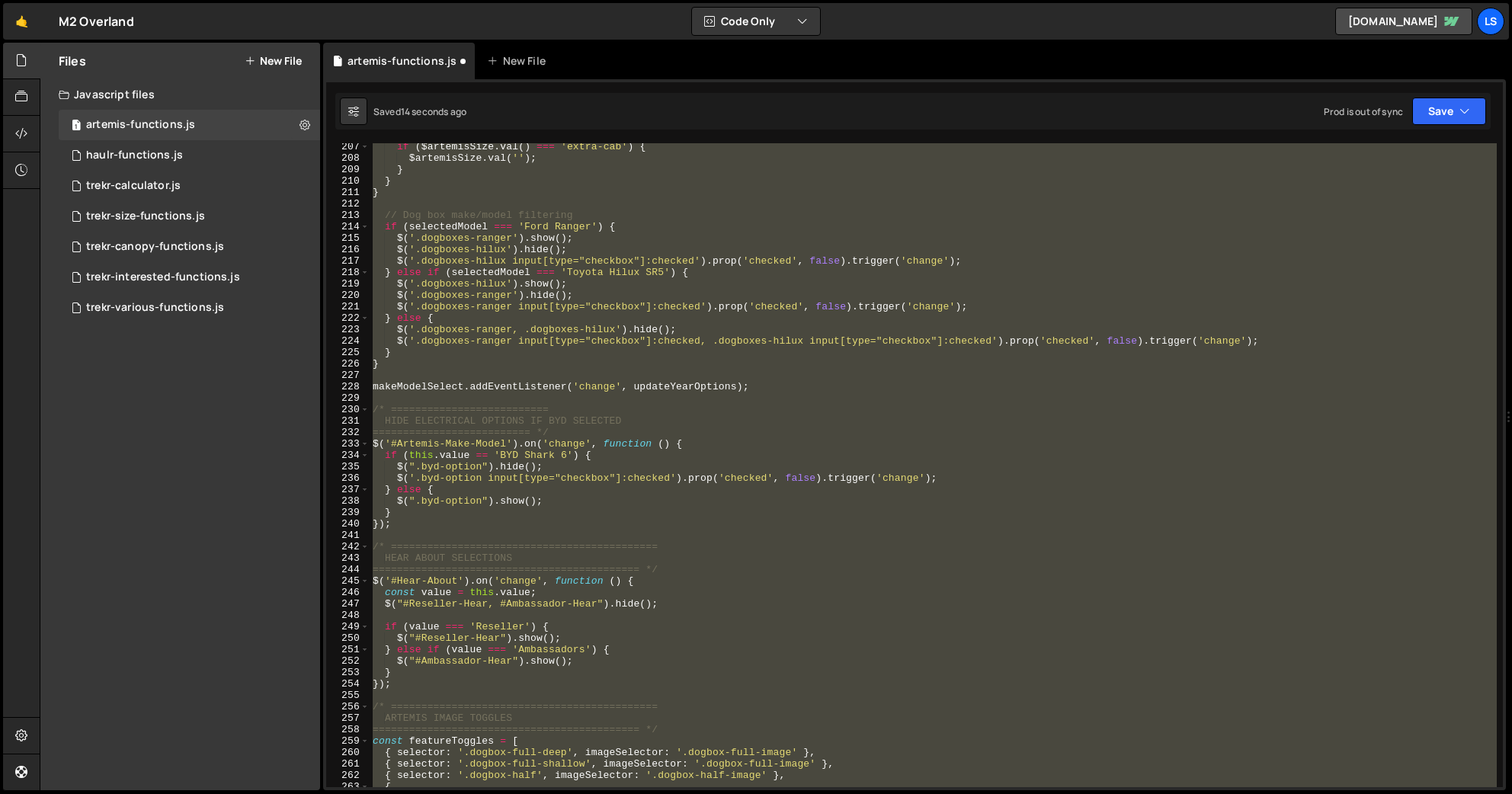
scroll to position [2034, 0]
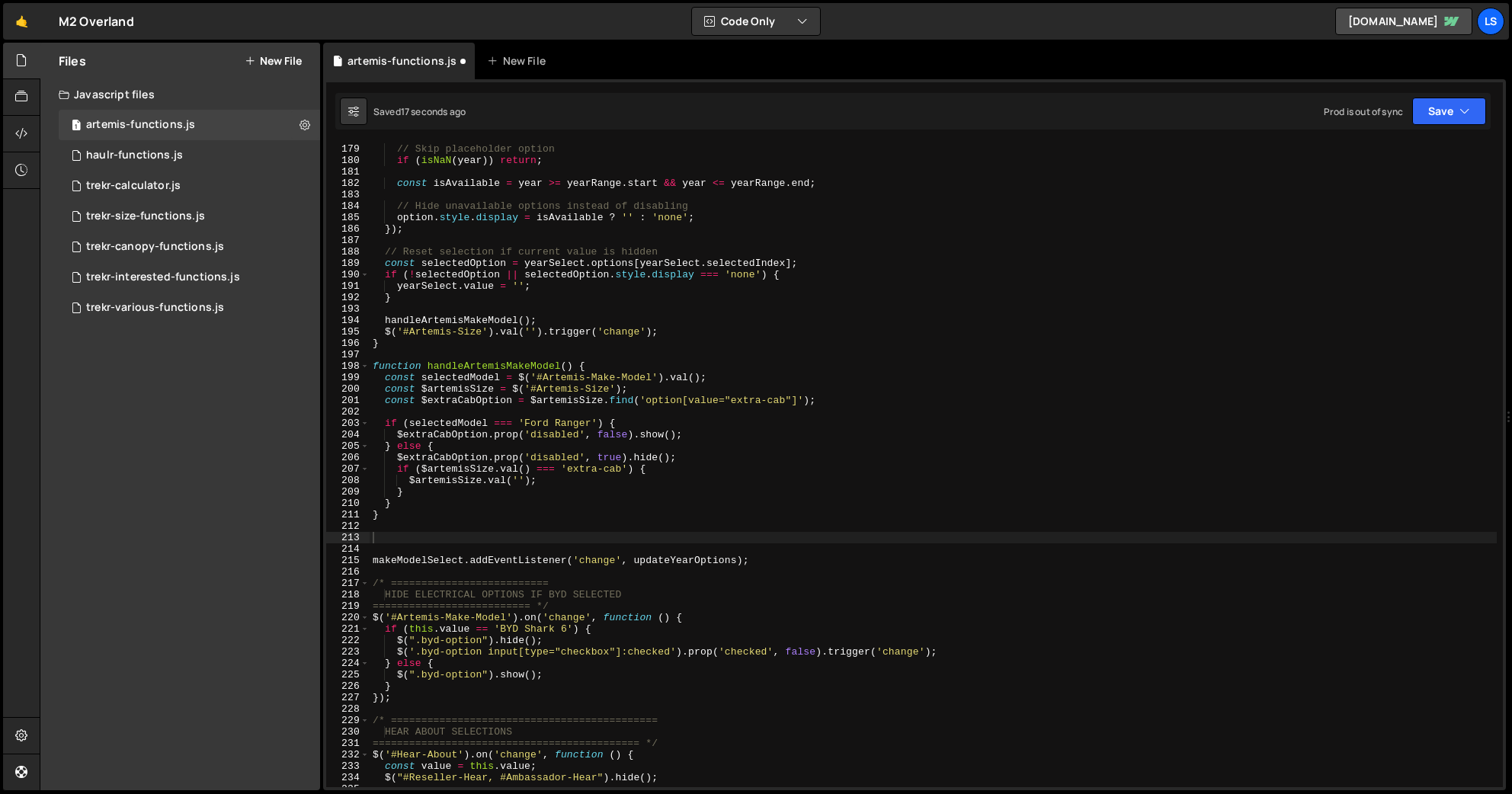
click at [411, 532] on div "// Skip placeholder option if ( isNaN ( year )) return ; const isAvailable = ye…" at bounding box center [933, 476] width 1127 height 666
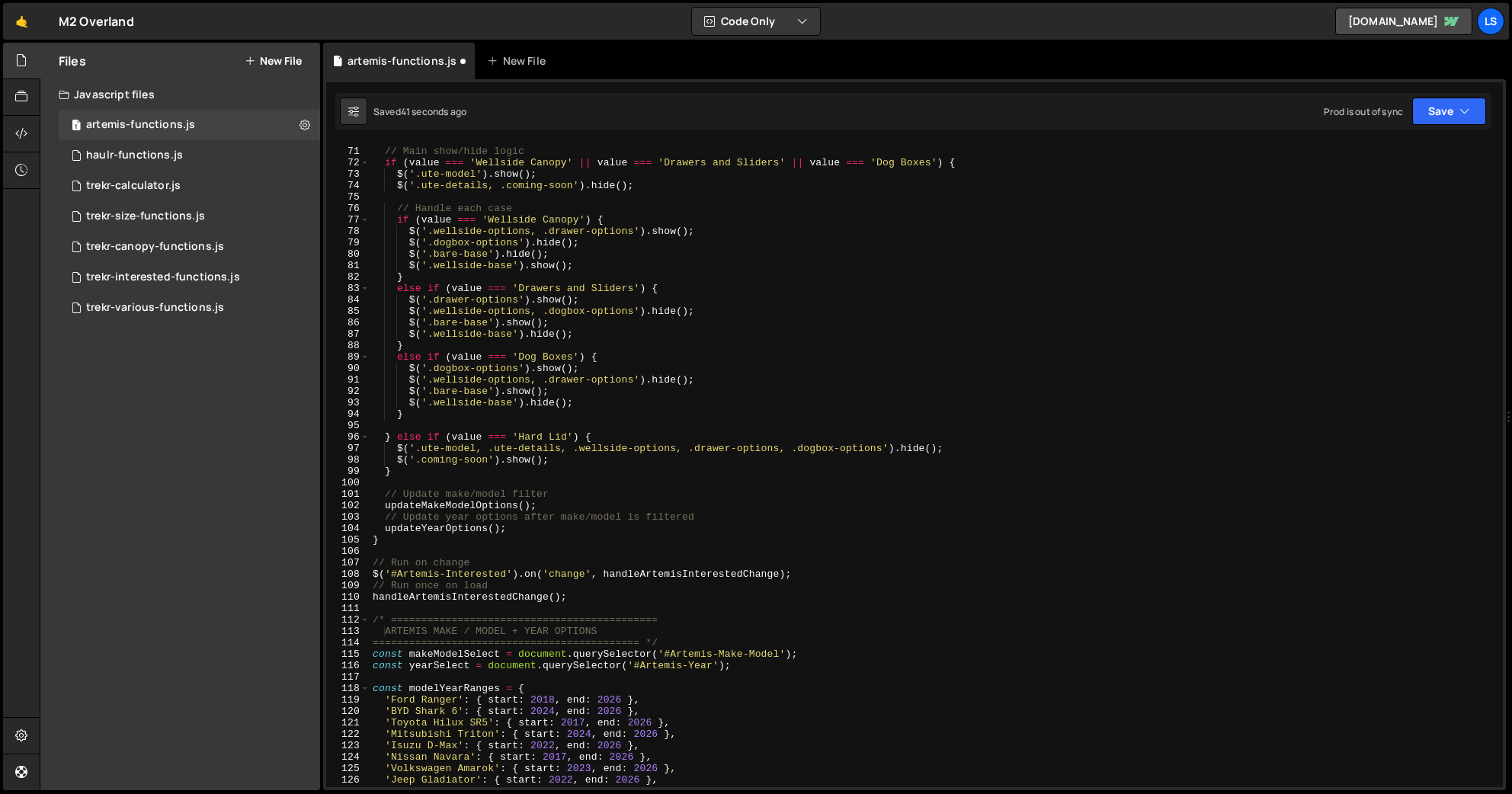
scroll to position [0, 0]
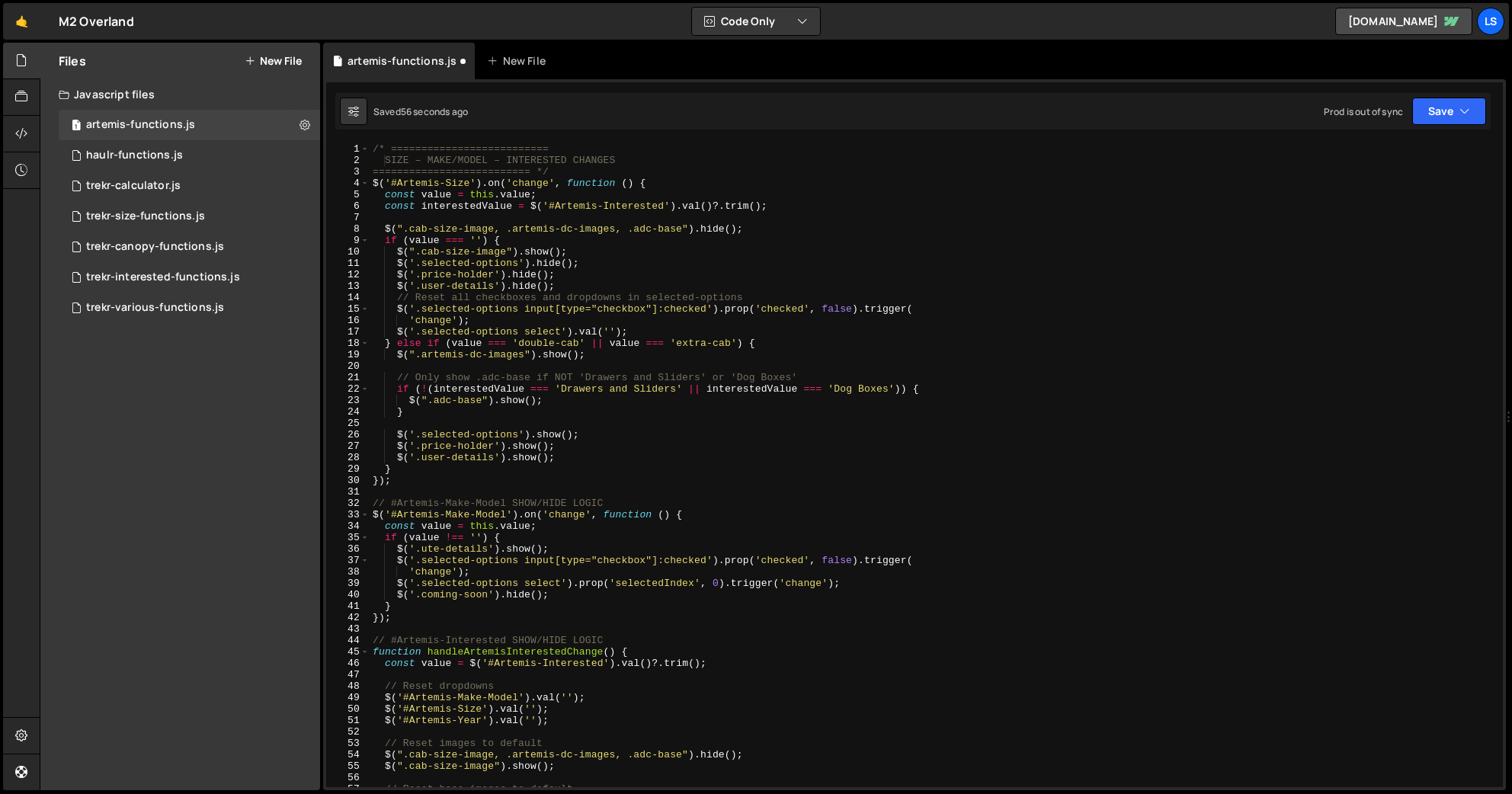
click at [433, 417] on div "/* ========================== SIZE – MAKE/MODEL – INTERESTED CHANGES ==========…" at bounding box center [933, 476] width 1127 height 666
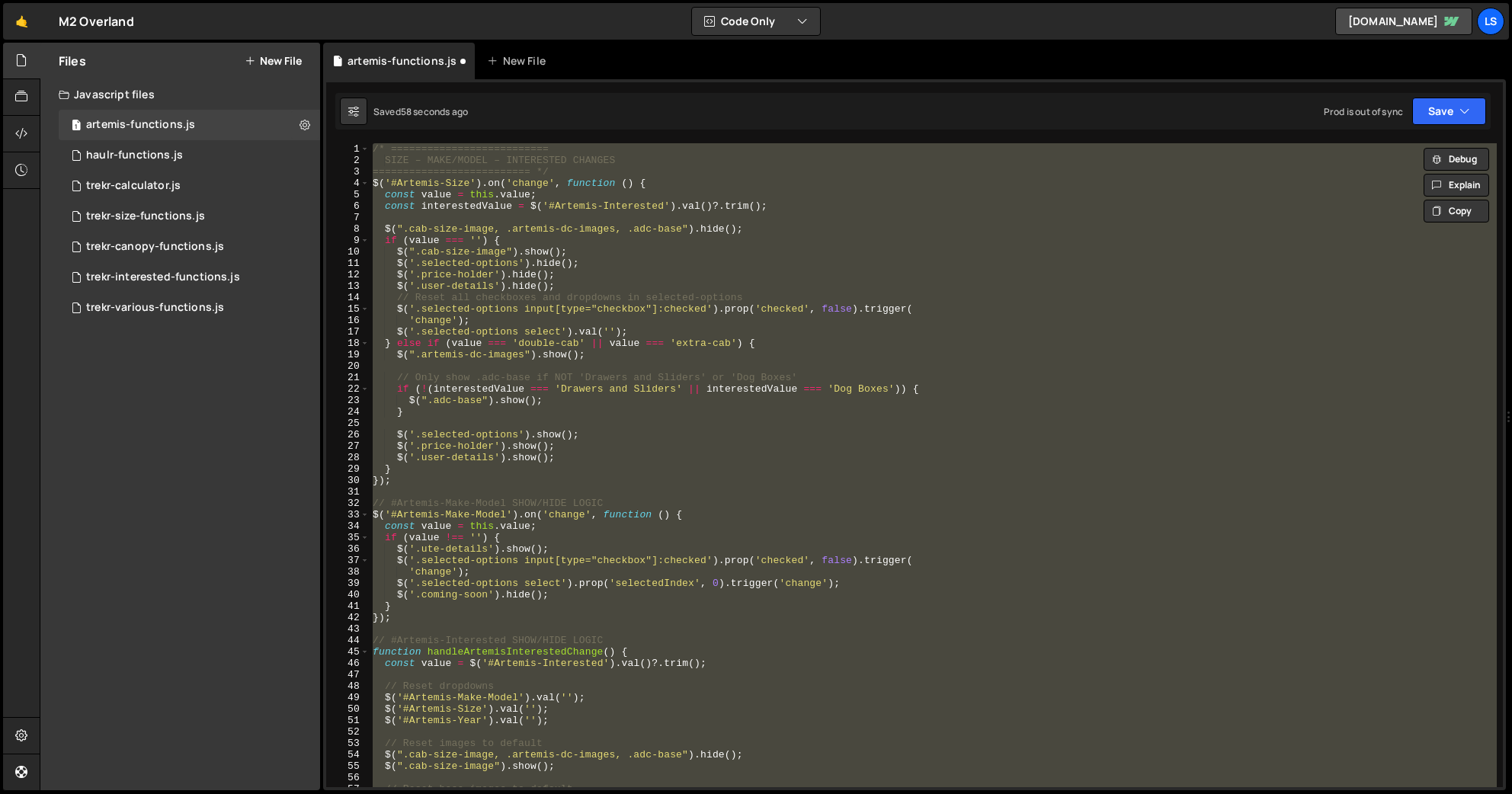
paste textarea "makeModelSelect.addEventListener('change', updateYearOptions);"
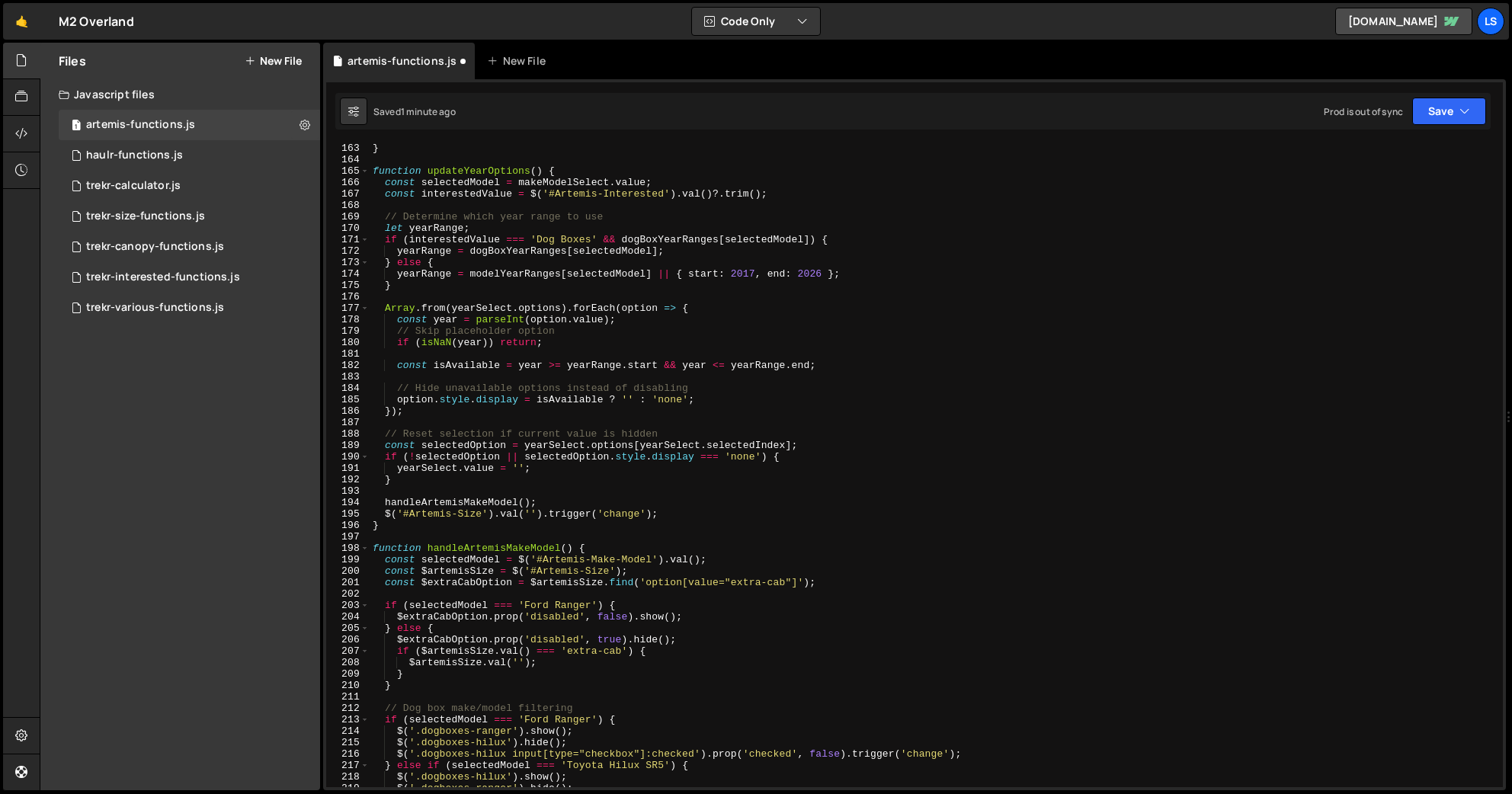
scroll to position [2266, 0]
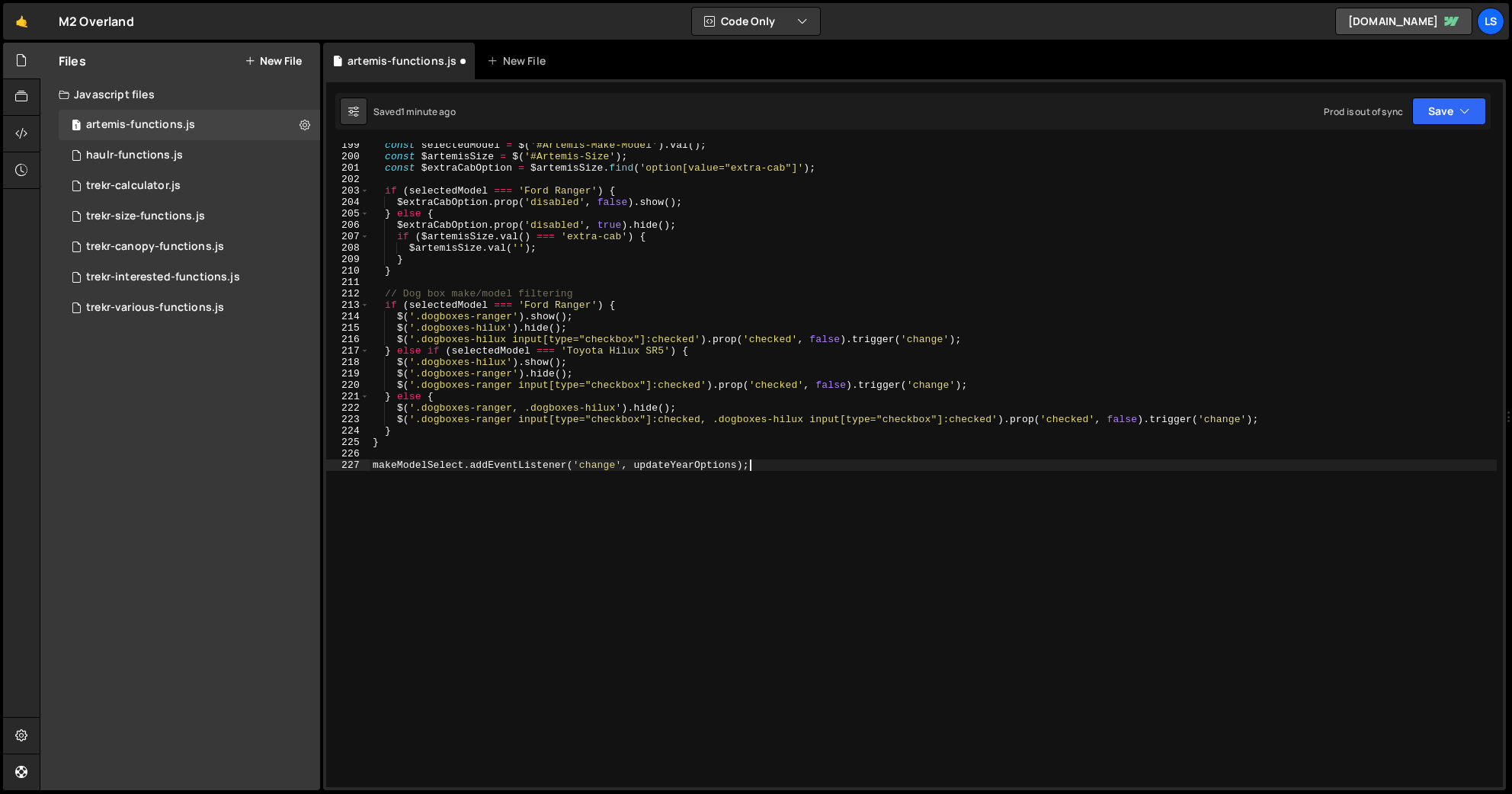
type textarea "});"
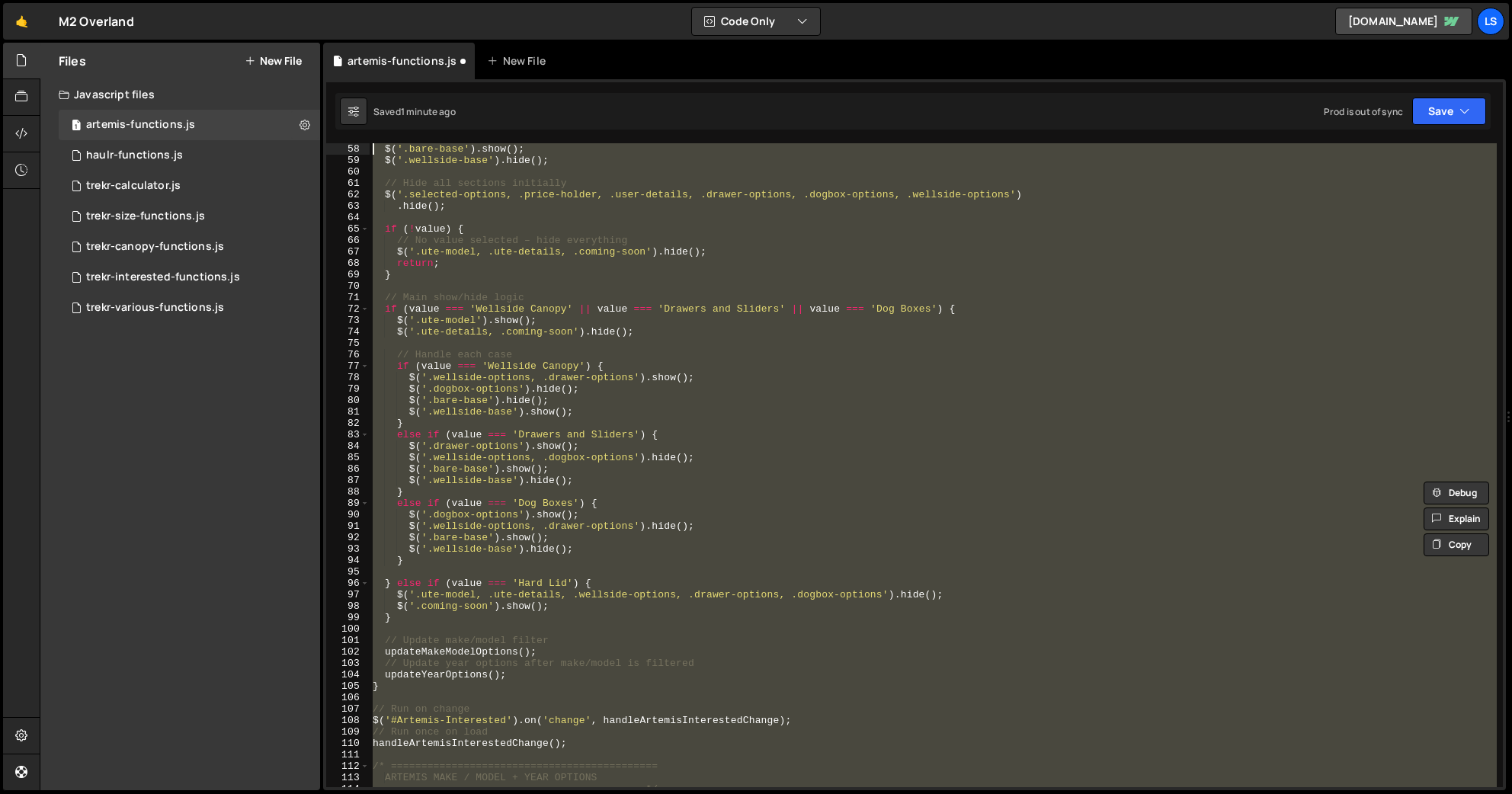
scroll to position [0, 0]
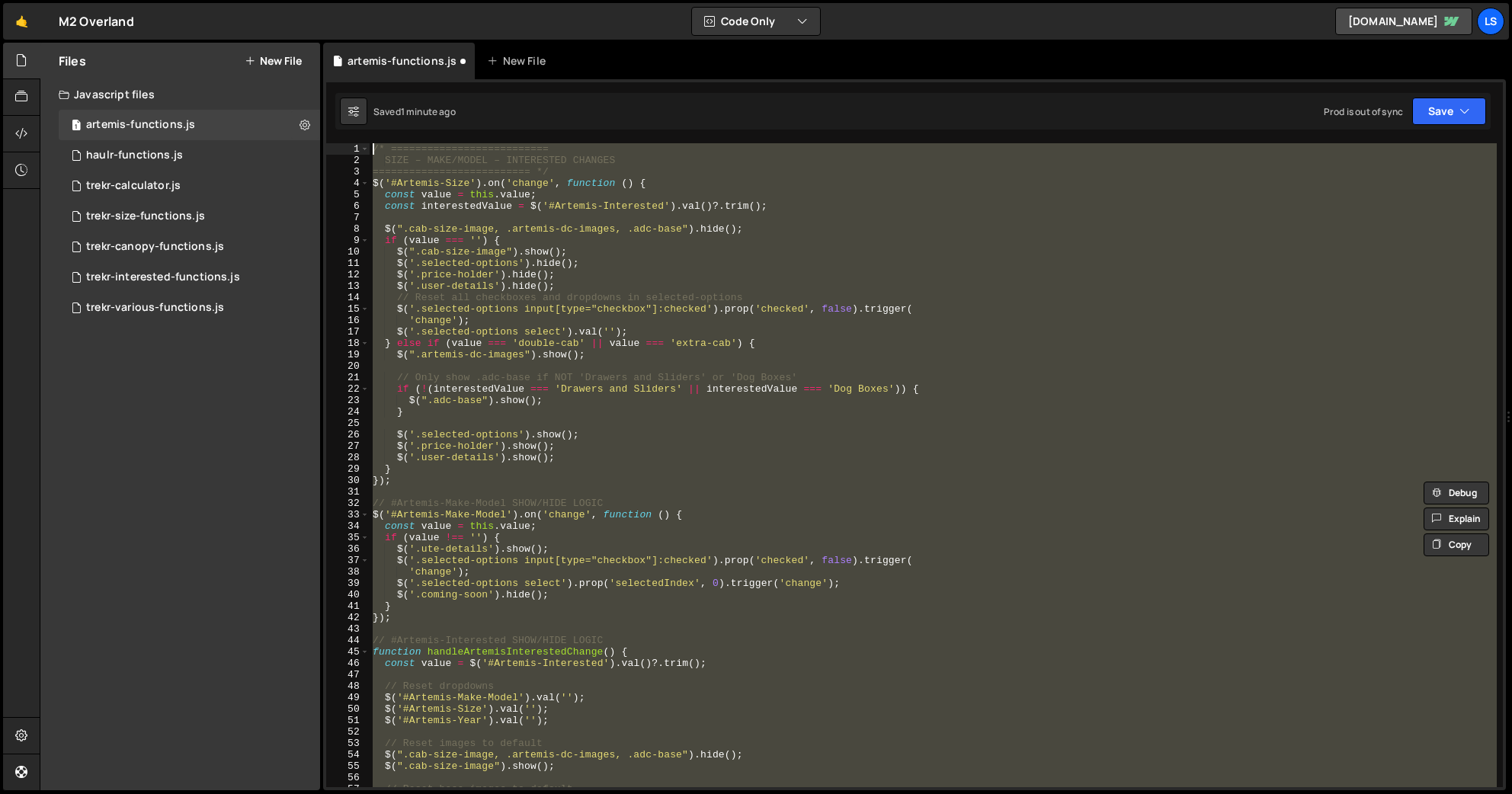
drag, startPoint x: 756, startPoint y: 516, endPoint x: 361, endPoint y: -15, distance: 661.8
click at [361, 0] on html "Projects [GEOGRAPHIC_DATA] Blog LS Projects Your Teams Account Upgrade Logout" at bounding box center [756, 397] width 1512 height 794
paste textarea "makeModelSelect.addEventListener('change', updateYearOptions);"
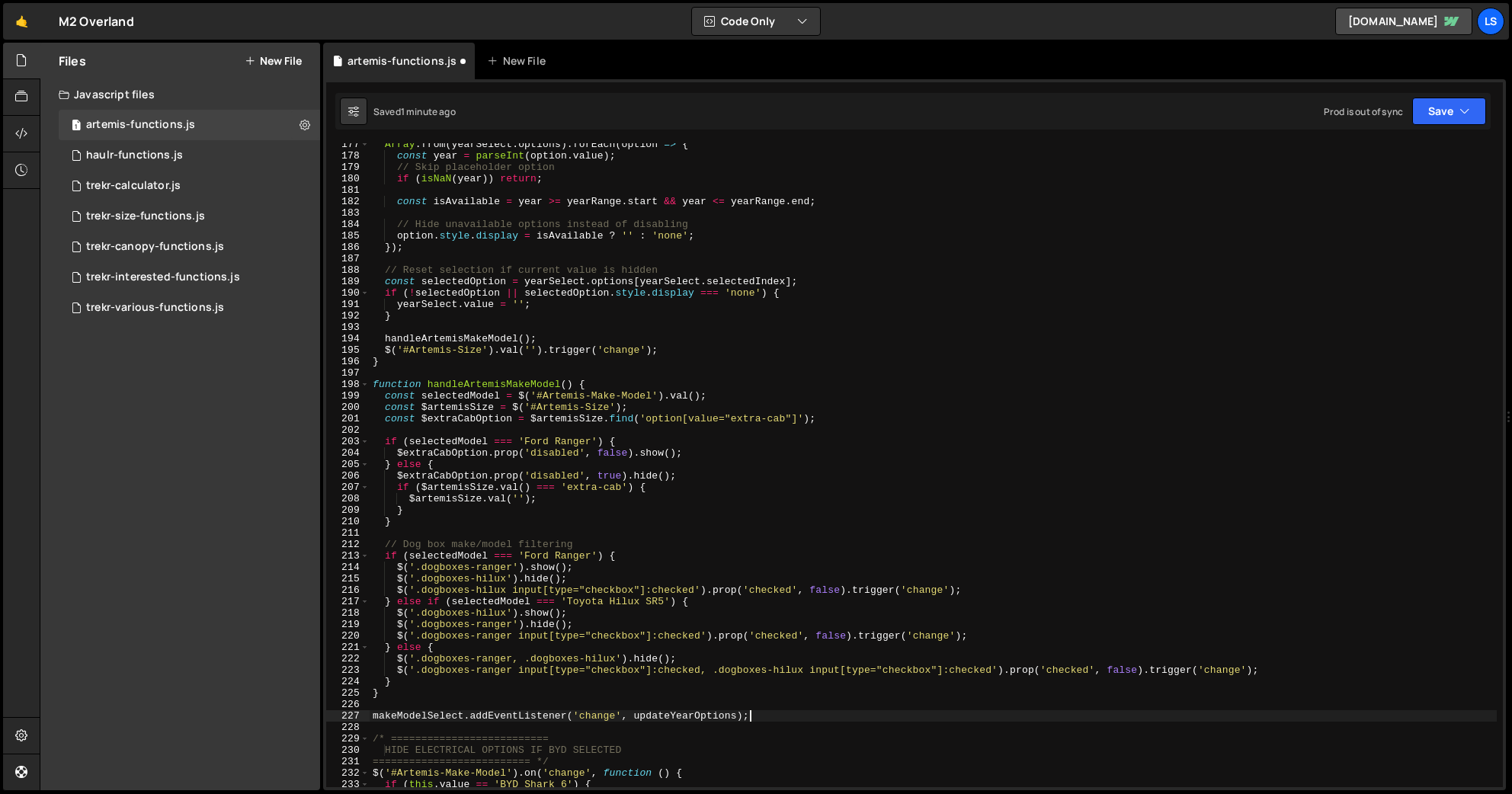
scroll to position [2004, 0]
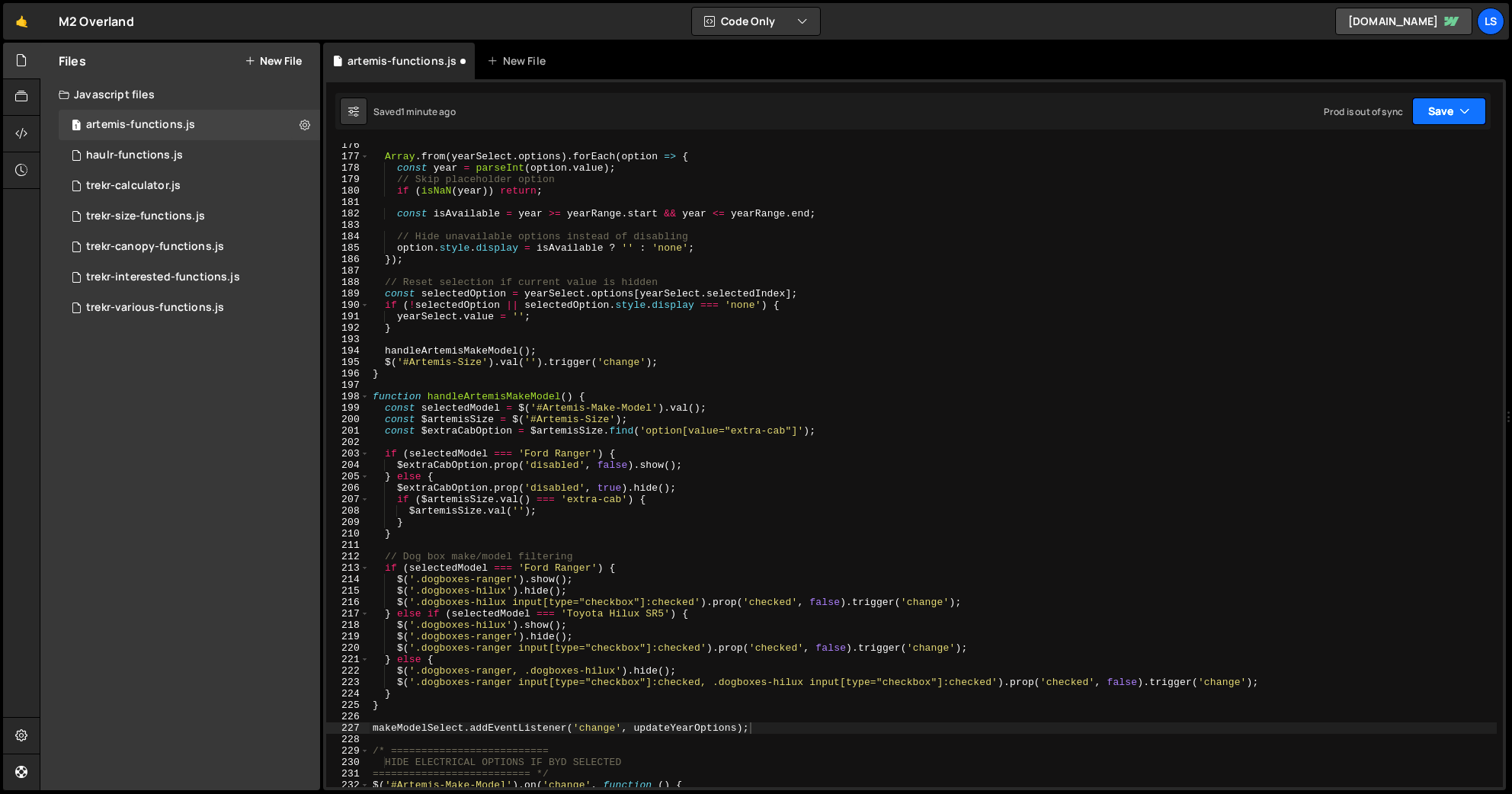
click at [1317, 115] on button "Save" at bounding box center [1449, 111] width 74 height 28
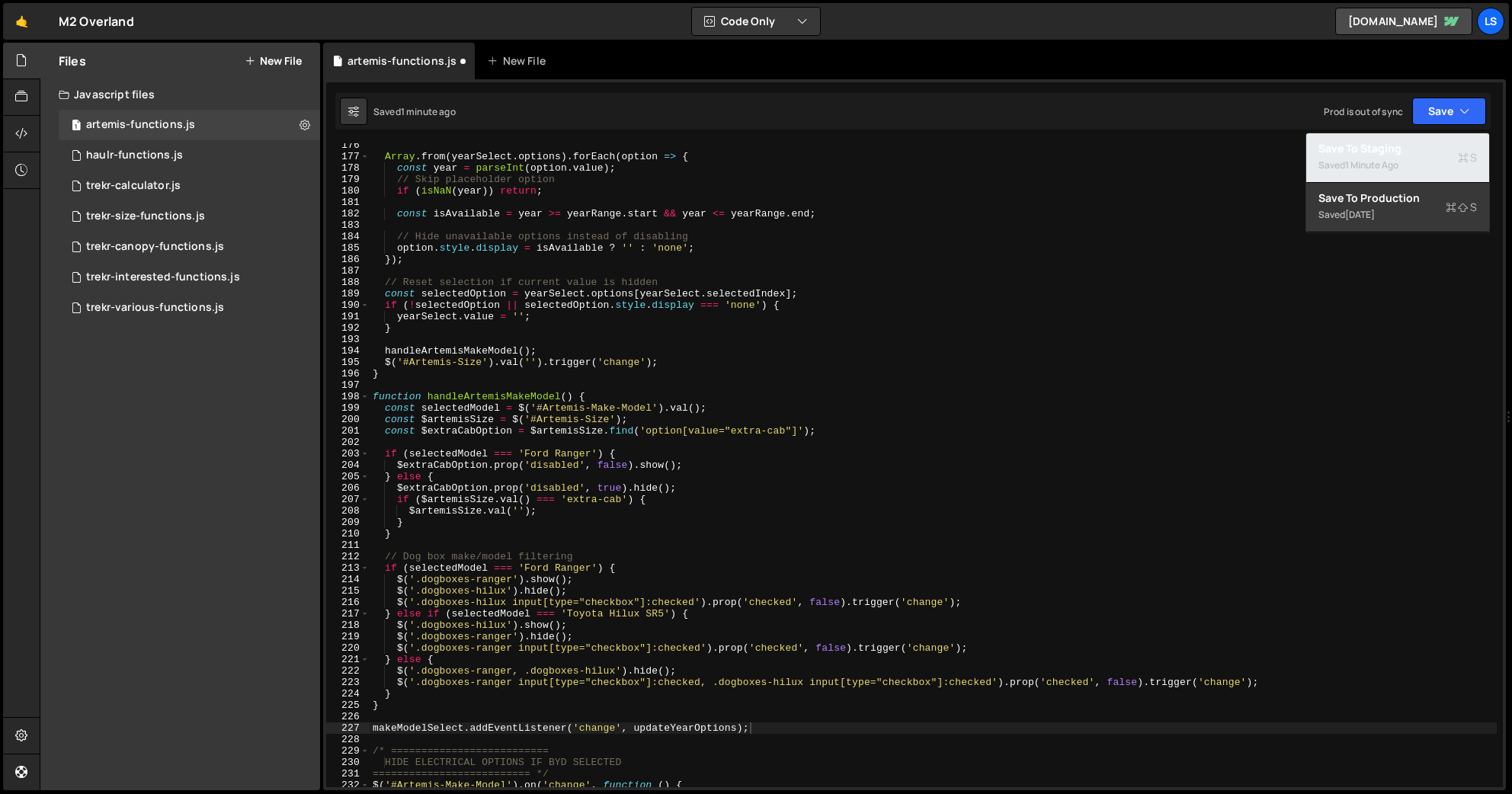
click at [1317, 152] on div "Save to Staging S" at bounding box center [1397, 148] width 159 height 16
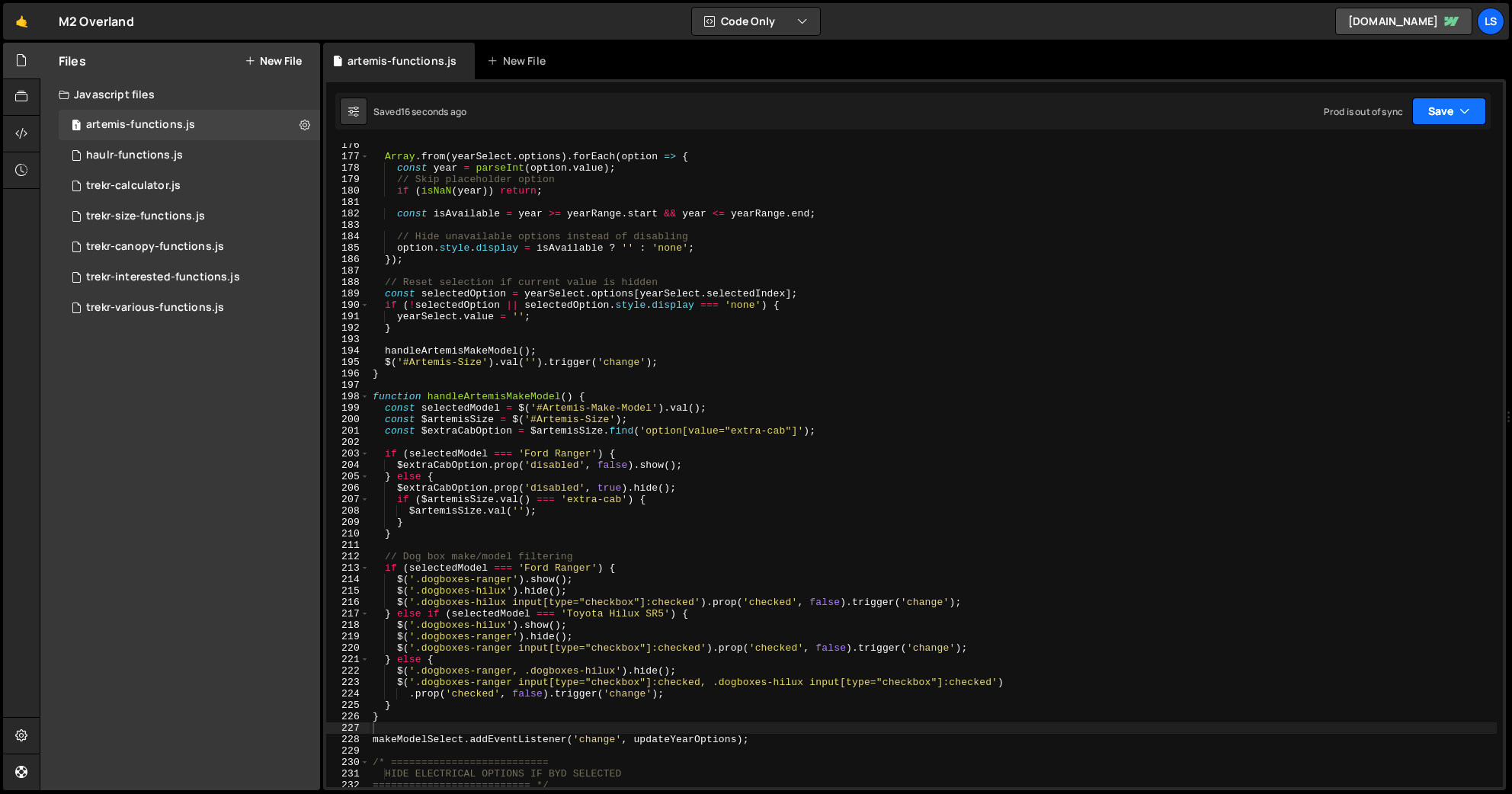
click at [1317, 112] on button "Save" at bounding box center [1449, 111] width 74 height 28
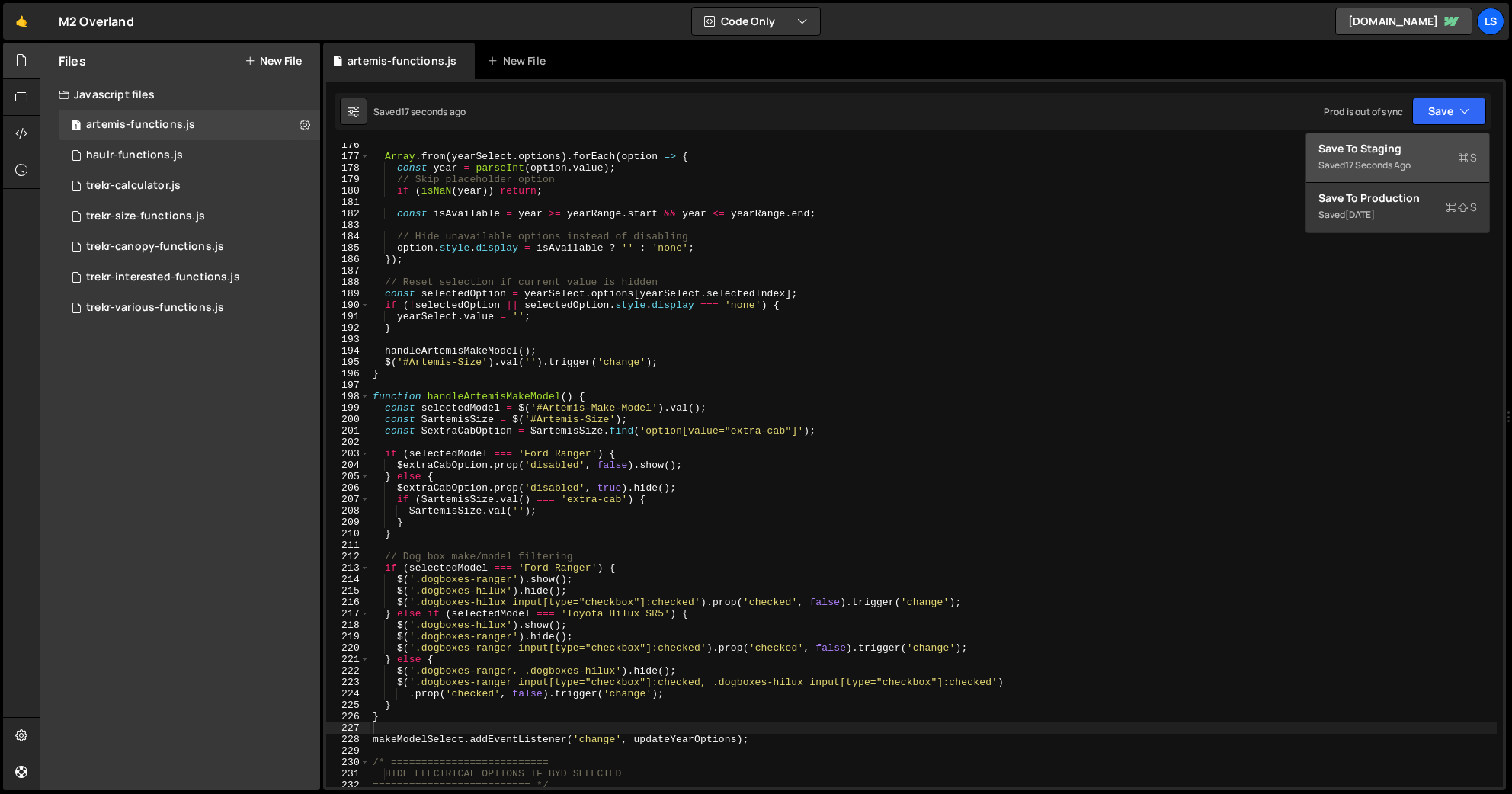
click at [1317, 143] on div "Save to Staging S" at bounding box center [1397, 148] width 159 height 16
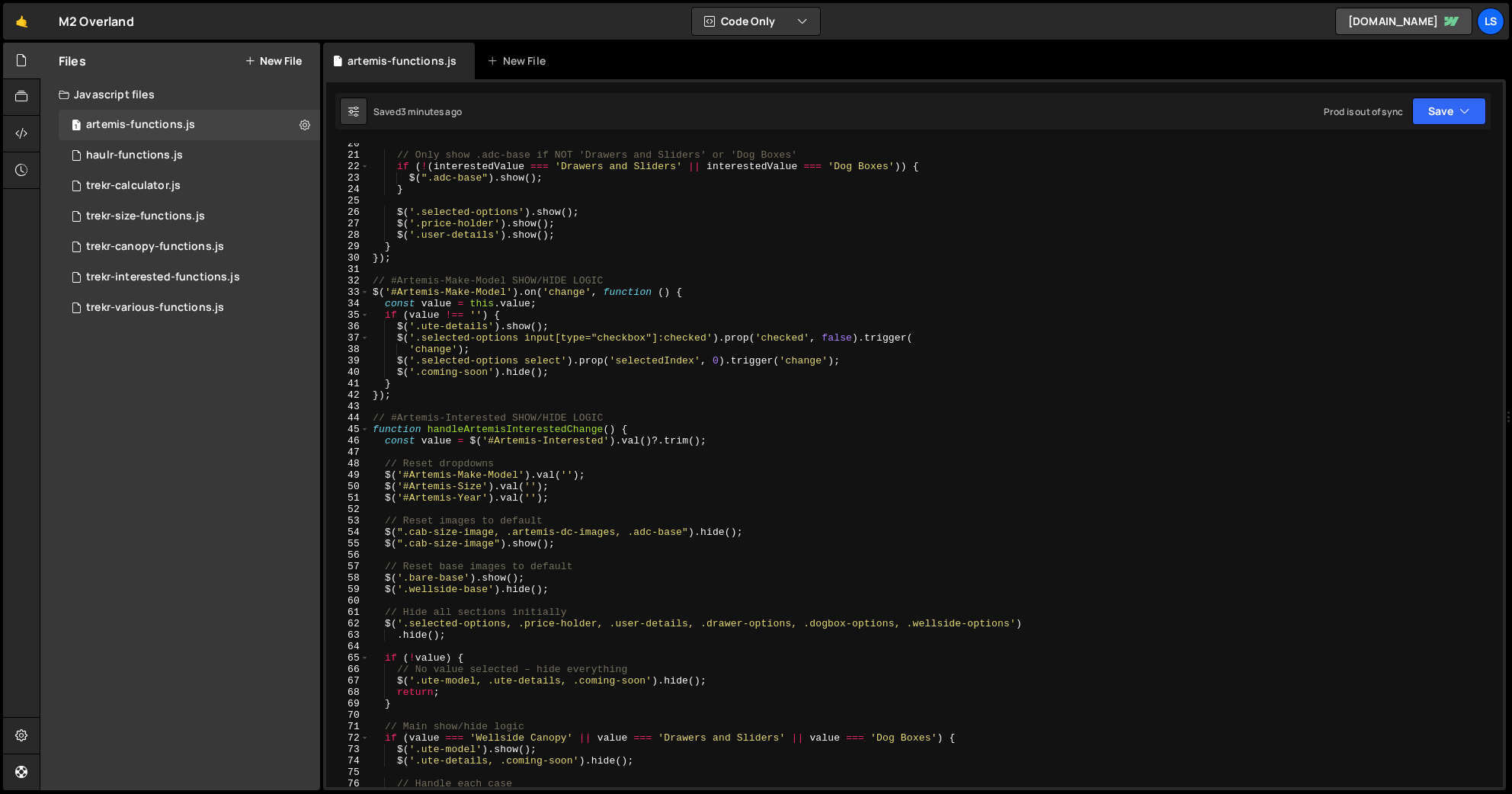
scroll to position [263, 0]
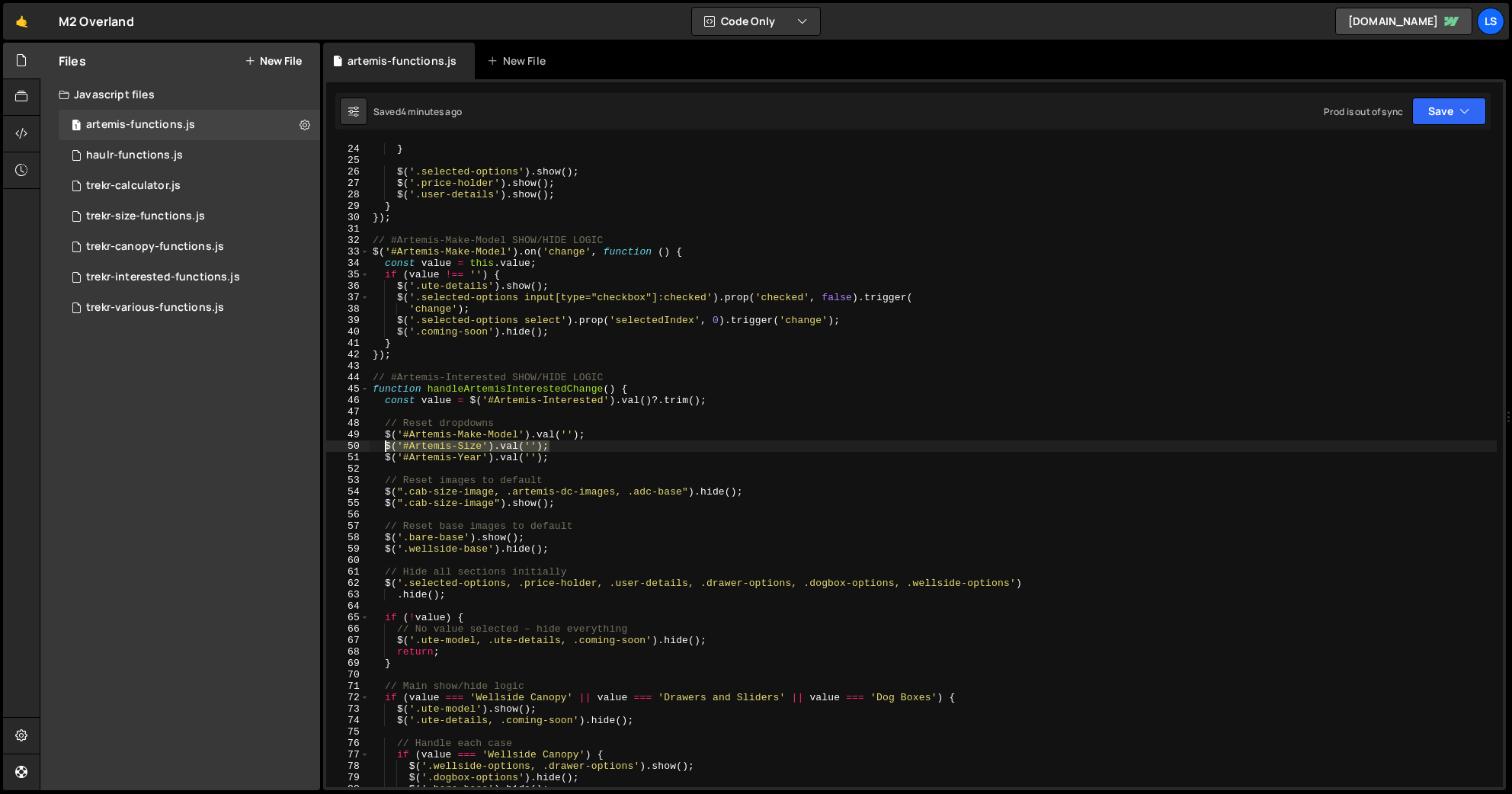
drag, startPoint x: 549, startPoint y: 446, endPoint x: 383, endPoint y: 450, distance: 166.0
click at [383, 450] on div "} $ ( '.selected-options' ) . show ( ) ; $ ( '.price-holder' ) . show ( ) ; $ (…" at bounding box center [933, 476] width 1127 height 666
drag, startPoint x: 409, startPoint y: 309, endPoint x: 352, endPoint y: 310, distance: 57.0
click at [352, 310] on div "$('#Artemis-Size').[PERSON_NAME](''); 24 25 26 27 28 29 30 31 32 33 34 35 36 37…" at bounding box center [914, 465] width 1176 height 644
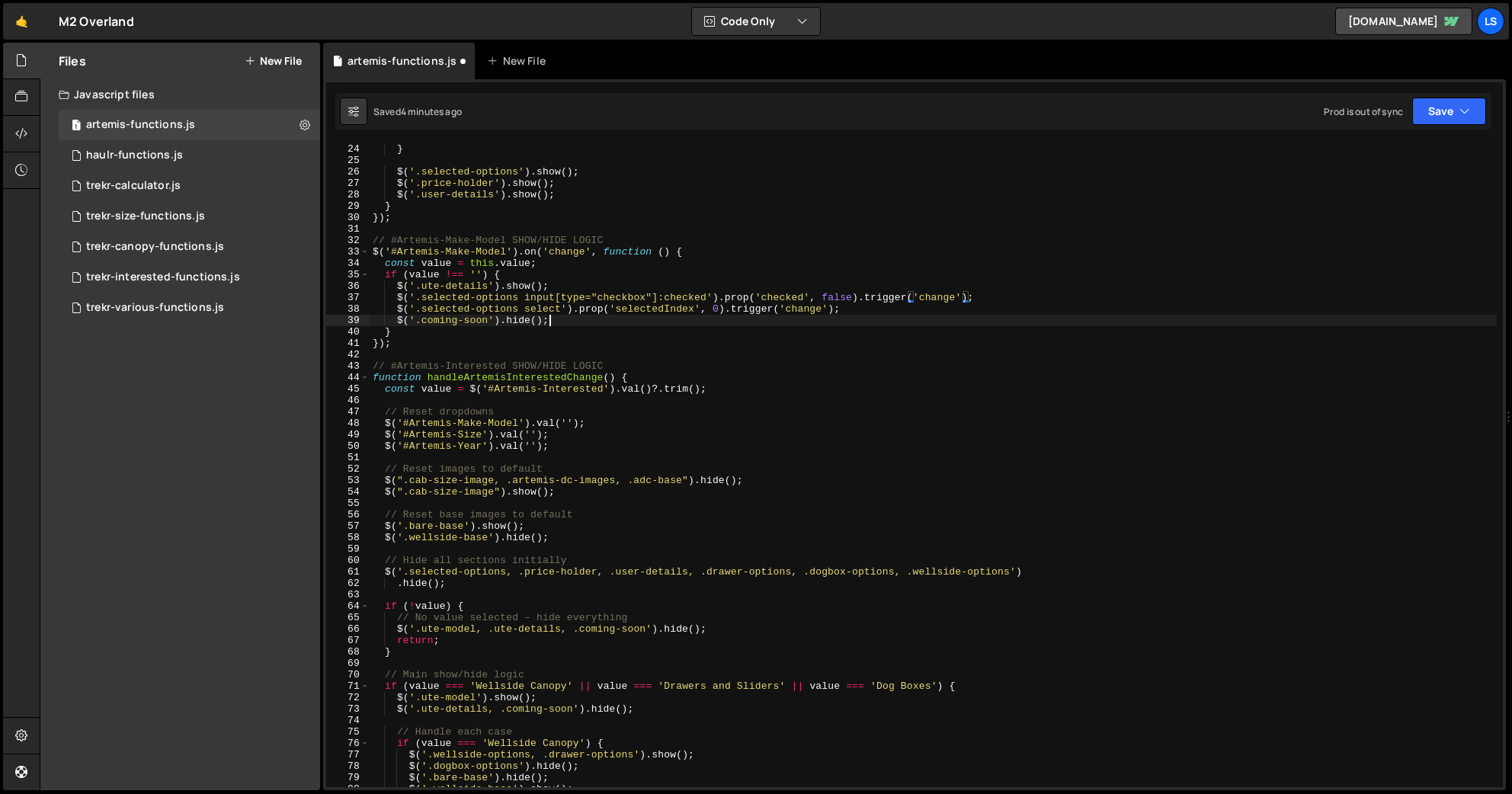
click at [556, 323] on div "} $ ( '.selected-options' ) . show ( ) ; $ ( '.price-holder' ) . show ( ) ; $ (…" at bounding box center [933, 476] width 1127 height 666
type textarea "$('.coming-soon').hide();"
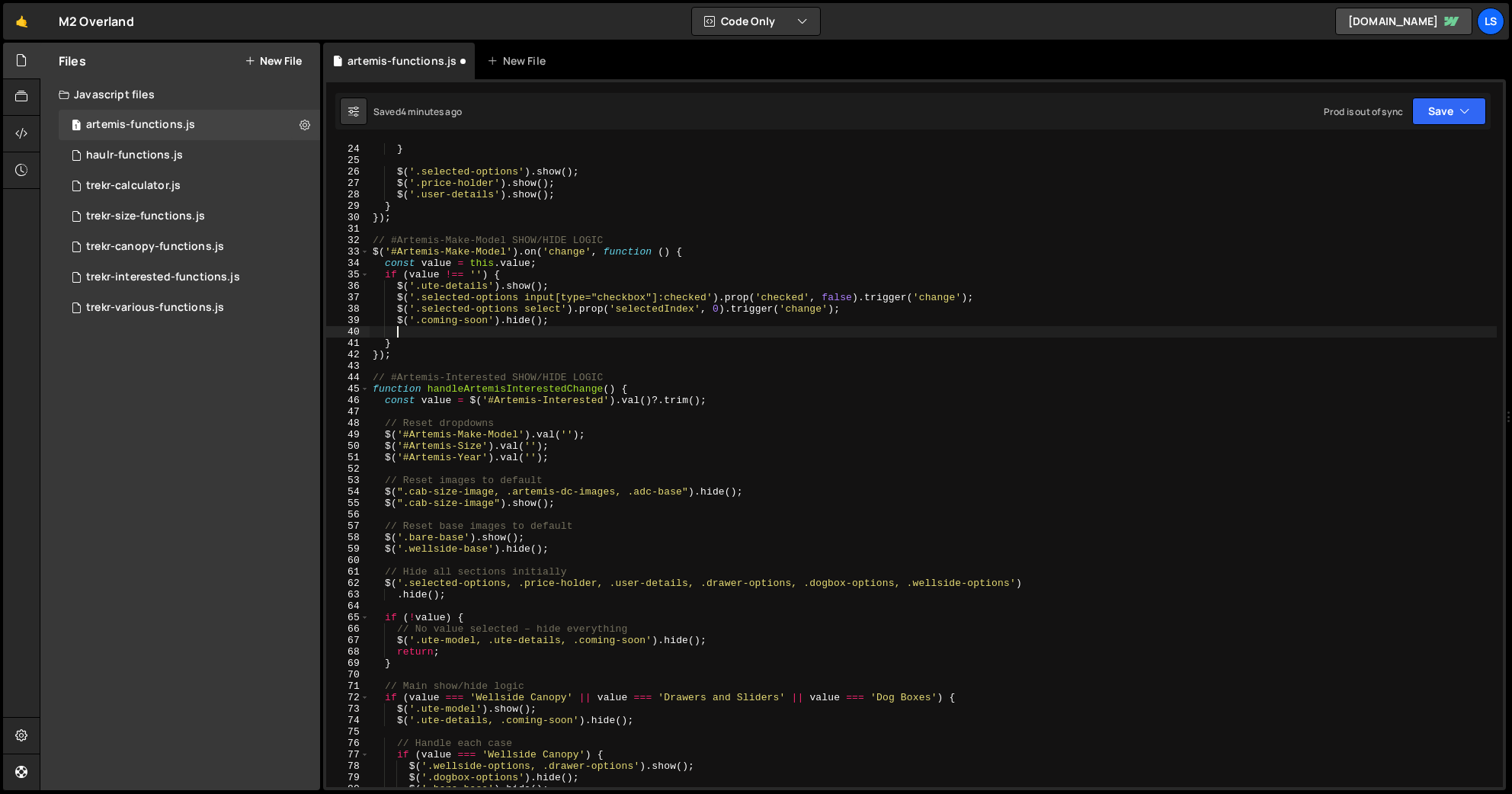
paste textarea "$('#Artemis-Size').val('');"
type textarea "$('#Artemis-Size').val('');"
click at [1317, 109] on button "Save" at bounding box center [1449, 111] width 74 height 28
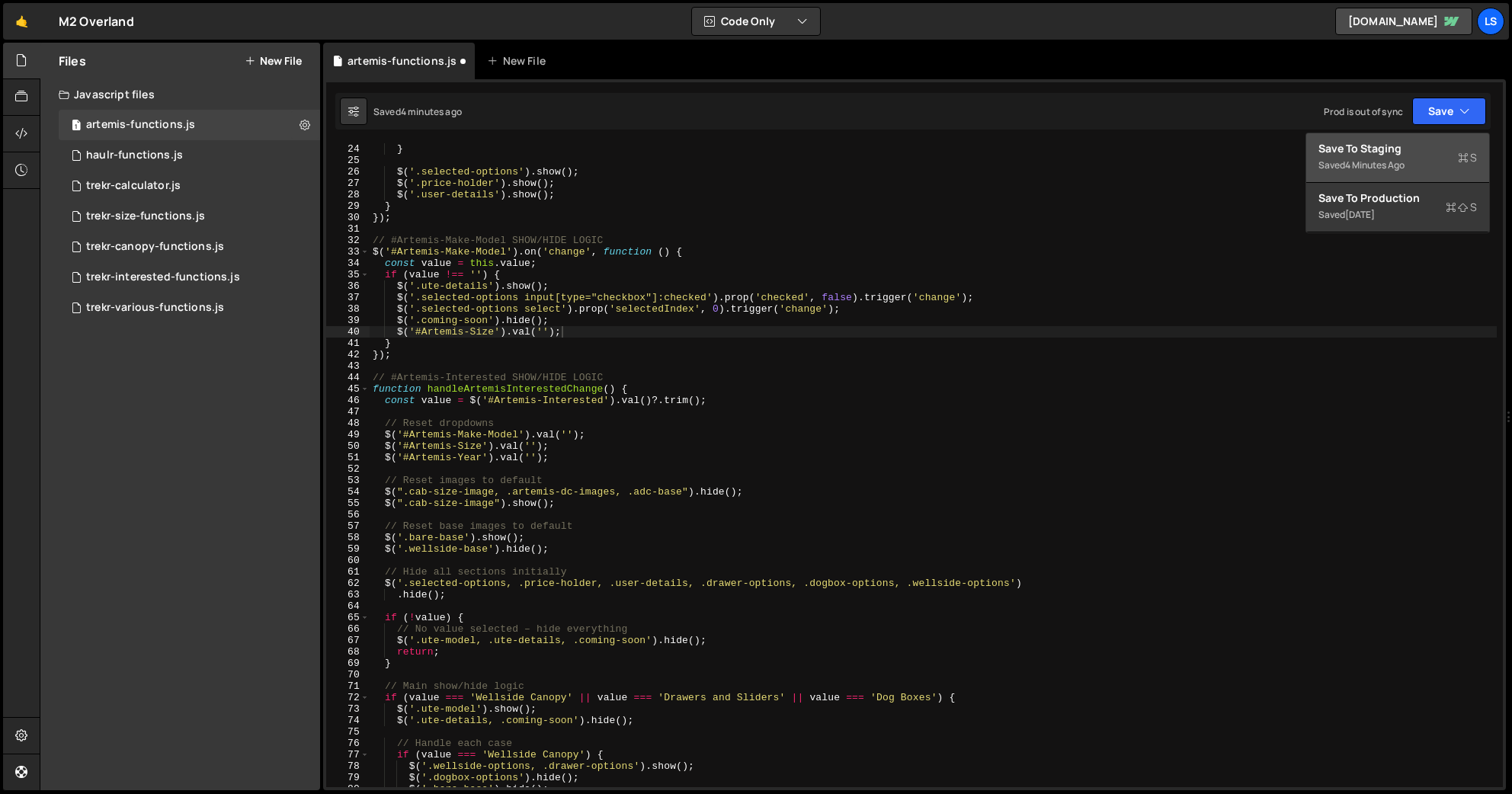
click at [1317, 142] on div "Save to Staging S" at bounding box center [1397, 148] width 159 height 16
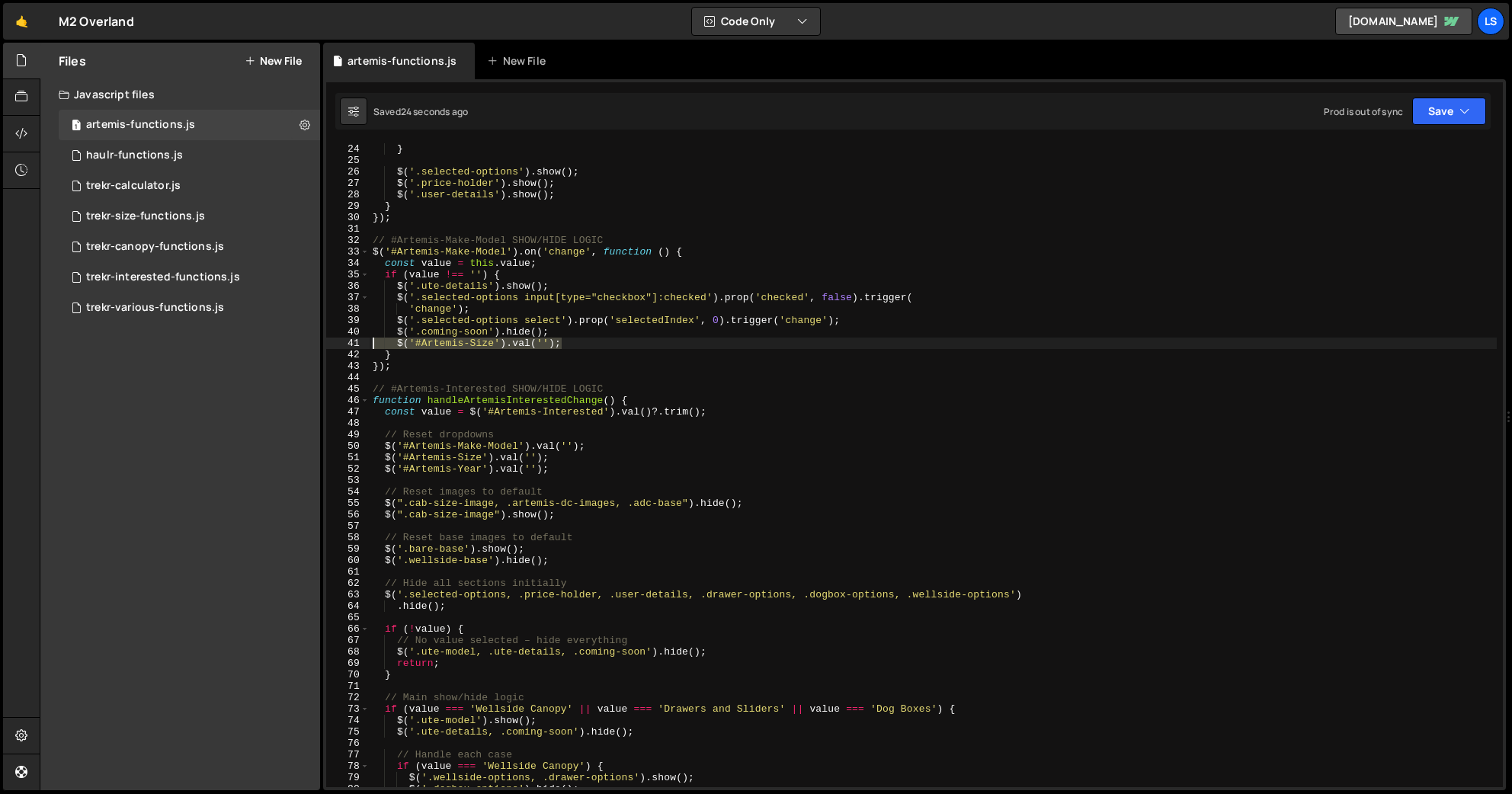
drag, startPoint x: 564, startPoint y: 342, endPoint x: 344, endPoint y: 343, distance: 220.0
click at [344, 343] on div "$('#Artemis-Size').[PERSON_NAME](''); 24 25 26 27 28 29 30 31 32 33 34 35 36 37…" at bounding box center [914, 465] width 1176 height 644
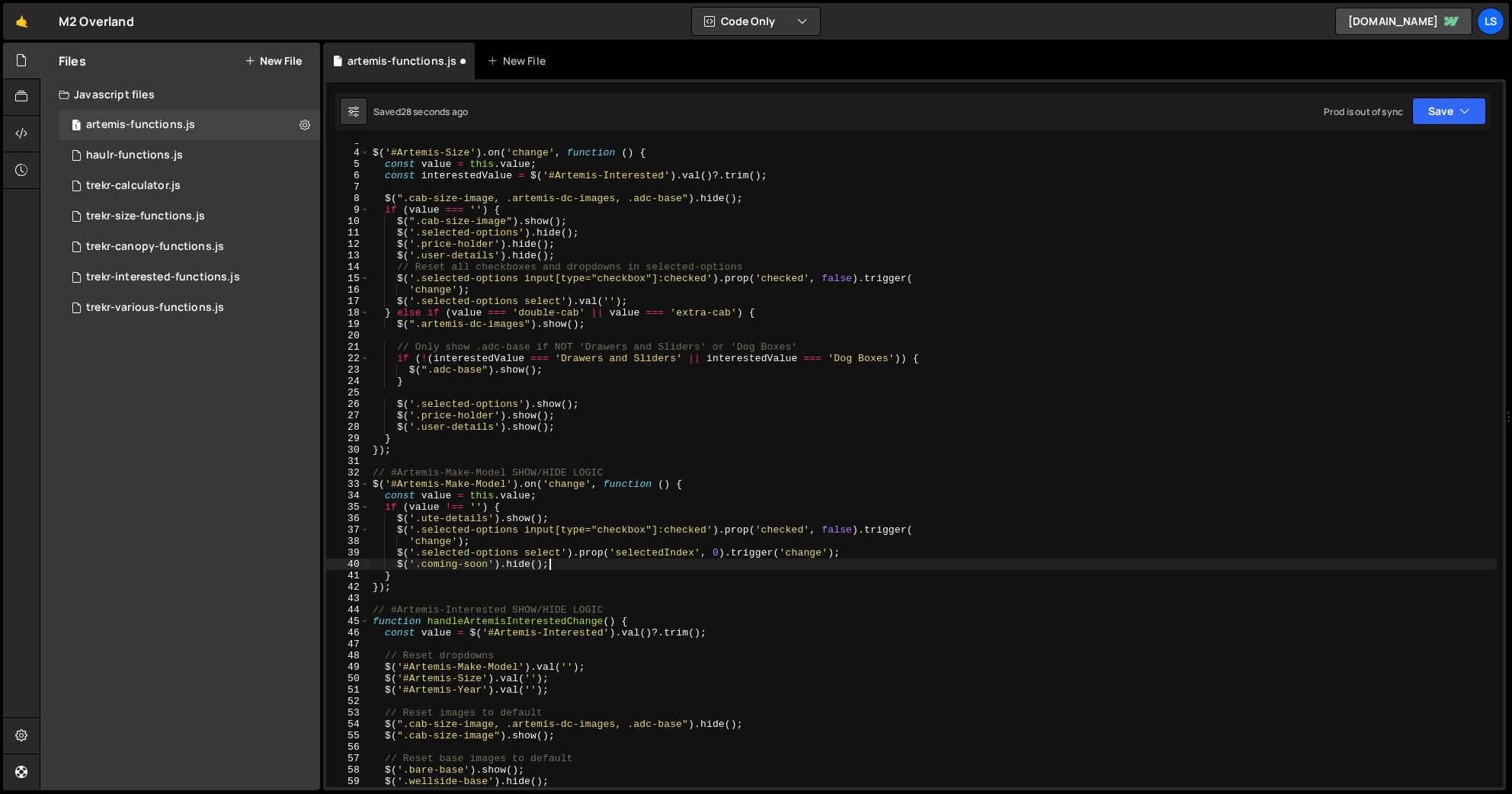
scroll to position [0, 0]
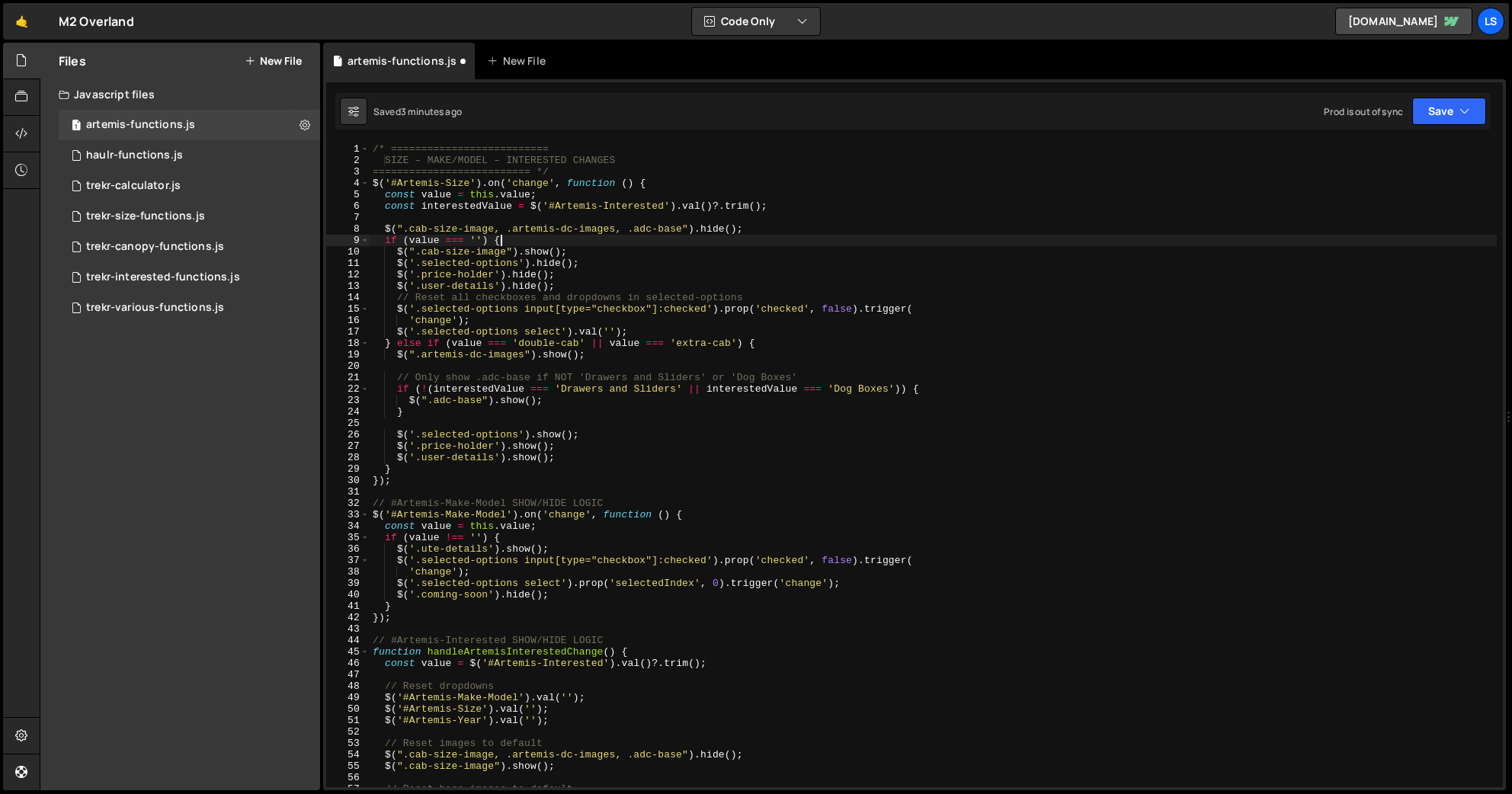
click at [502, 244] on div "/* ========================== SIZE – MAKE/MODEL – INTERESTED CHANGES ==========…" at bounding box center [933, 476] width 1127 height 666
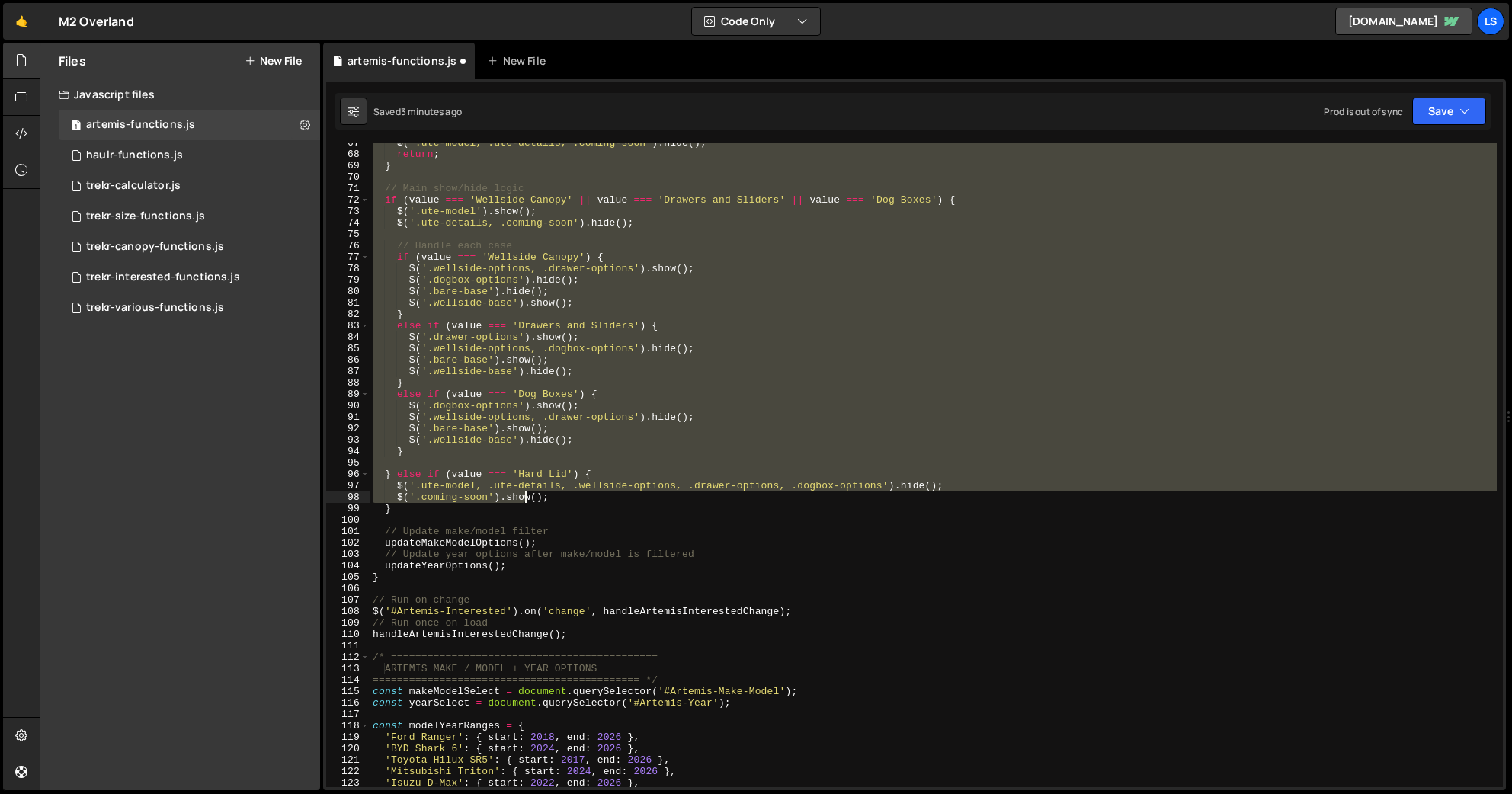
scroll to position [867, 0]
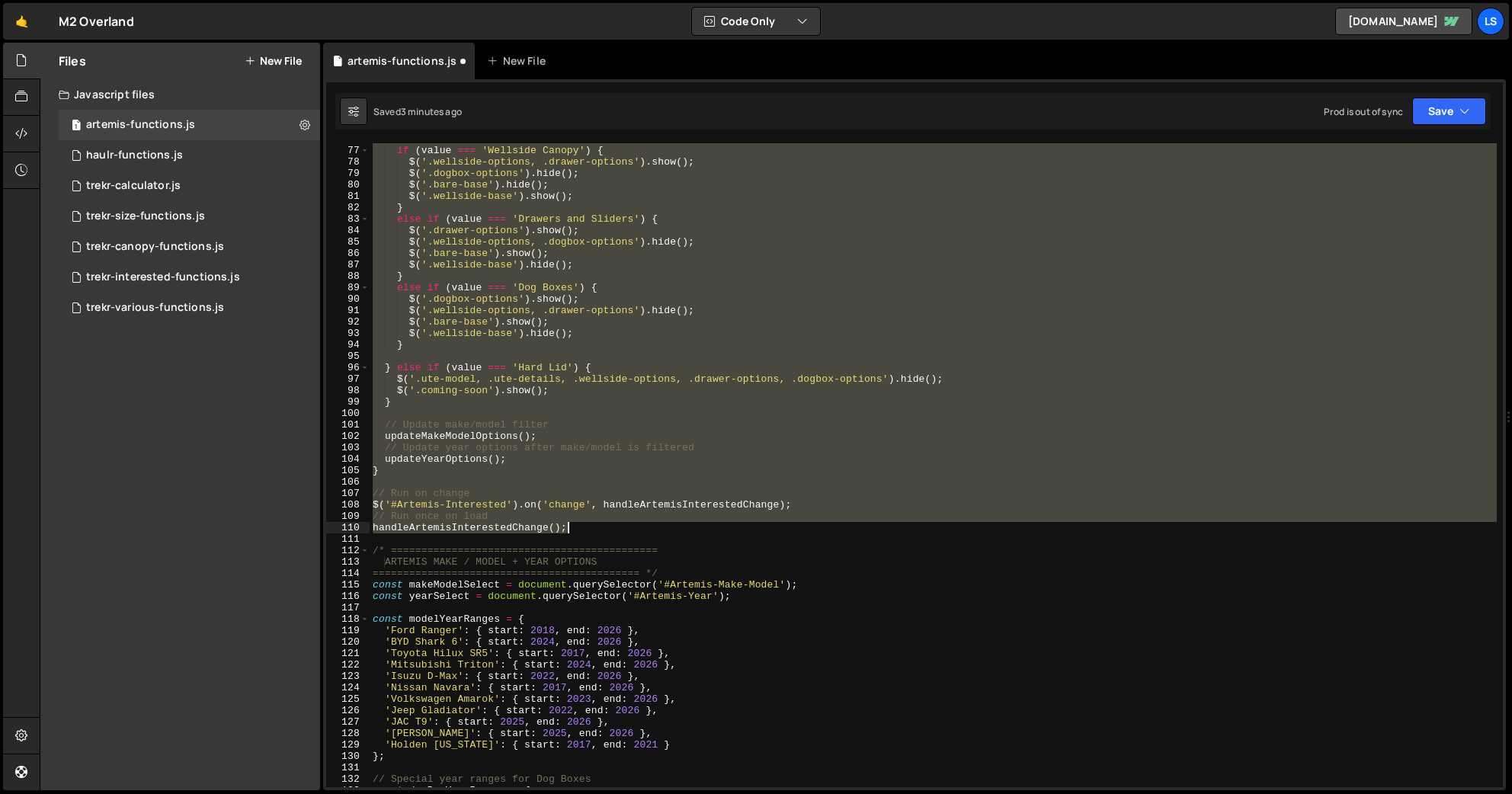
drag, startPoint x: 371, startPoint y: 148, endPoint x: 572, endPoint y: 525, distance: 427.2
click at [572, 525] on div "// Handle each case if ( value === 'Wellside Canopy' ) { $ ( '.wellside-options…" at bounding box center [933, 467] width 1127 height 666
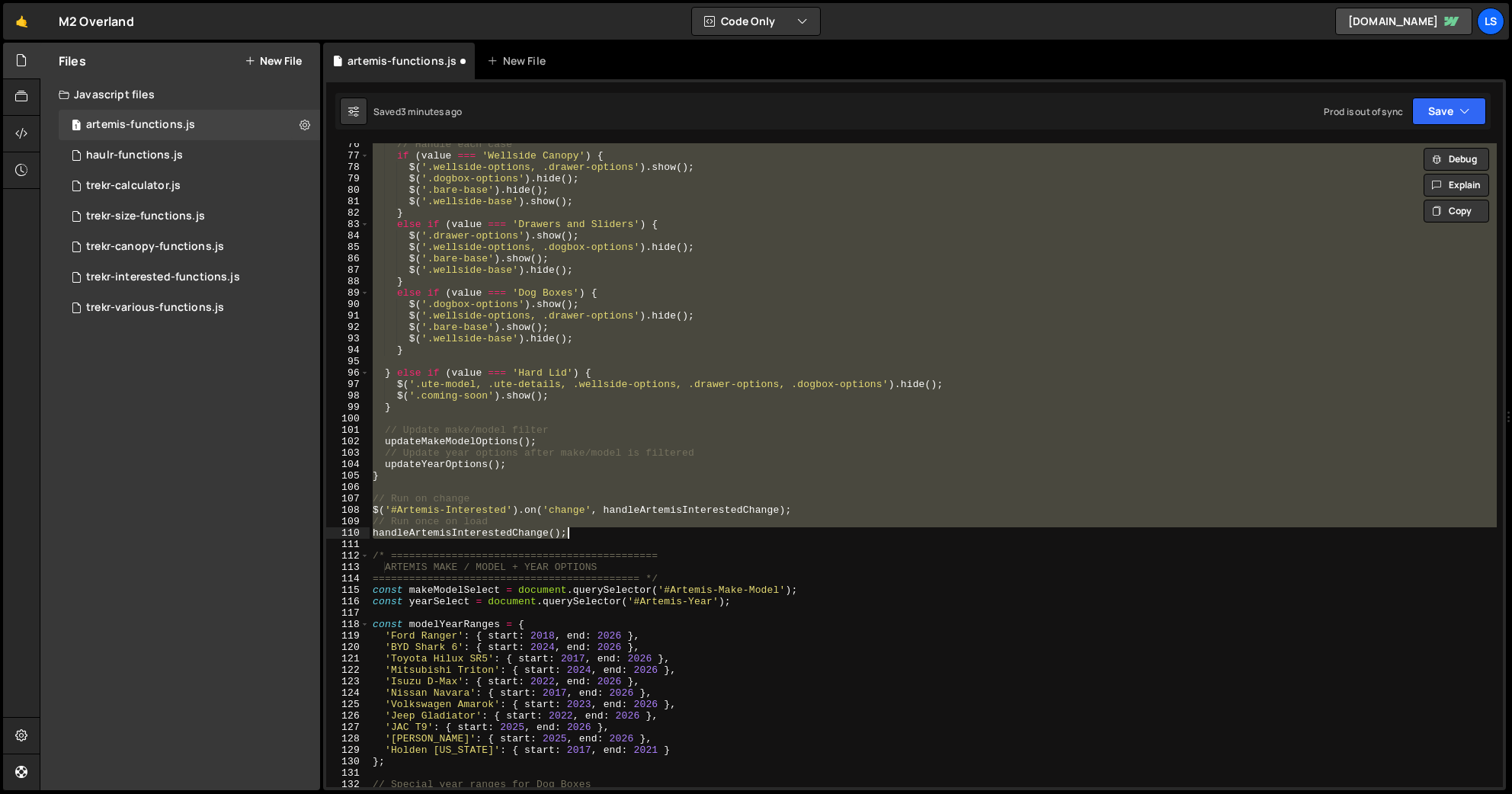
scroll to position [862, 0]
paste textarea "makeModelSelect.addEventListener('change', updateYearOptions"
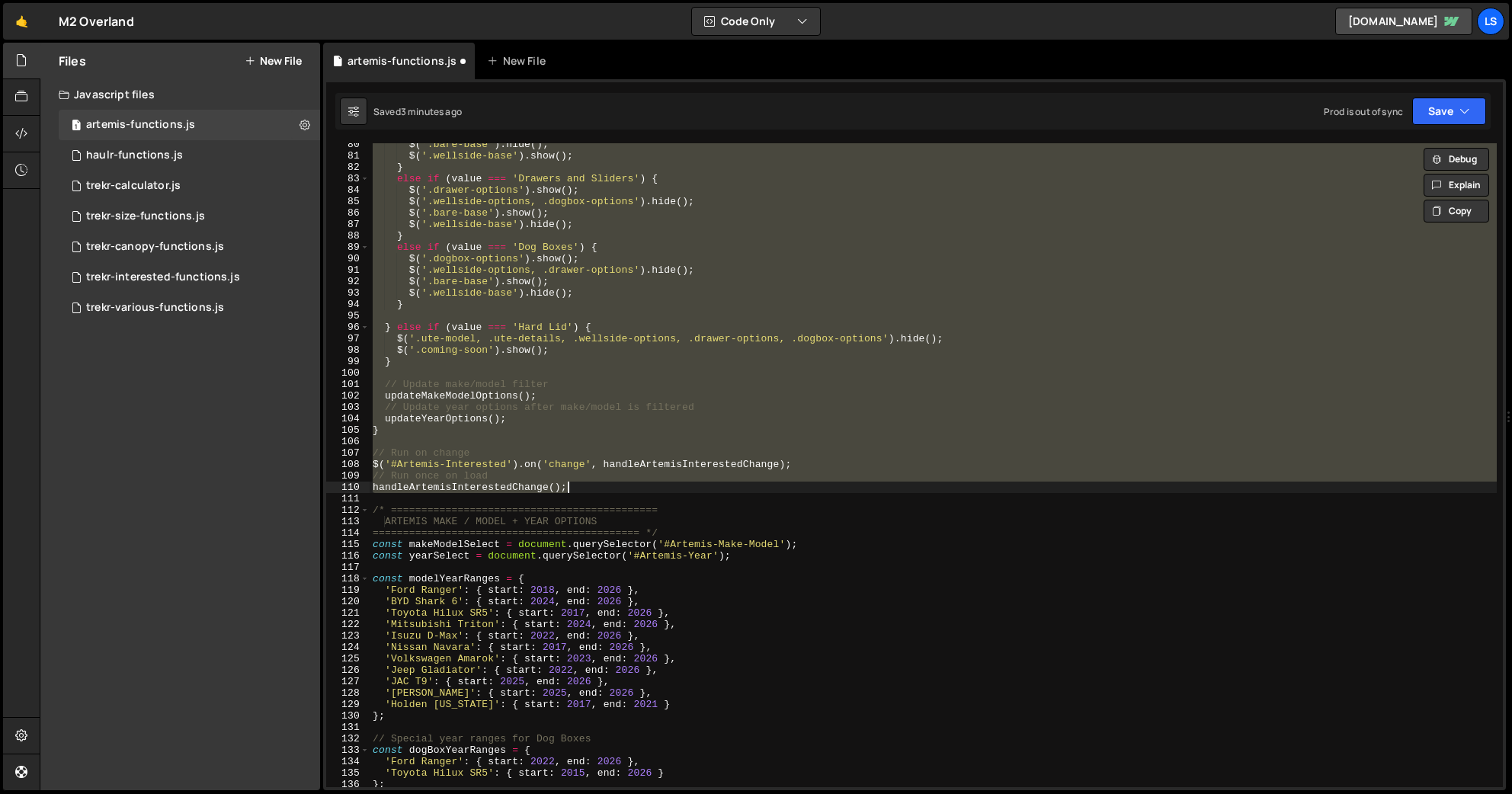
scroll to position [904, 0]
click at [728, 408] on div "$ ( '.bare-base' ) . hide ( ) ; $ ( '.wellside-base' ) . show ( ) ; } else if (…" at bounding box center [933, 465] width 1127 height 644
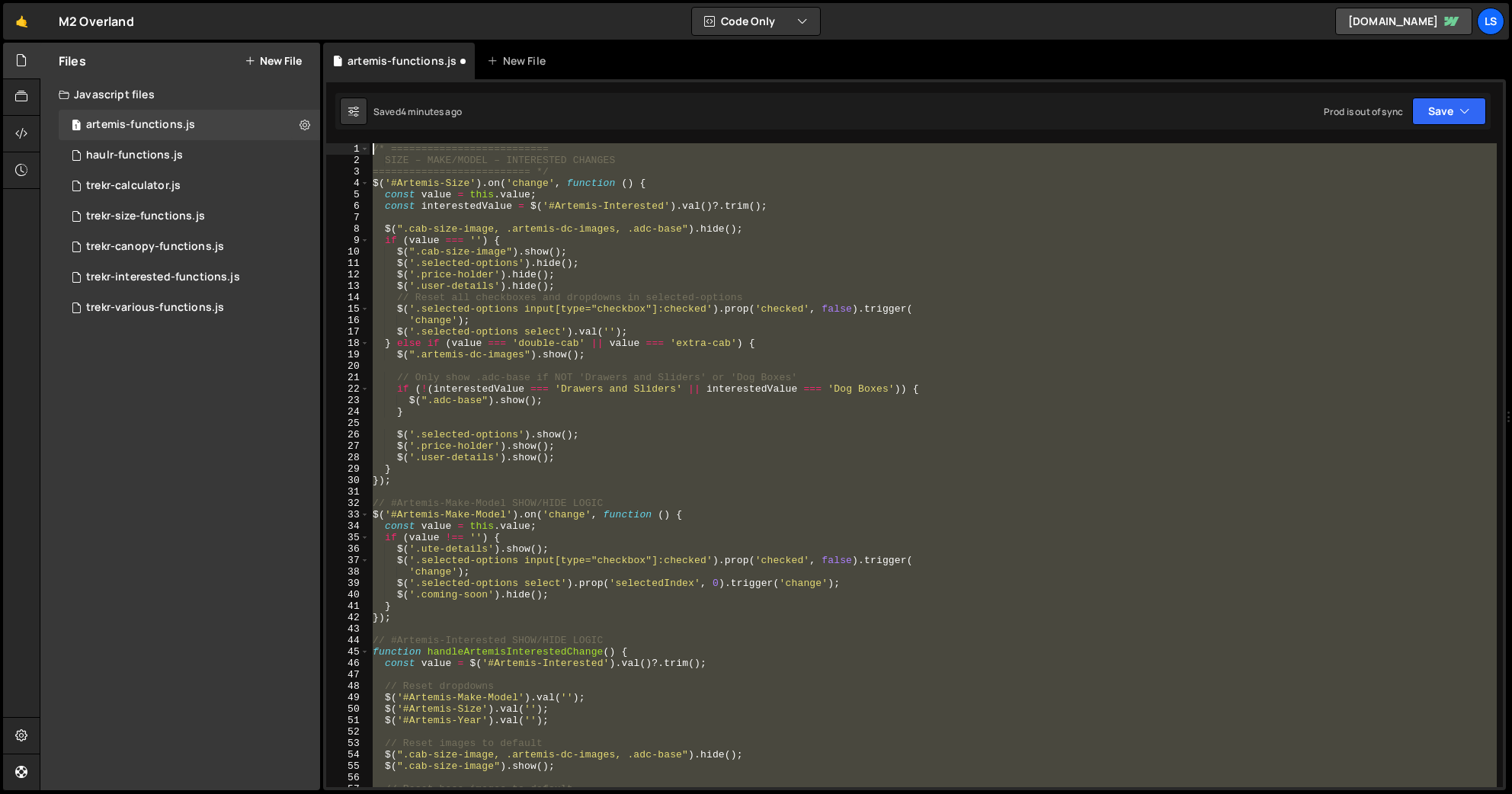
scroll to position [0, 0]
drag, startPoint x: 744, startPoint y: 656, endPoint x: 357, endPoint y: -21, distance: 779.8
click at [357, 0] on html "Projects [GEOGRAPHIC_DATA] Blog LS Projects Your Teams Account Upgrade Logout" at bounding box center [756, 397] width 1512 height 794
type textarea "/* ========================== SIZE – MAKE/MODEL – INTERESTED CHANGES"
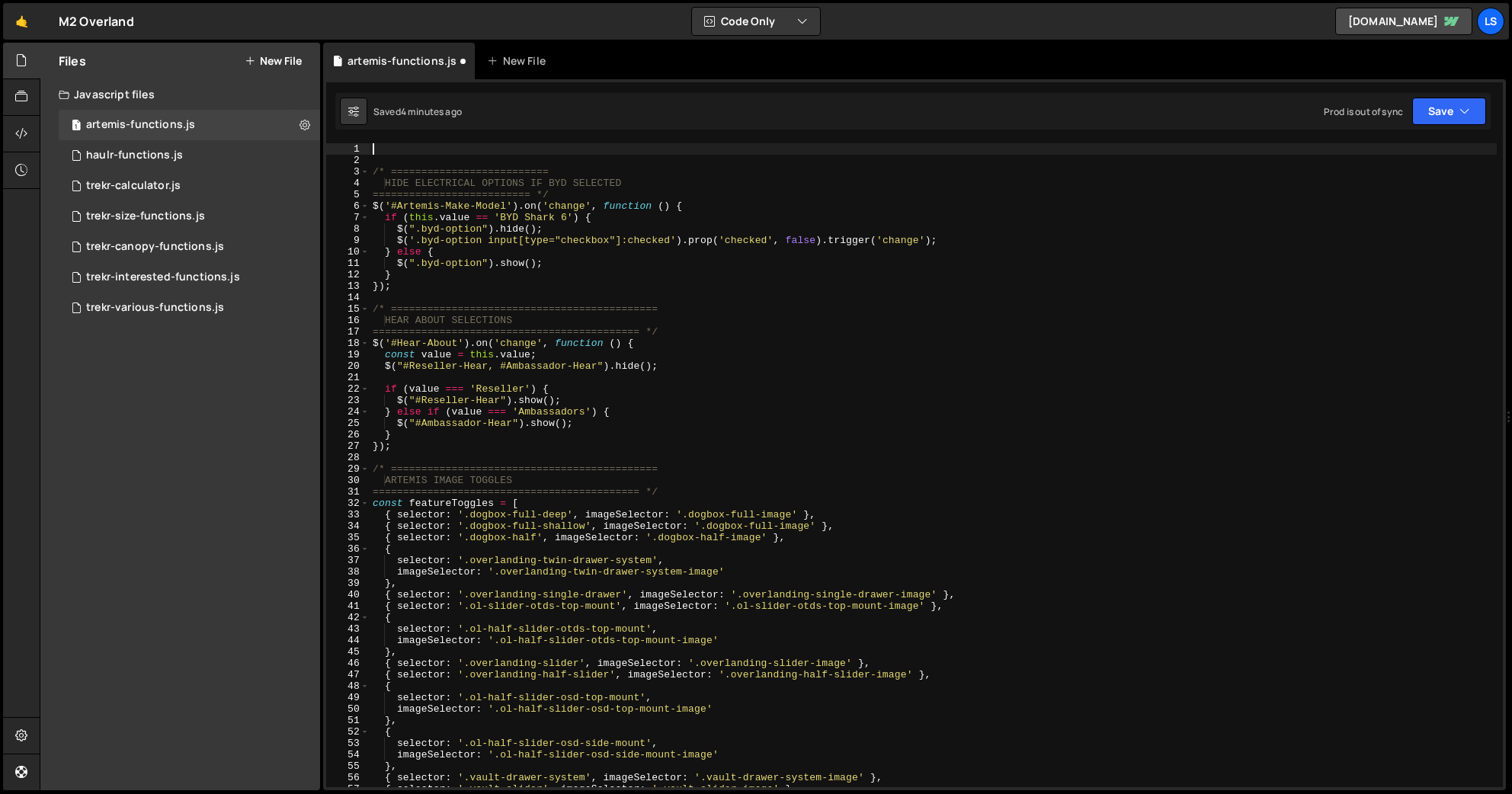
paste textarea "makeModelSelect.addEventListener('change', updateYearOptions);"
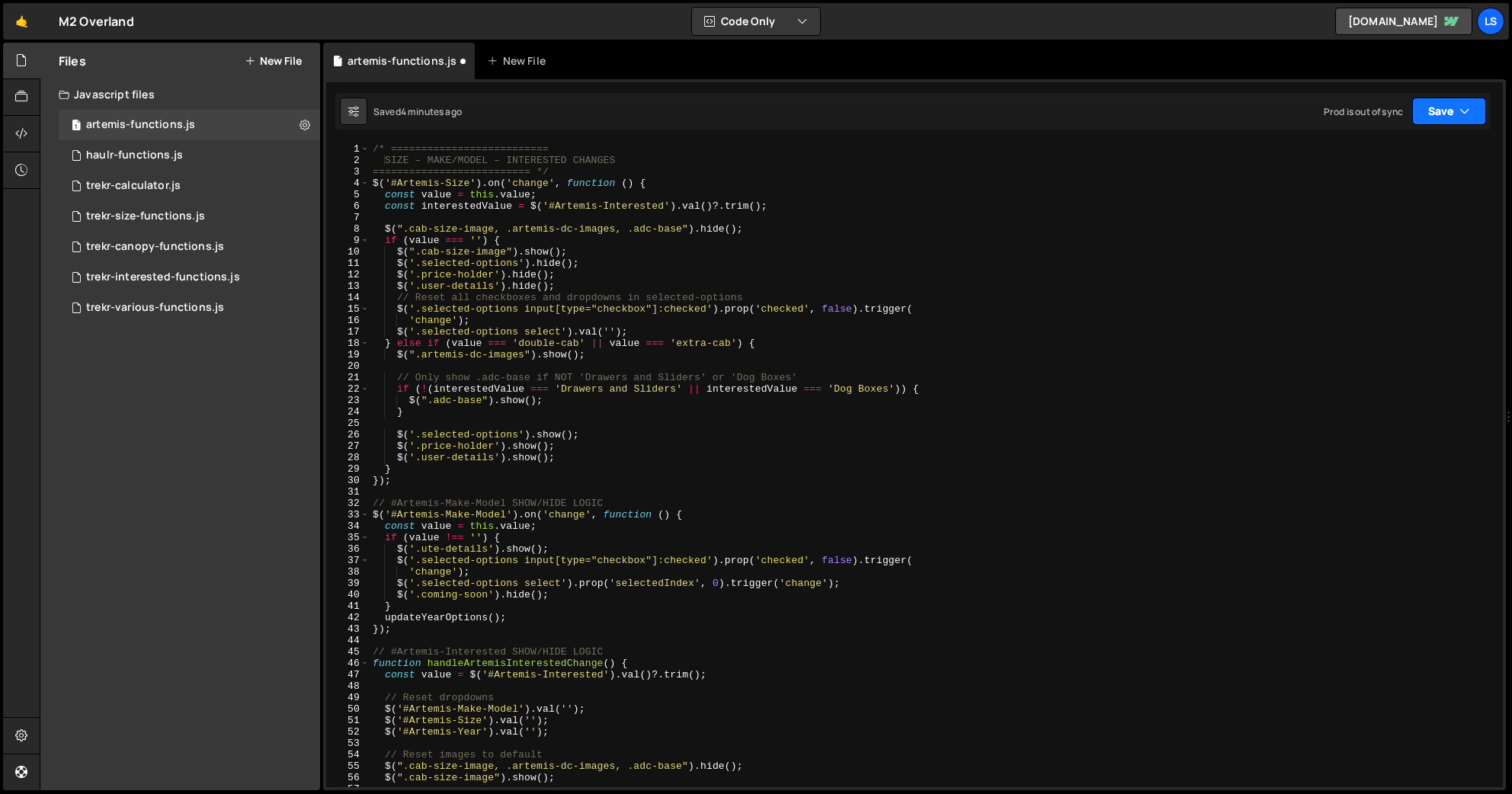
click at [1317, 110] on button "Save" at bounding box center [1449, 111] width 74 height 28
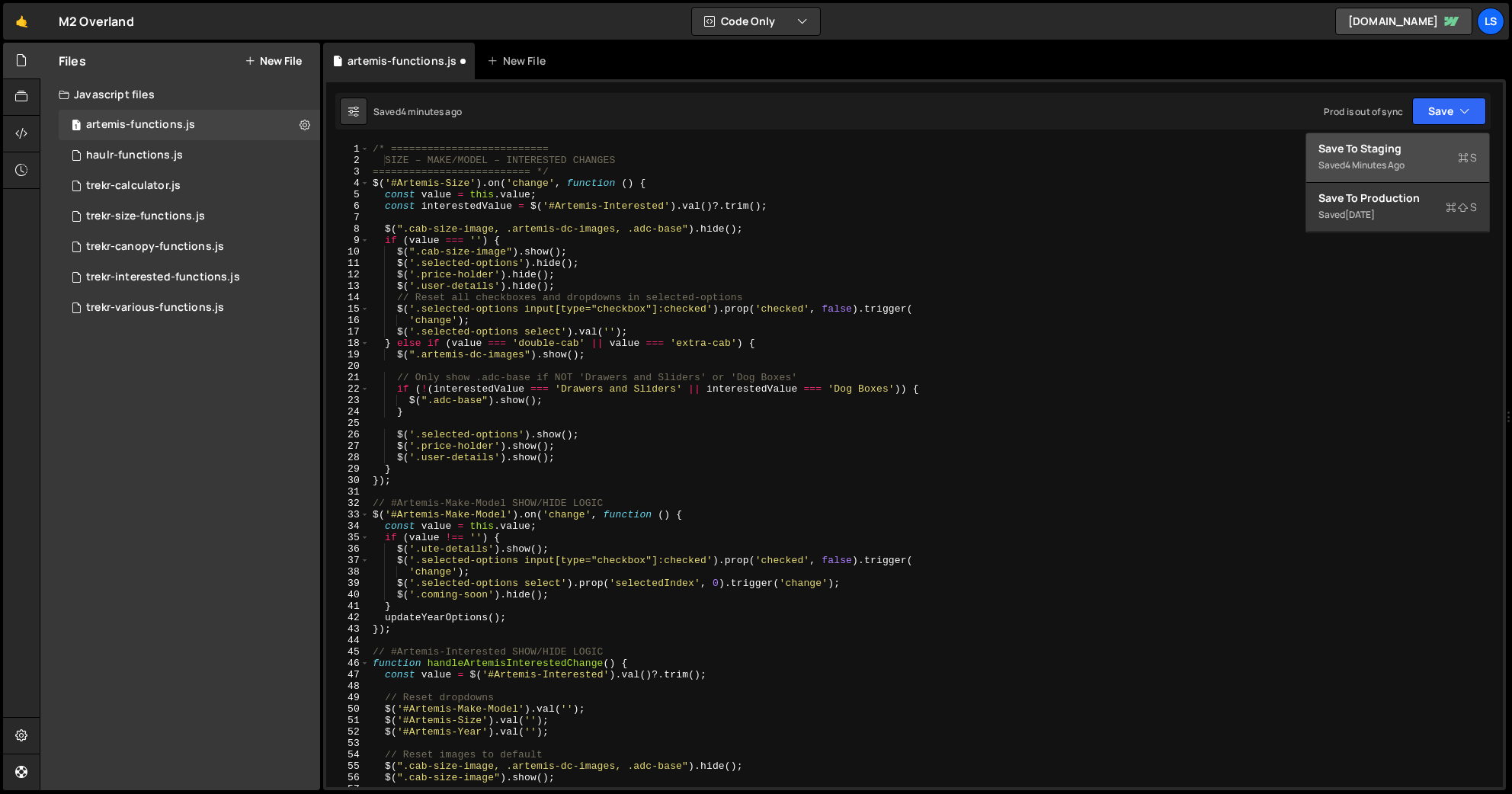
click at [1317, 154] on div "Save to Staging S" at bounding box center [1397, 148] width 159 height 16
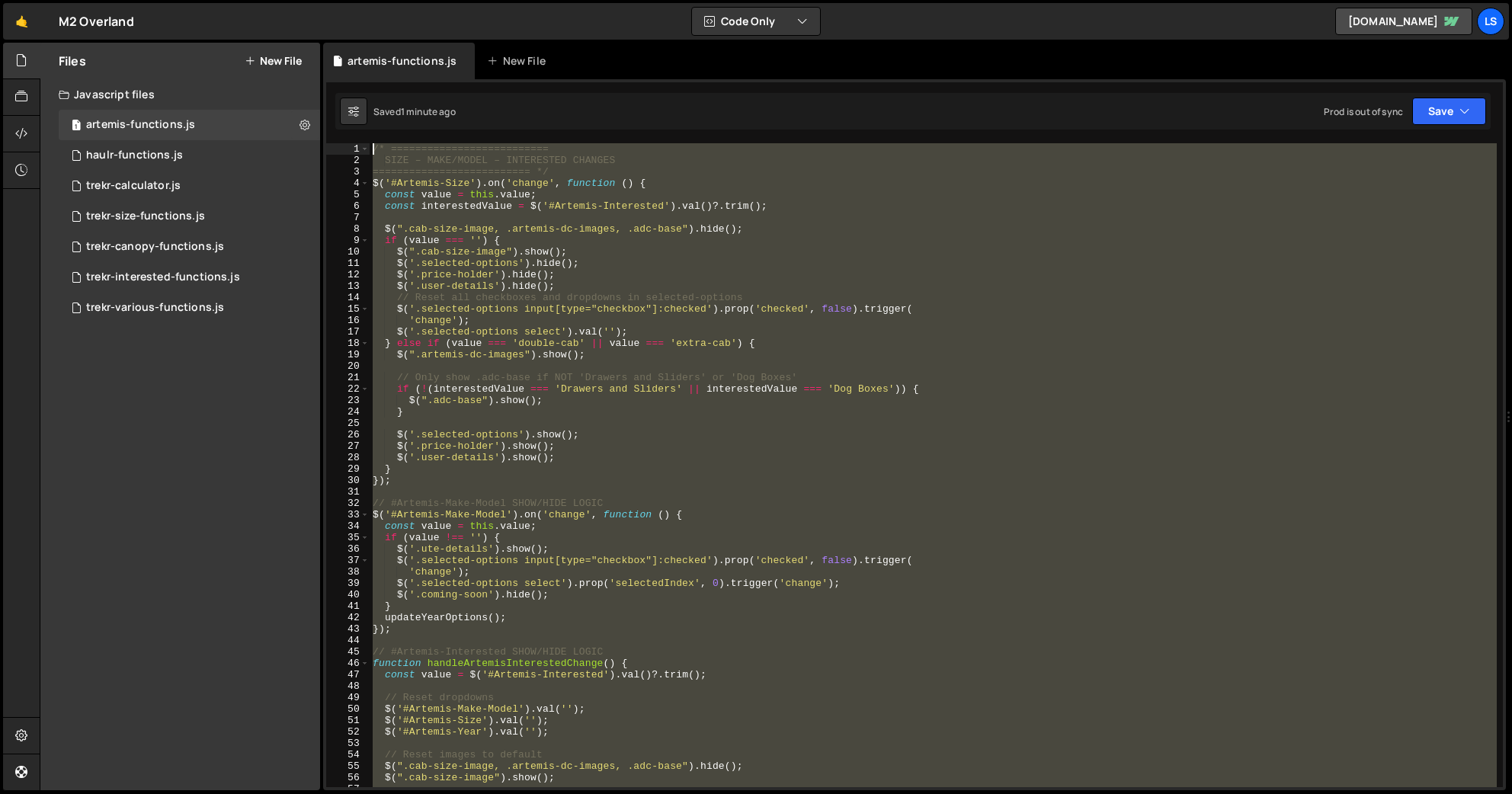
drag, startPoint x: 755, startPoint y: 482, endPoint x: 347, endPoint y: -90, distance: 702.6
click at [347, 0] on html "Projects [GEOGRAPHIC_DATA] Blog LS Projects Your Teams Account Upgrade Logout" at bounding box center [756, 397] width 1512 height 794
paste textarea "makeModelSelect.addEventListener('change', updateYearOptions);"
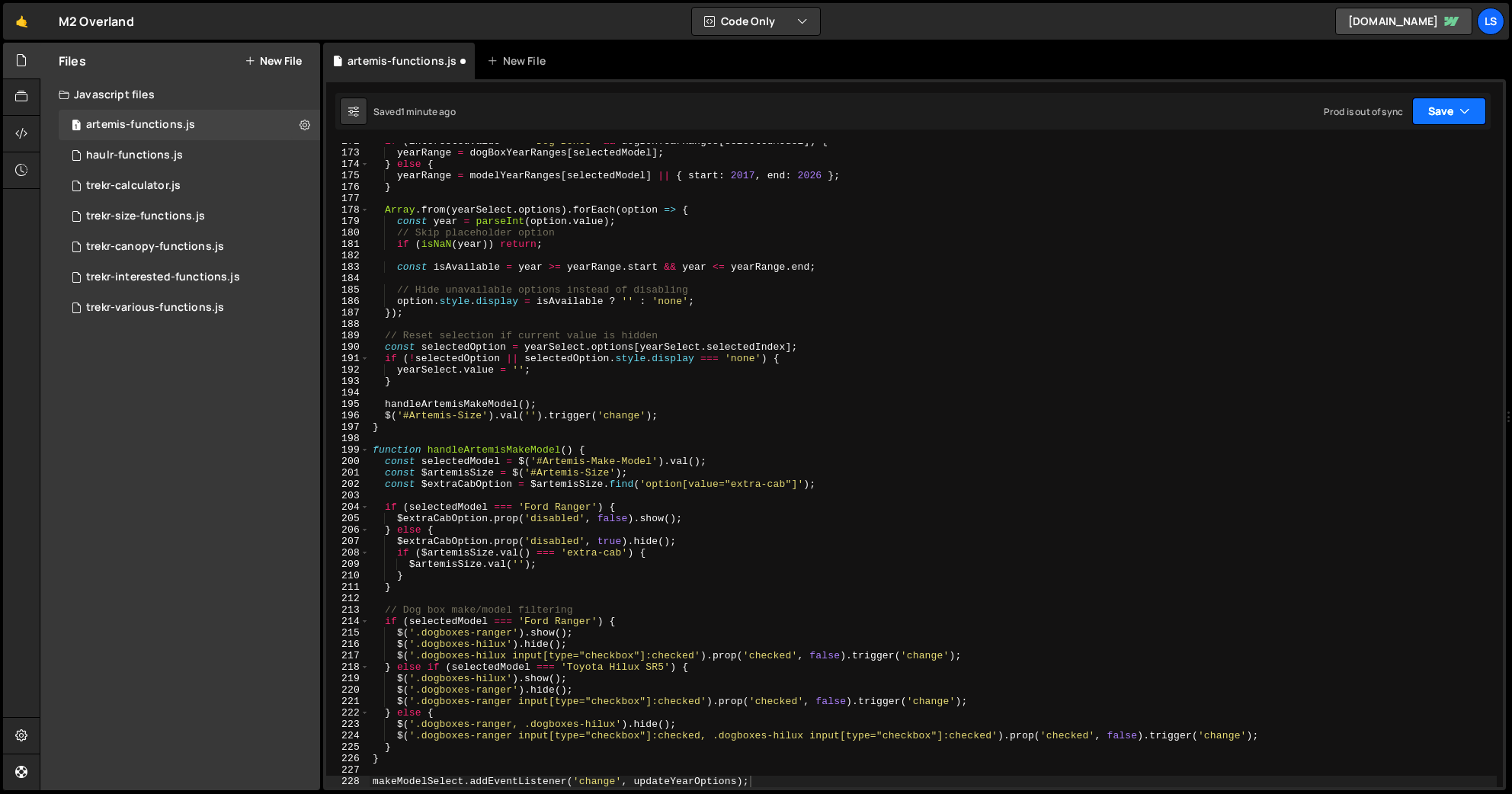
click at [1317, 111] on button "Save" at bounding box center [1449, 111] width 74 height 28
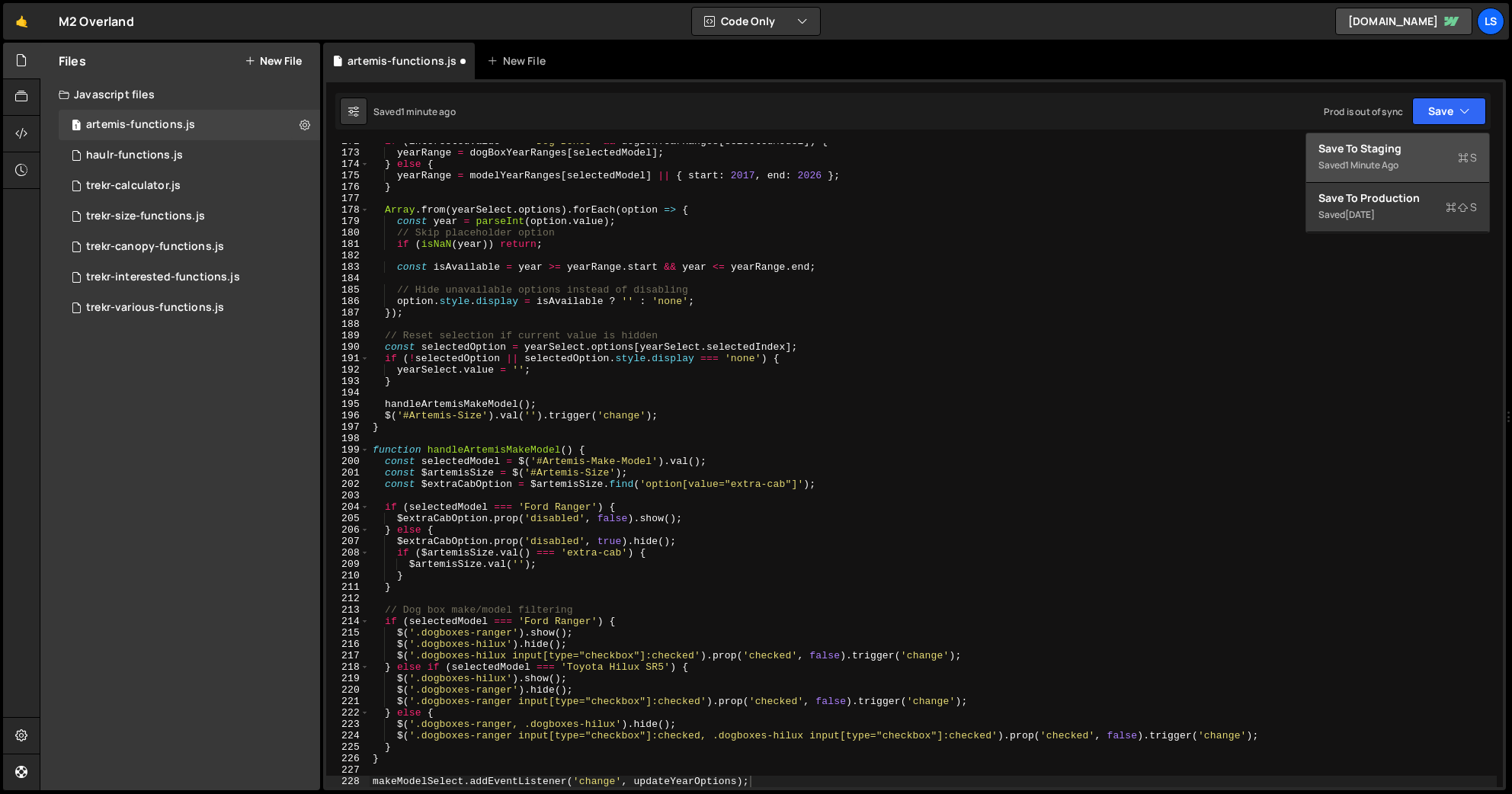
click at [1317, 145] on div "Save to Staging S" at bounding box center [1397, 148] width 159 height 16
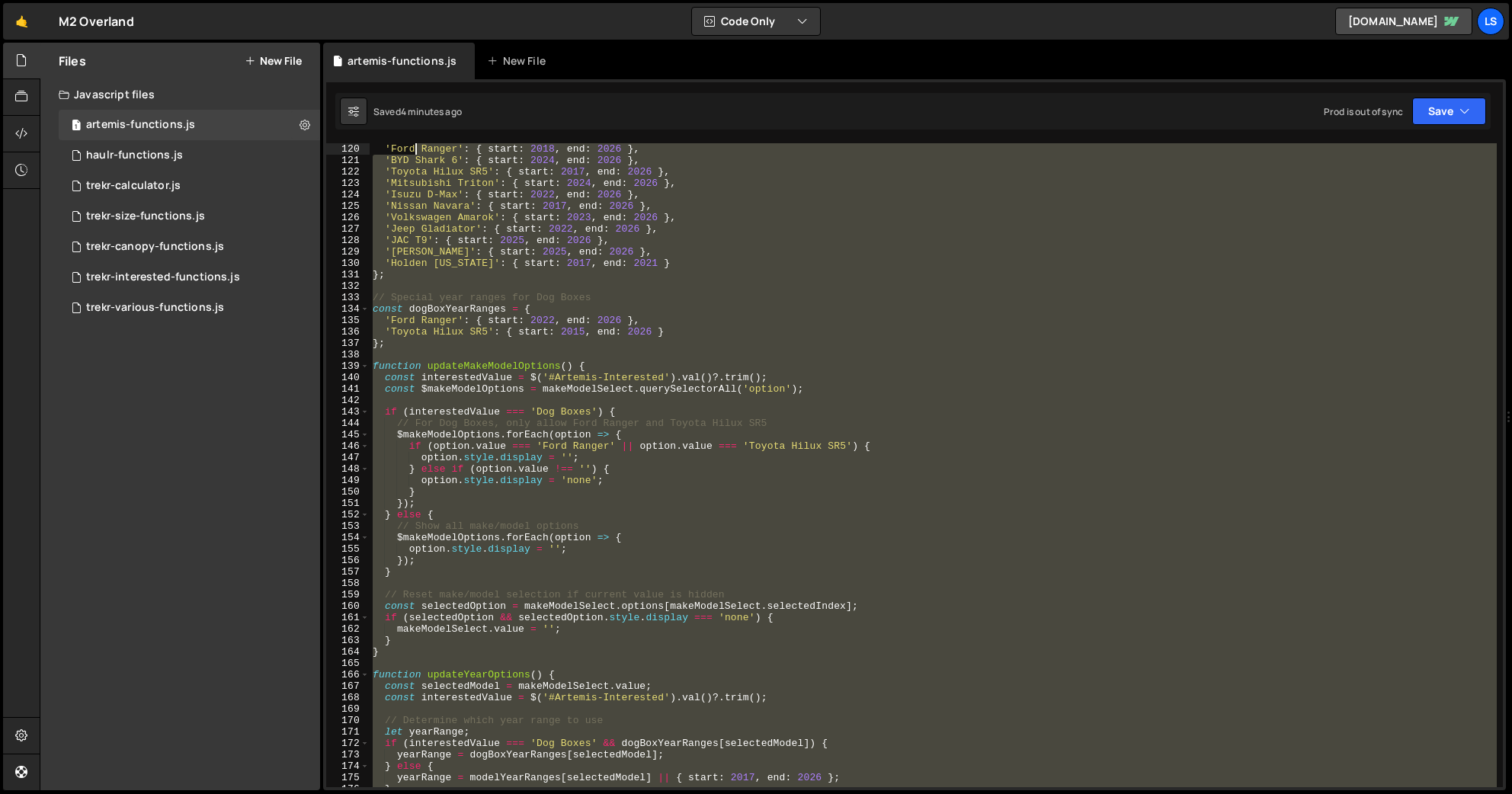
scroll to position [0, 0]
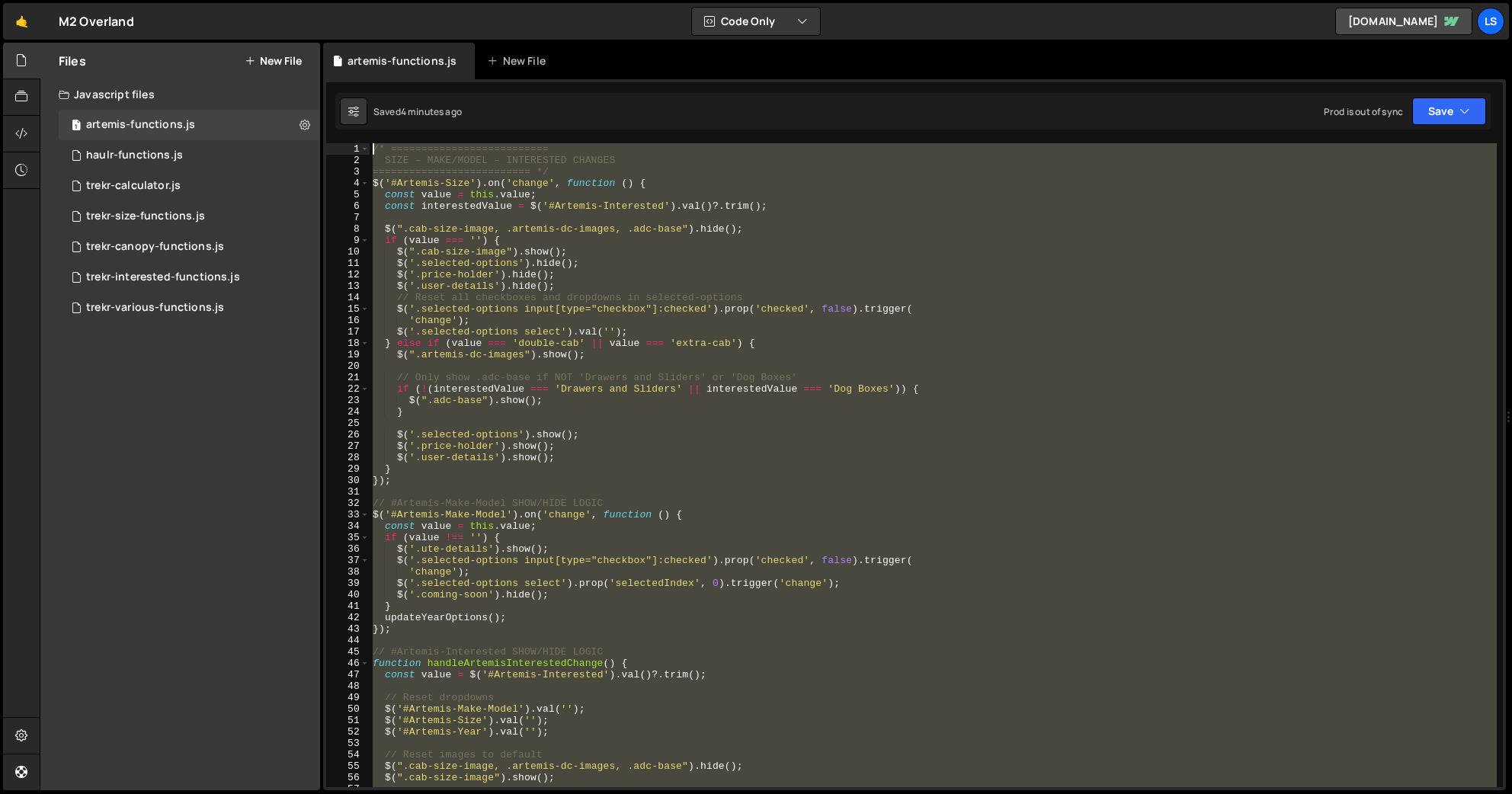
drag, startPoint x: 753, startPoint y: 469, endPoint x: 398, endPoint y: -10, distance: 596.2
click at [398, 0] on html "Projects [GEOGRAPHIC_DATA] Blog LS Projects Your Teams Account Upgrade Logout" at bounding box center [756, 397] width 1512 height 794
paste textarea "makeModelSelect.addEventListener('change', updateYearOptions);"
type textarea "makeModelSelect.addEventListener('change', updateYearOptions);"
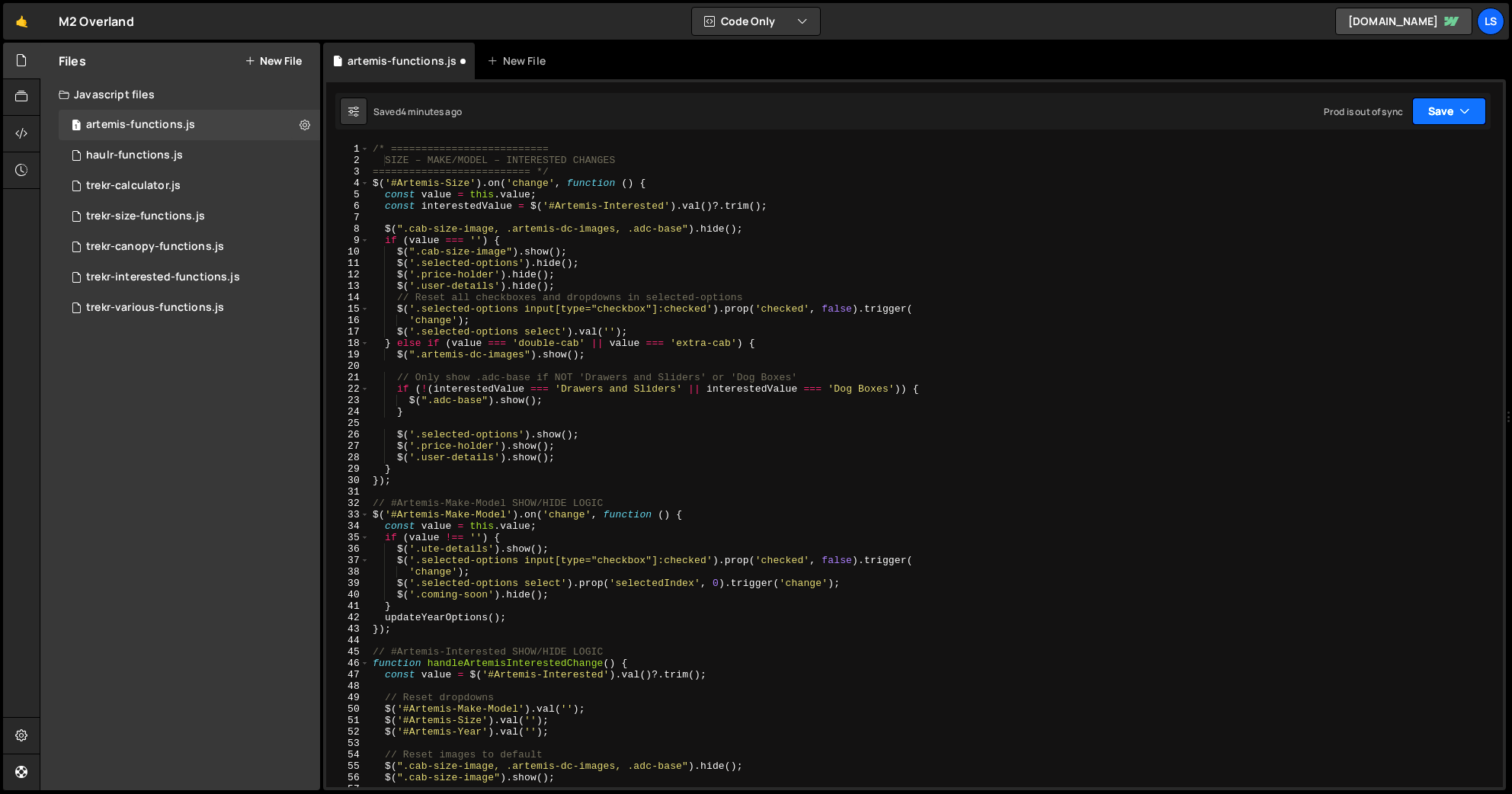
click at [1317, 120] on button "Save" at bounding box center [1449, 111] width 74 height 28
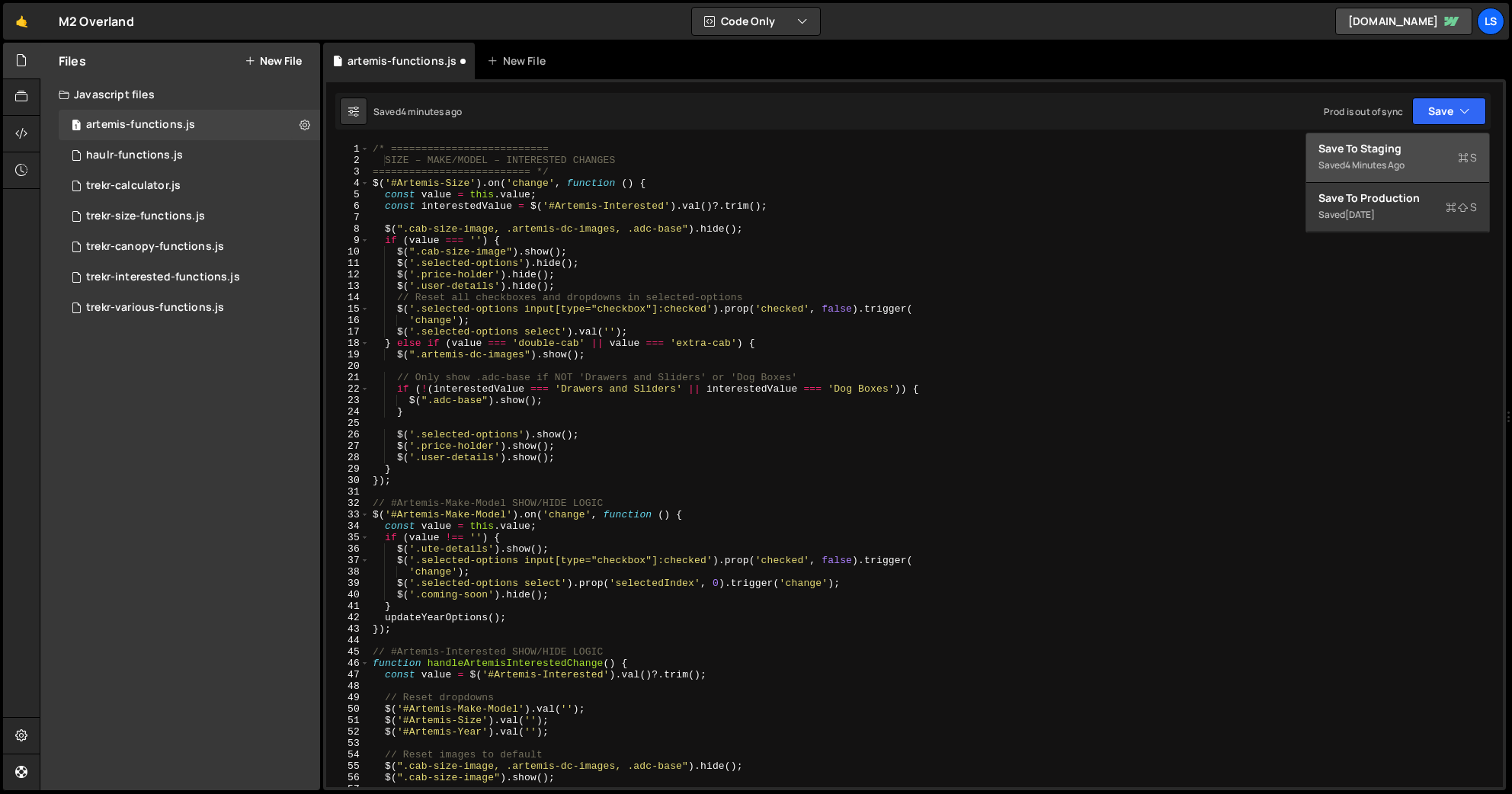
click at [1317, 154] on div "Save to Staging S" at bounding box center [1397, 148] width 159 height 16
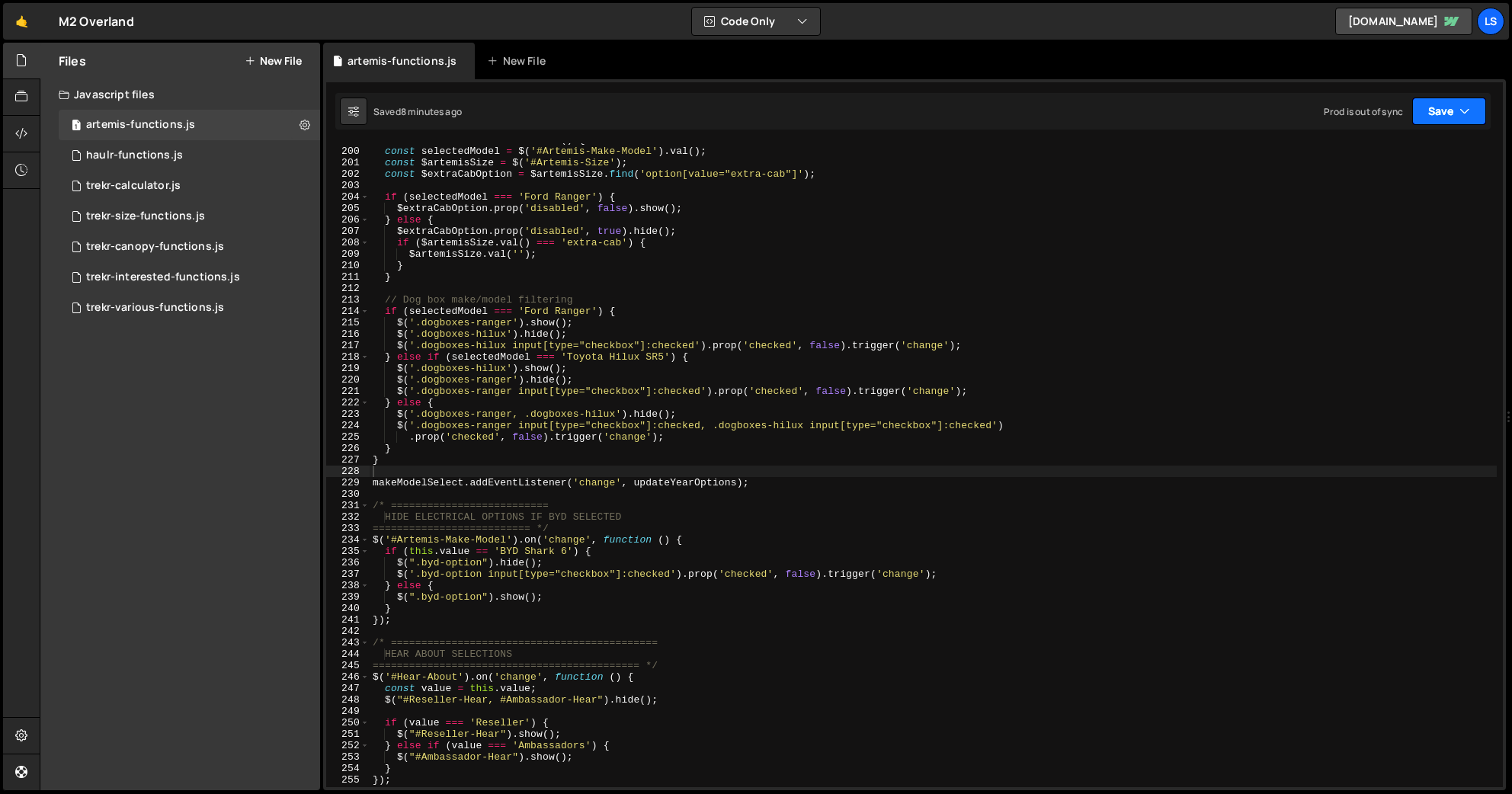
click at [1317, 117] on button "Save" at bounding box center [1449, 111] width 74 height 28
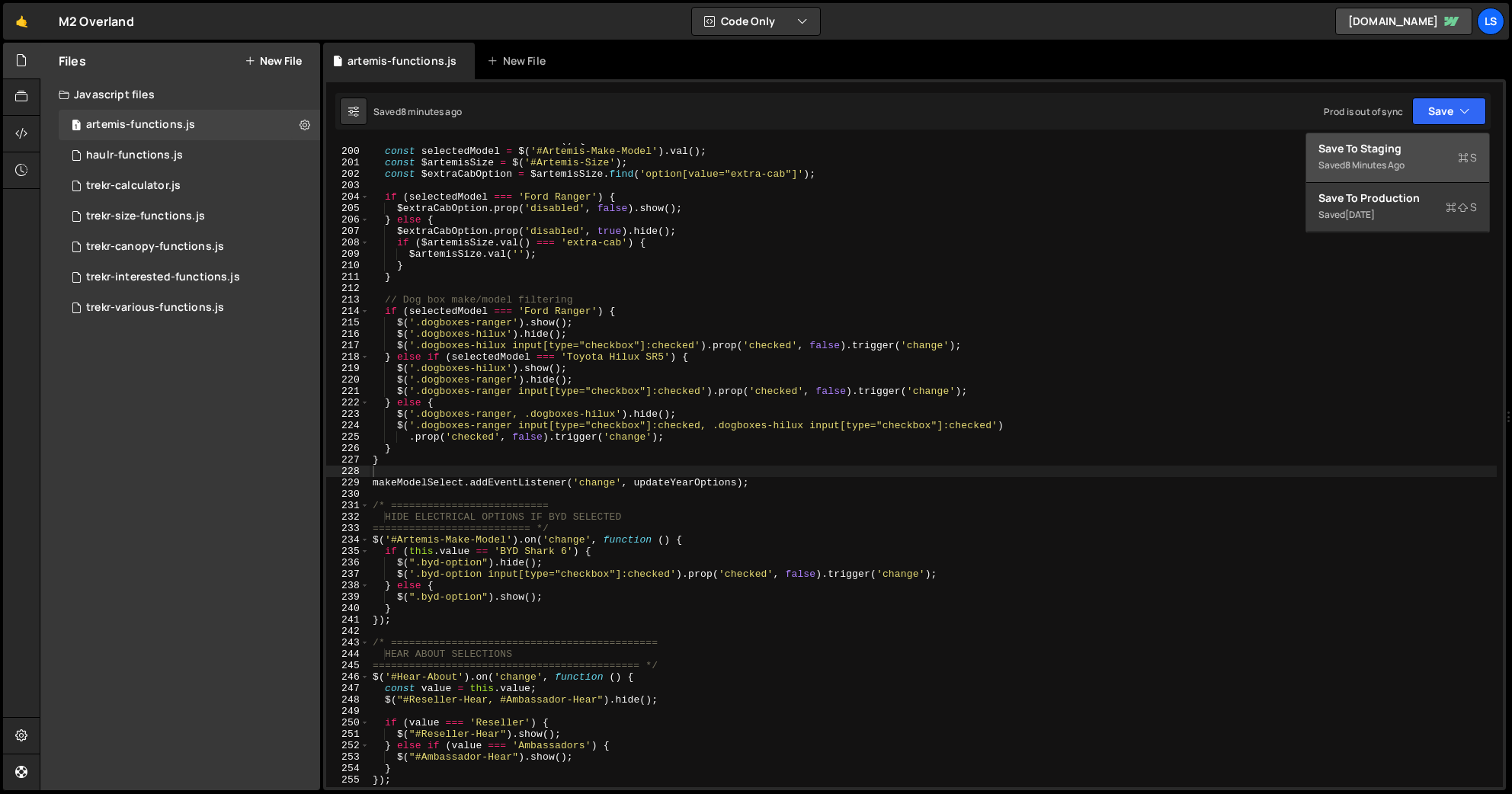
click at [1317, 147] on div "Save to Staging S" at bounding box center [1397, 148] width 159 height 16
